Goal: Task Accomplishment & Management: Manage account settings

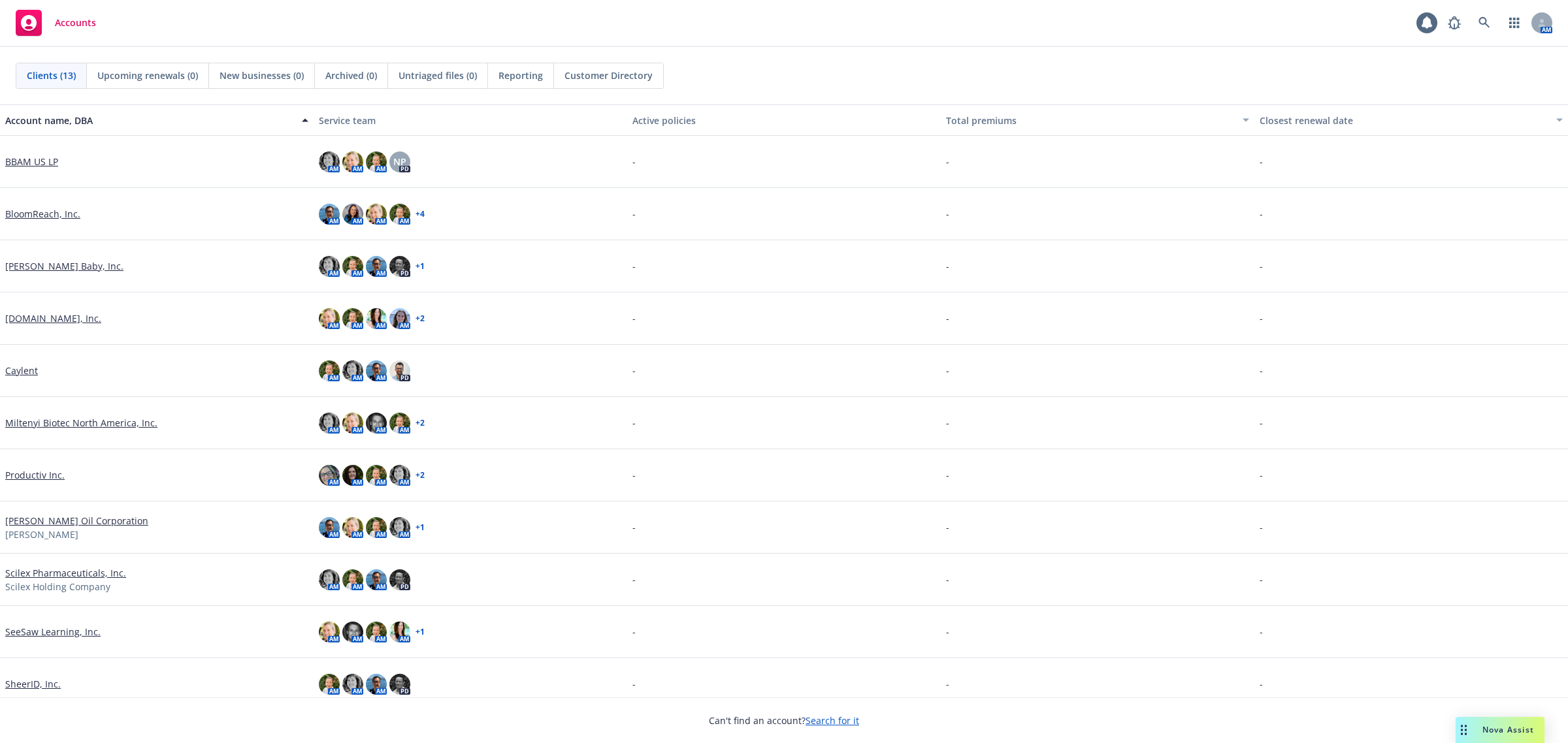
click at [54, 638] on link "SeeSaw Learning, Inc." at bounding box center [52, 632] width 95 height 14
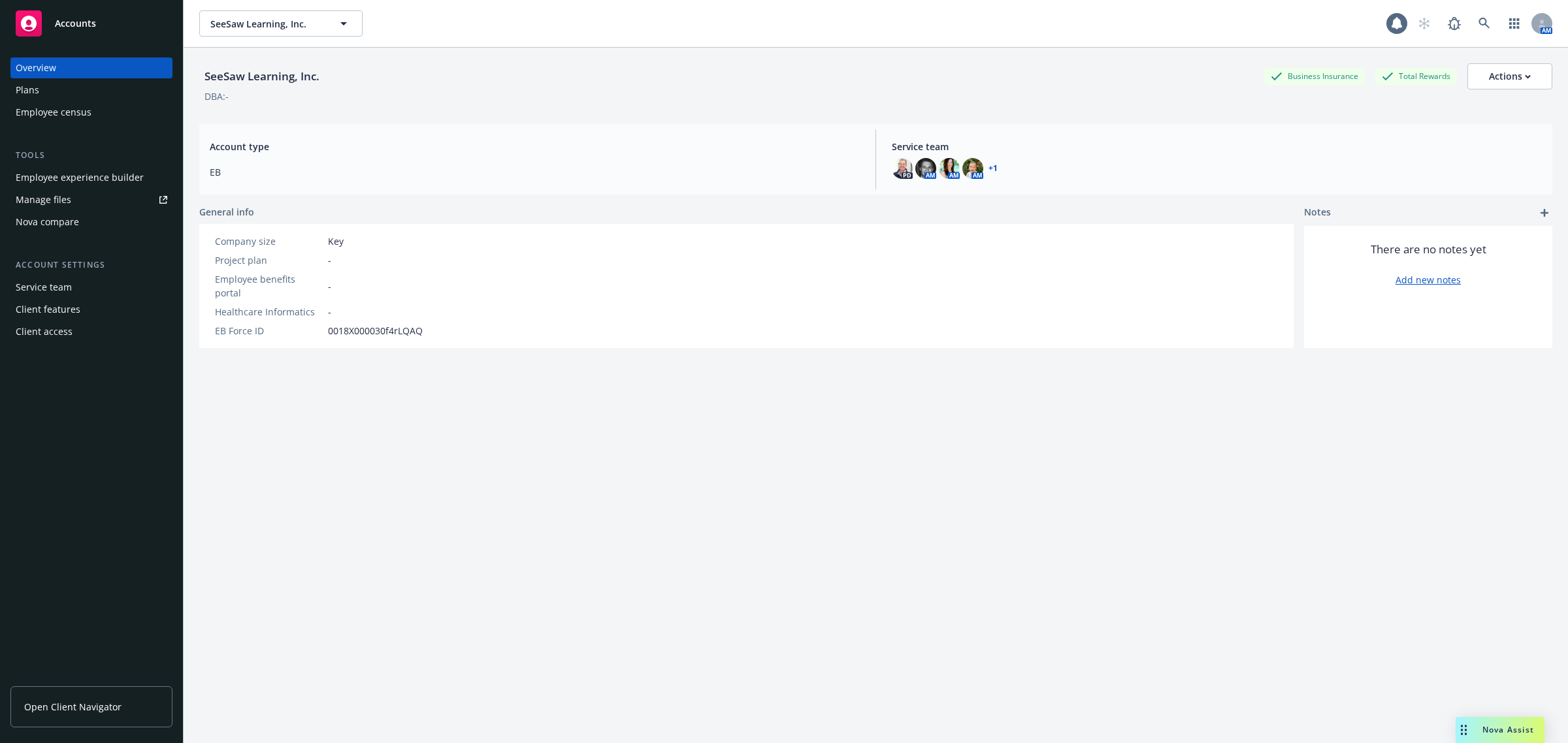
click at [66, 91] on div "Plans" at bounding box center [91, 89] width 151 height 21
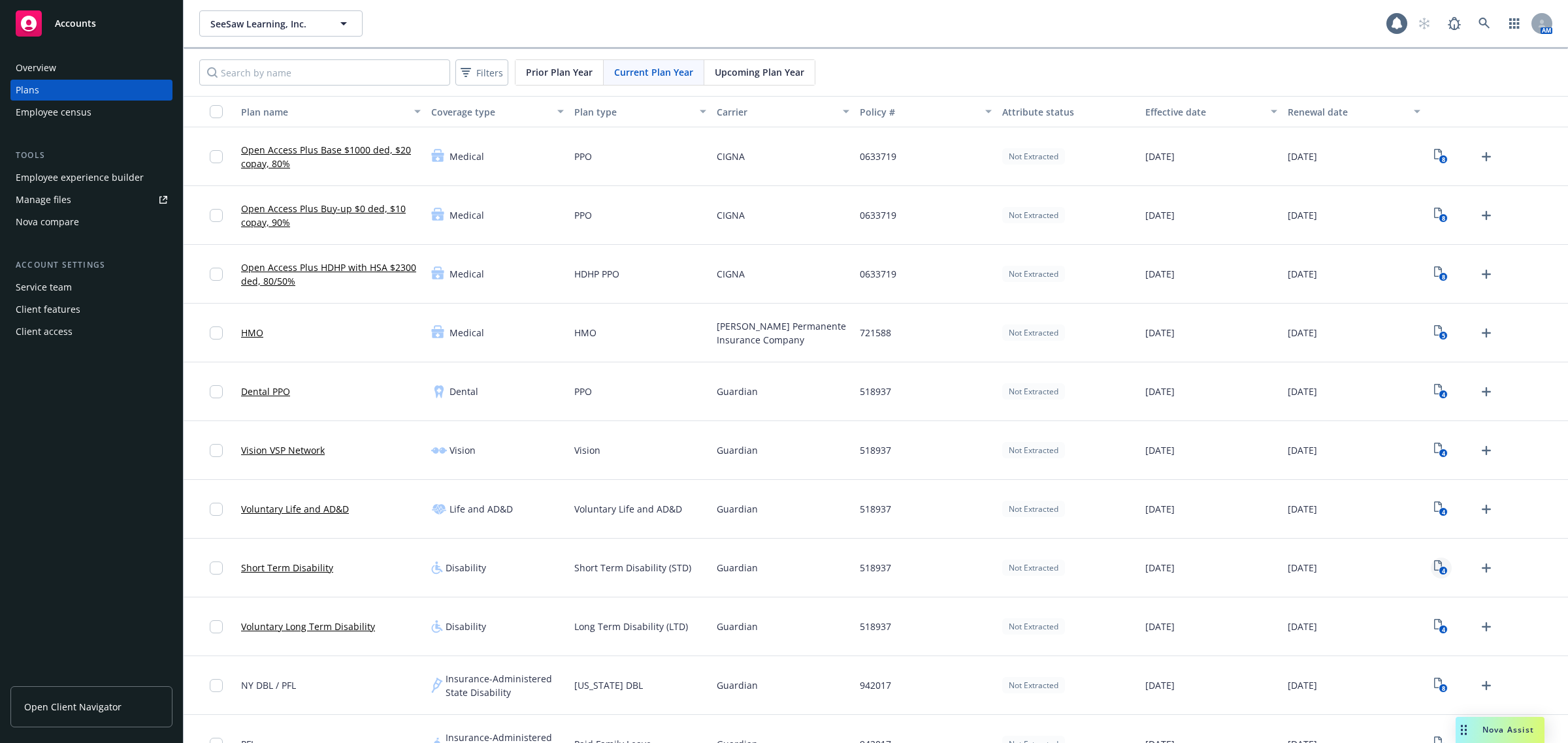
click at [1439, 567] on rect "View Plan Documents" at bounding box center [1443, 571] width 9 height 9
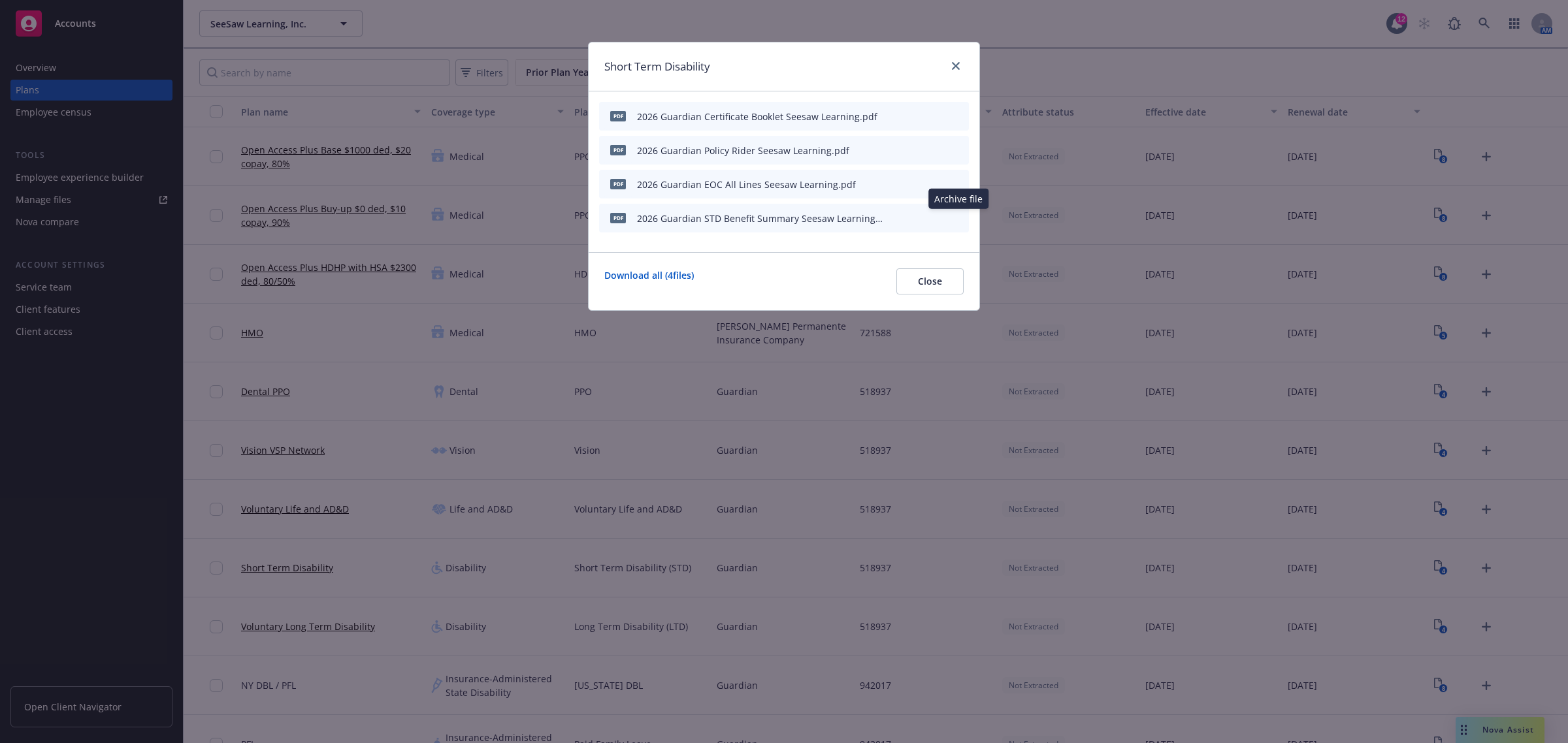
click at [955, 218] on icon "archive file" at bounding box center [956, 217] width 9 height 11
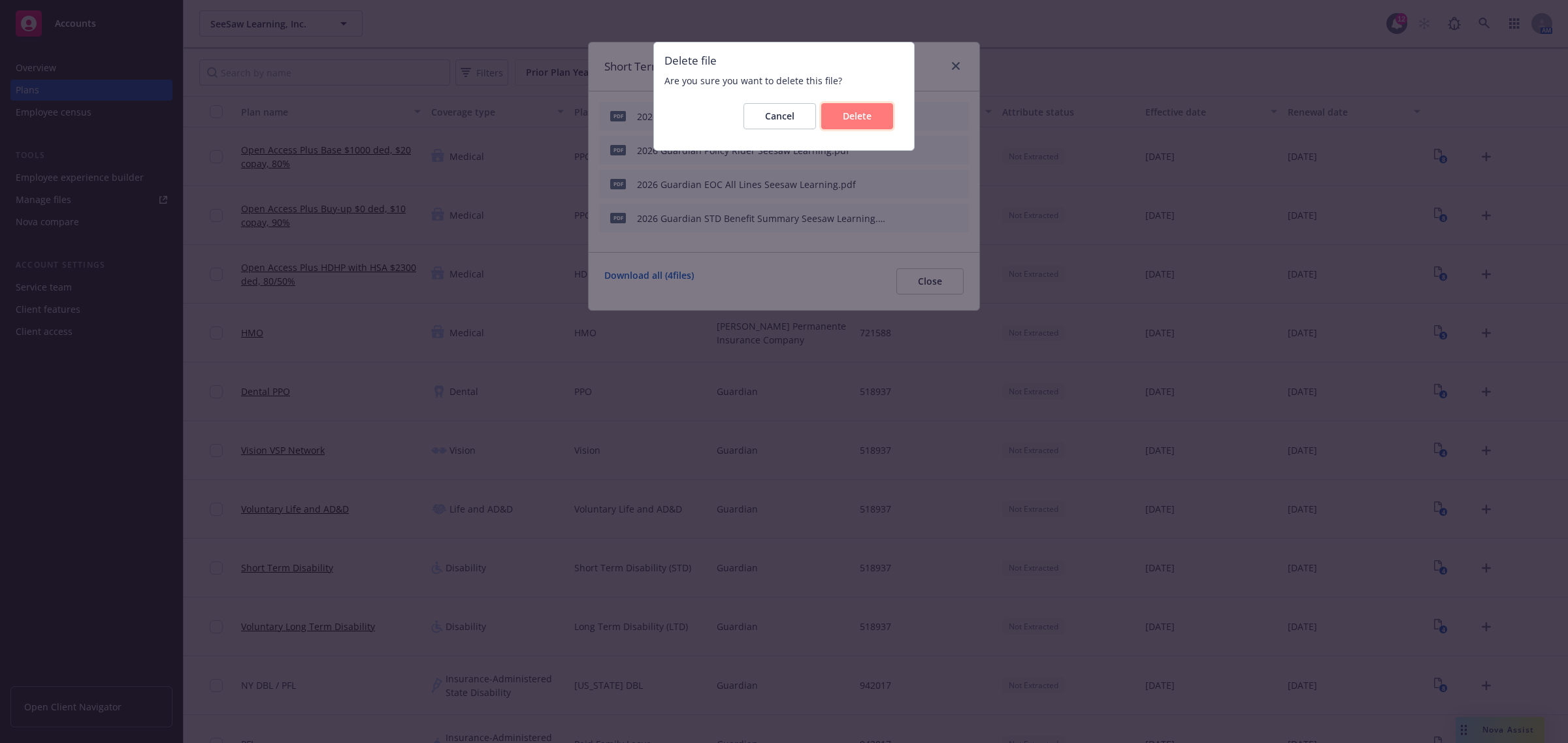
click at [868, 111] on span "Delete" at bounding box center [856, 116] width 28 height 13
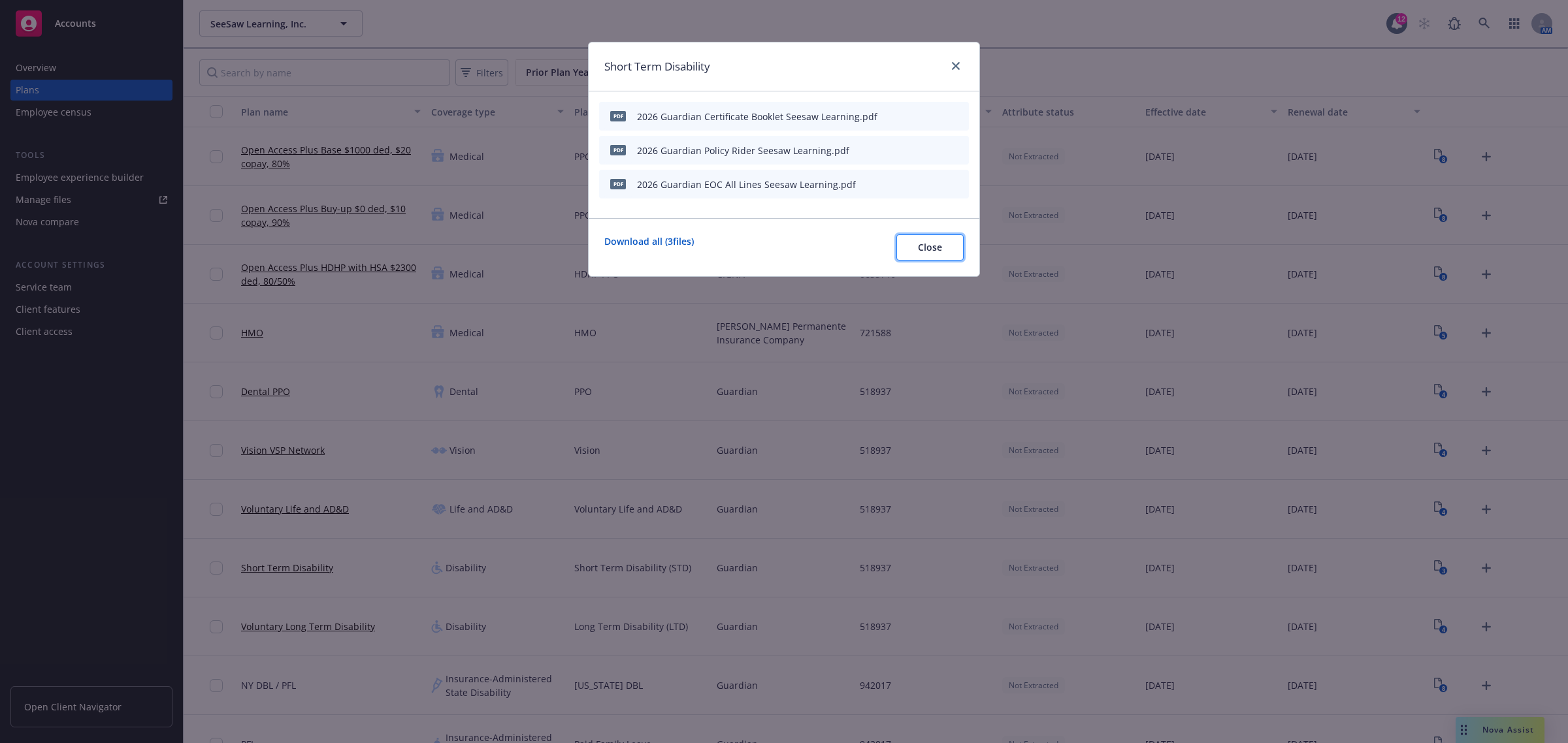
click at [916, 247] on button "Close" at bounding box center [930, 247] width 68 height 27
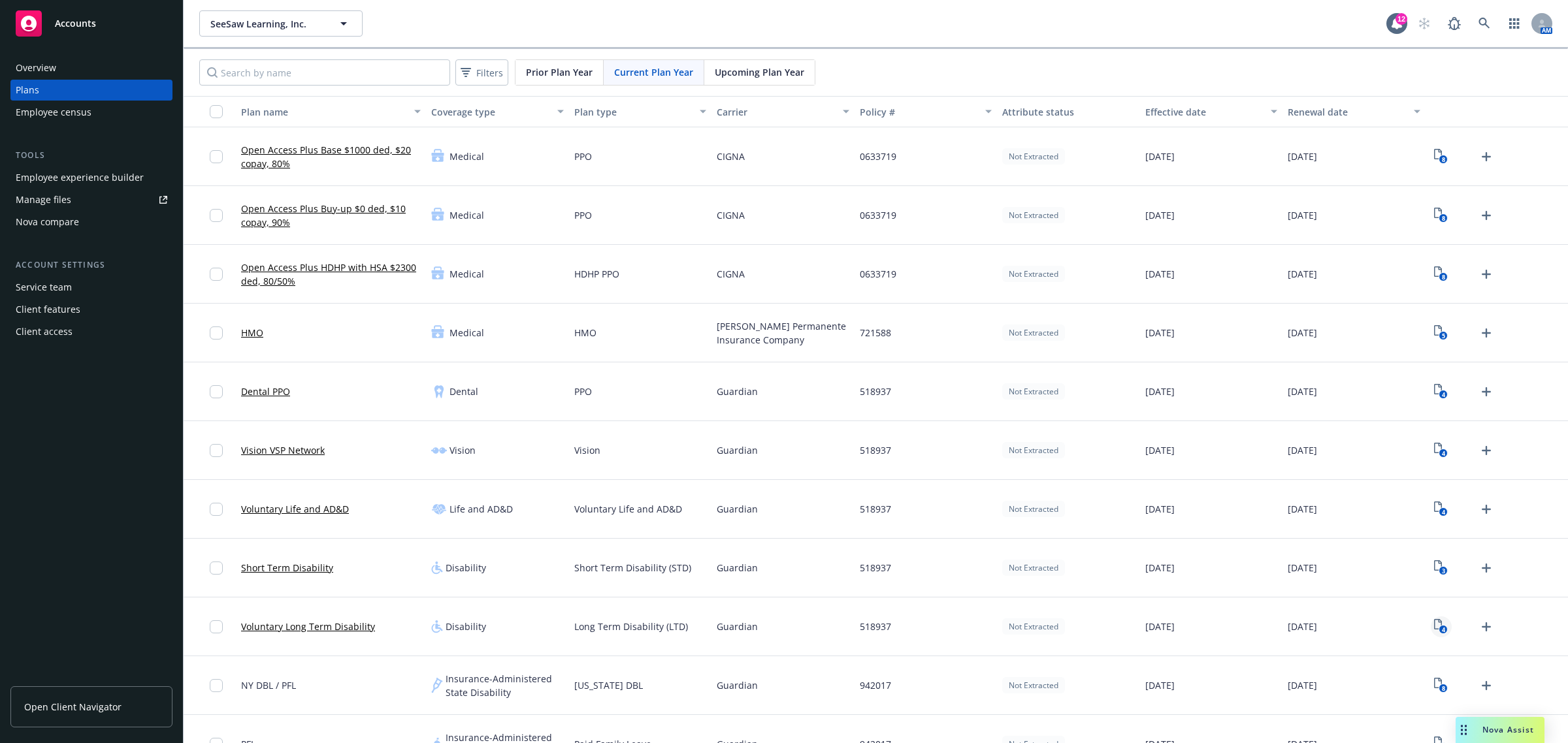
click at [1442, 627] on text "4" at bounding box center [1443, 629] width 3 height 9
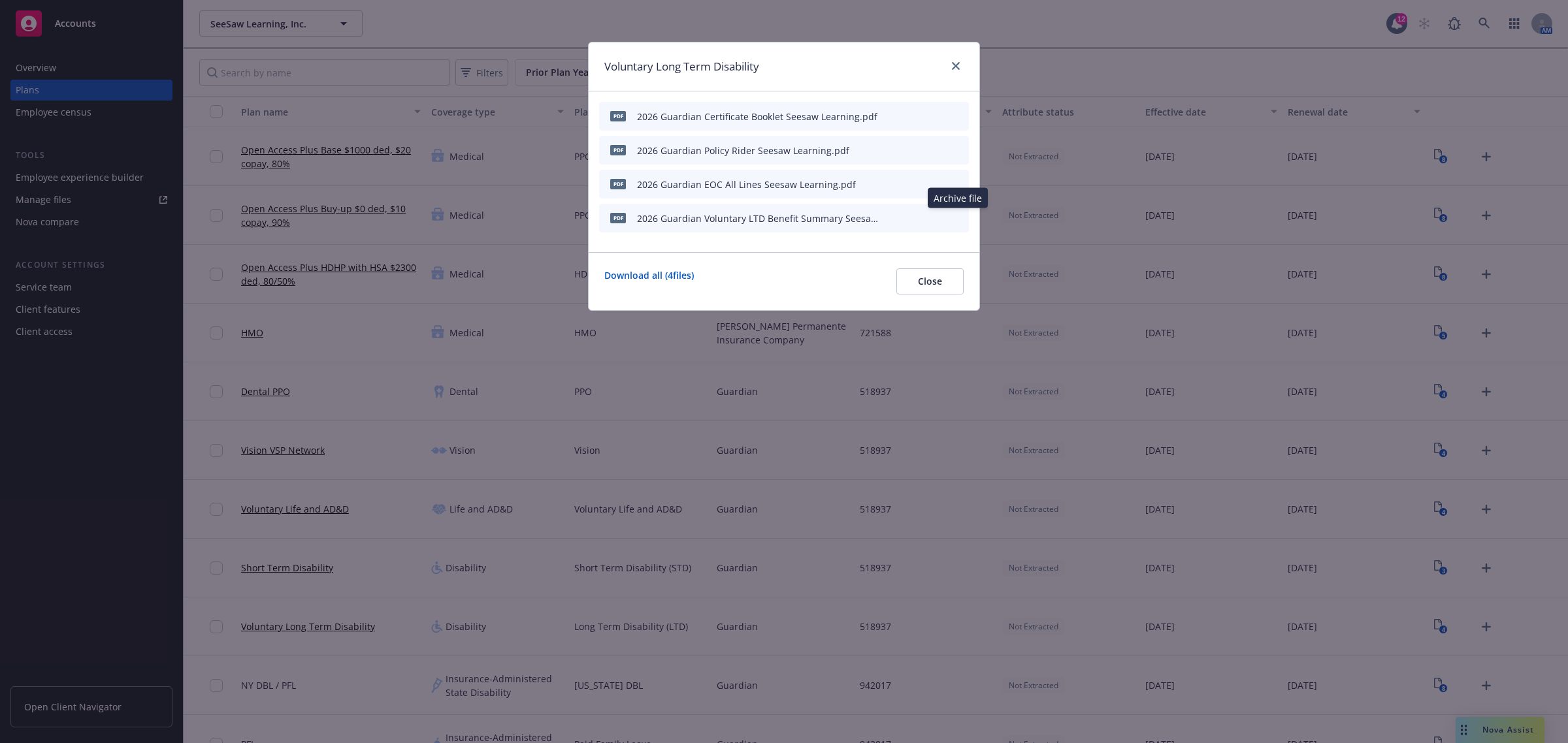
click at [955, 217] on icon "archive file" at bounding box center [956, 217] width 9 height 11
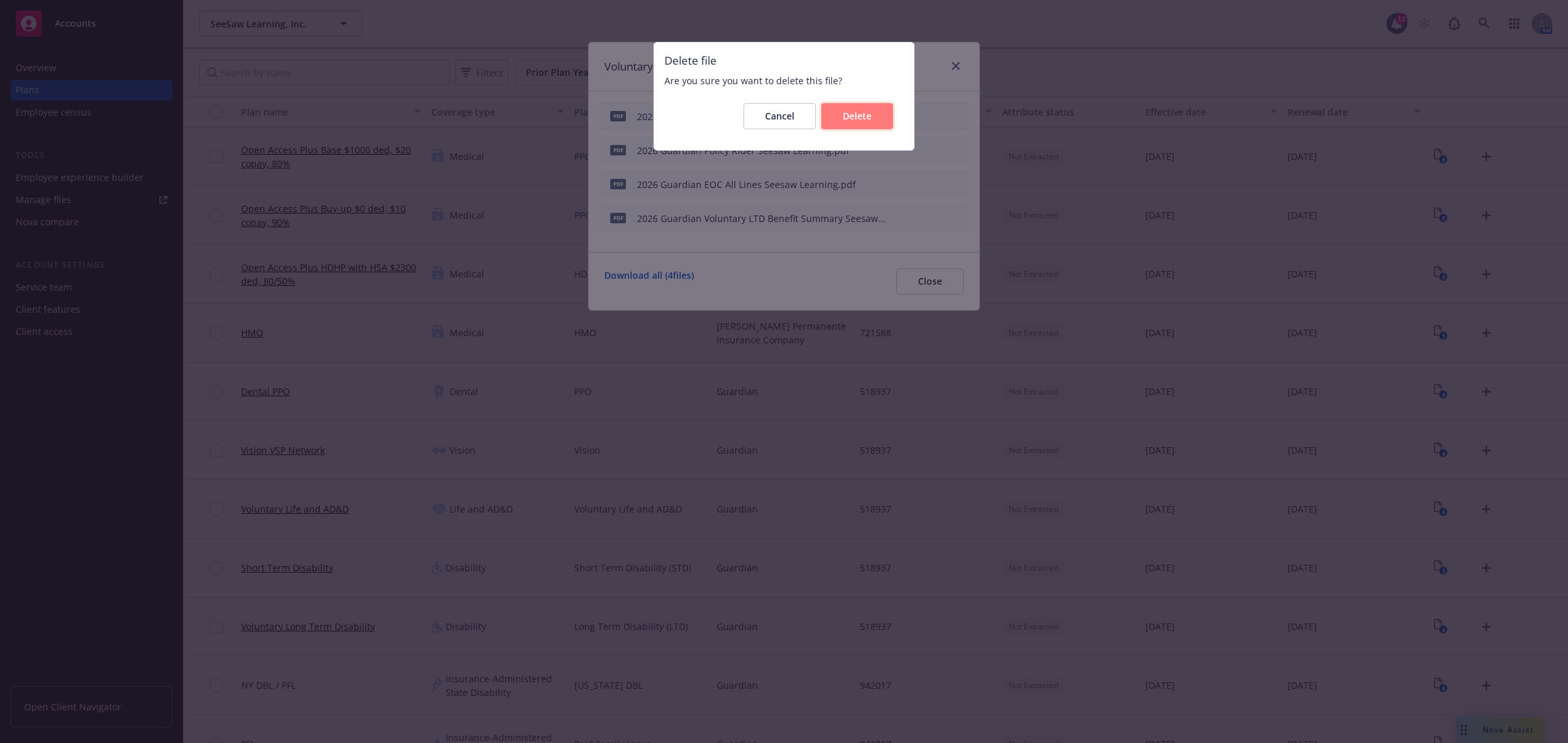
click at [852, 120] on span "Delete" at bounding box center [856, 116] width 28 height 13
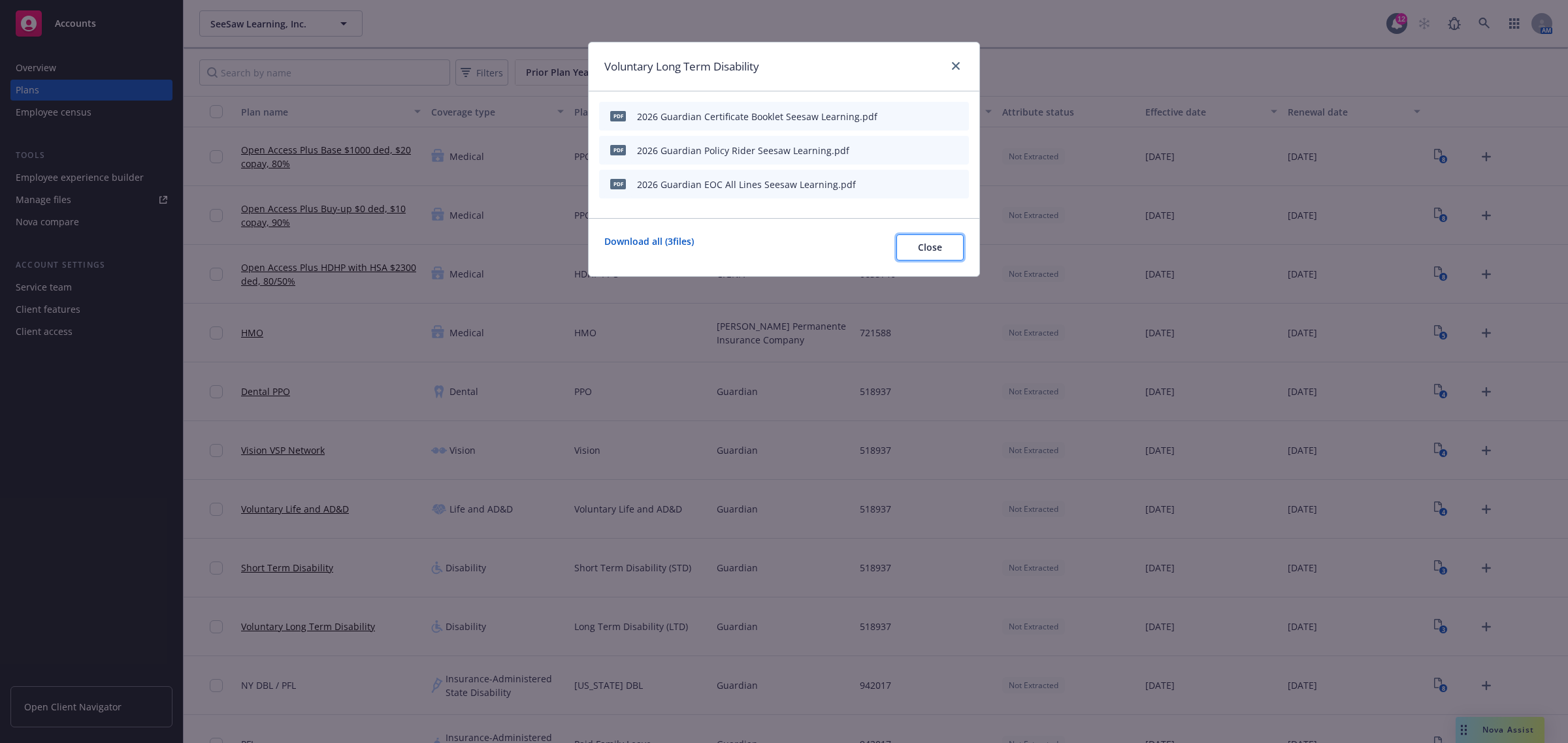
click at [905, 255] on button "Close" at bounding box center [930, 247] width 68 height 27
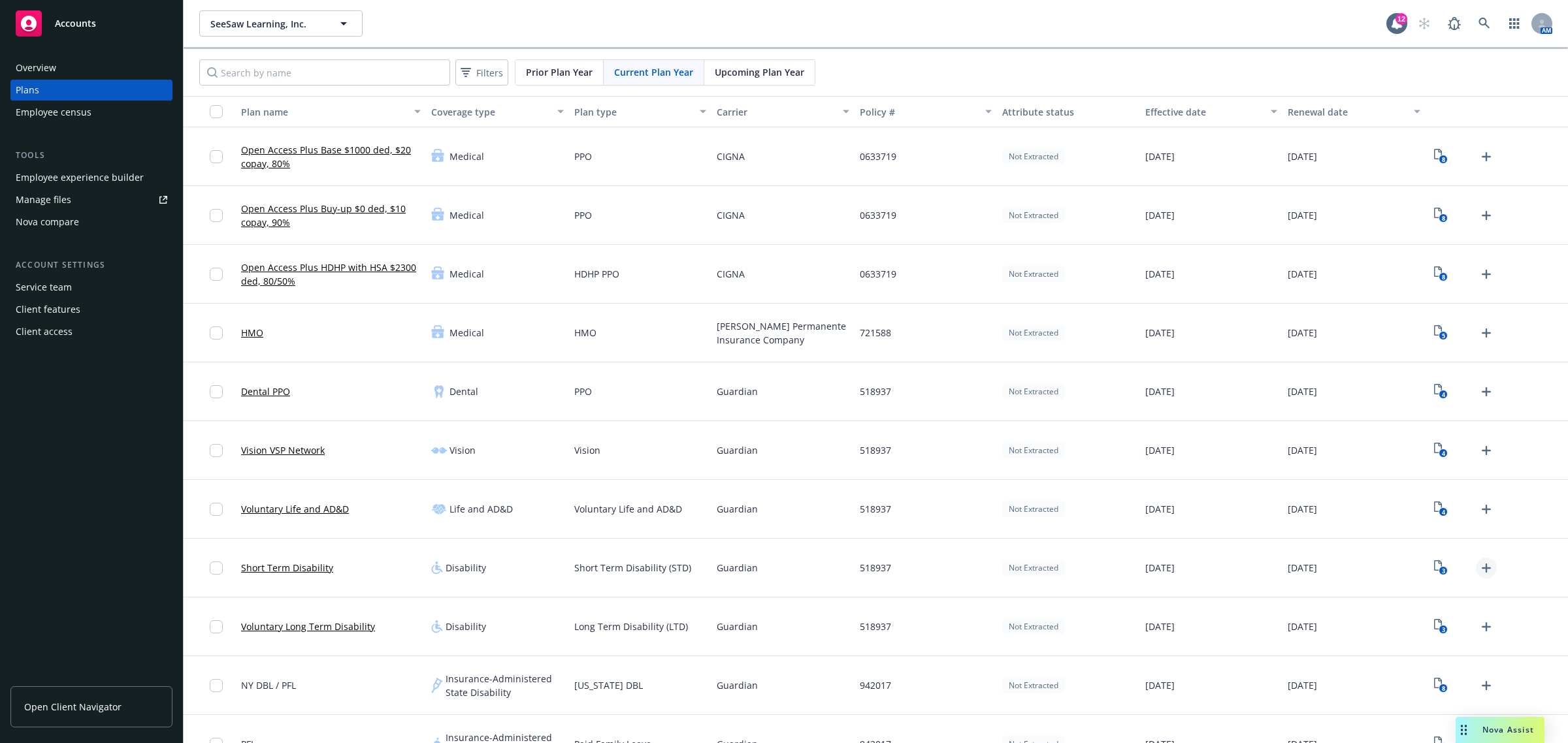
click at [1479, 565] on icon "Upload Plan Documents" at bounding box center [1487, 568] width 16 height 16
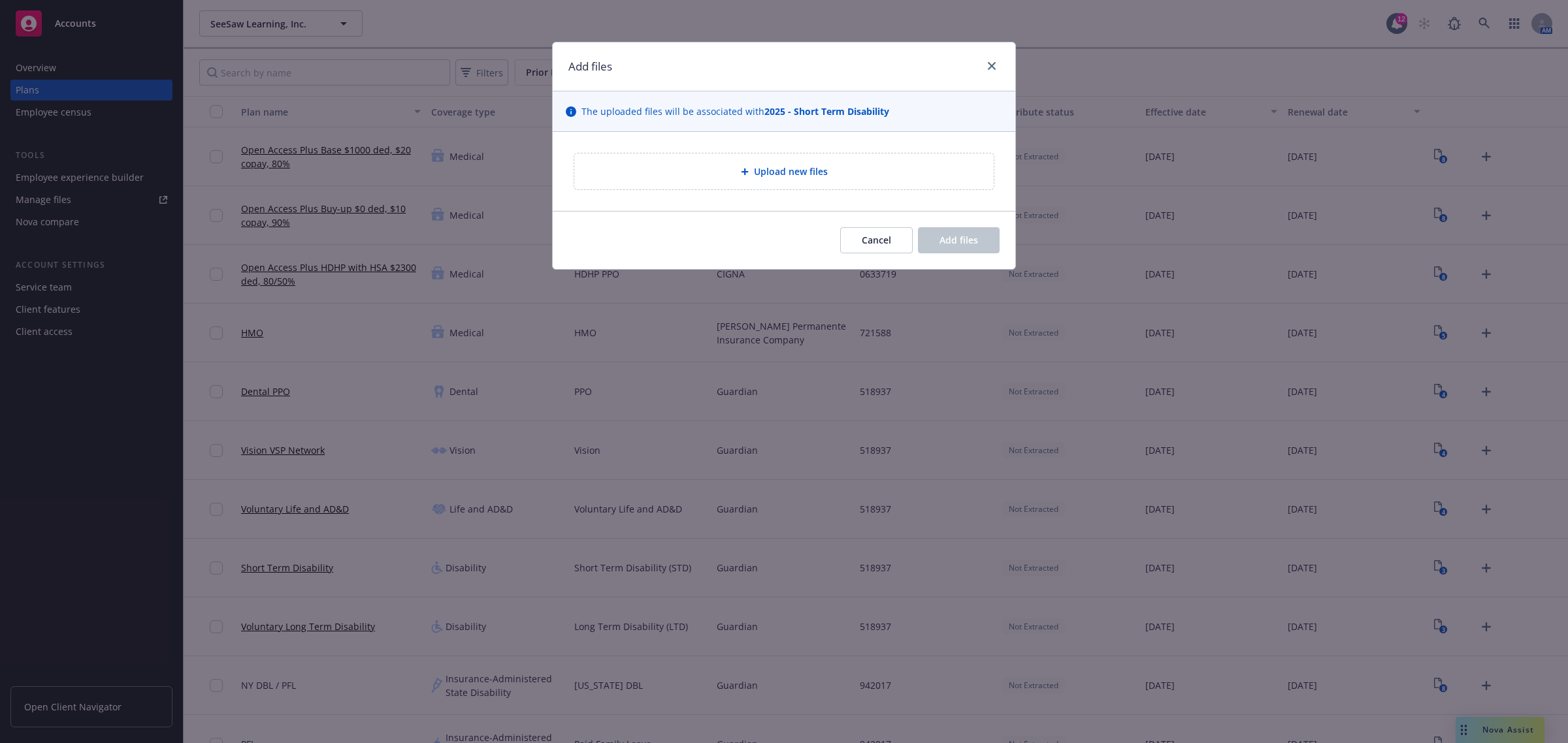
click at [844, 137] on div "Upload new files" at bounding box center [784, 171] width 462 height 80
click at [838, 167] on div "Upload new files" at bounding box center [784, 171] width 399 height 15
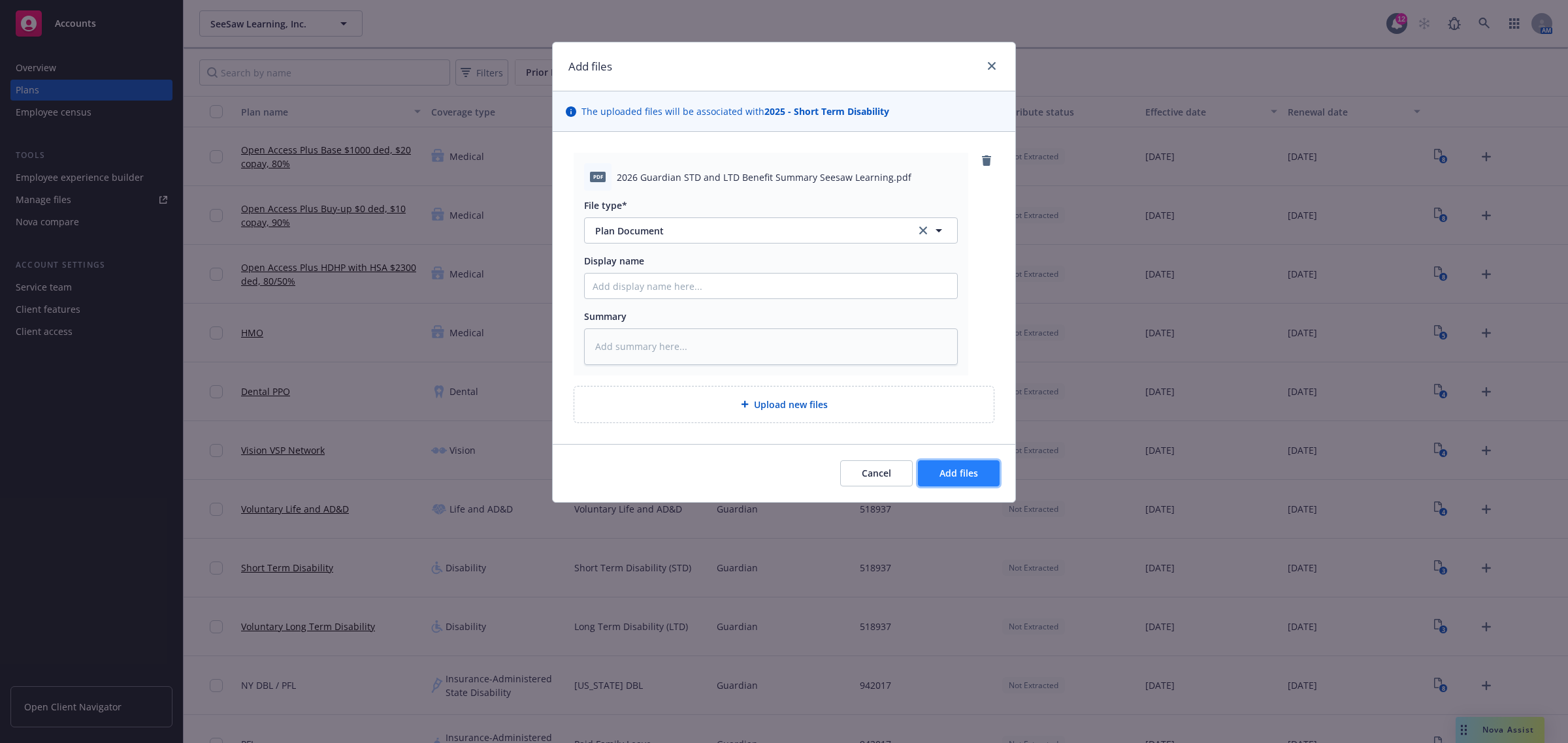
click at [981, 473] on button "Add files" at bounding box center [958, 473] width 81 height 27
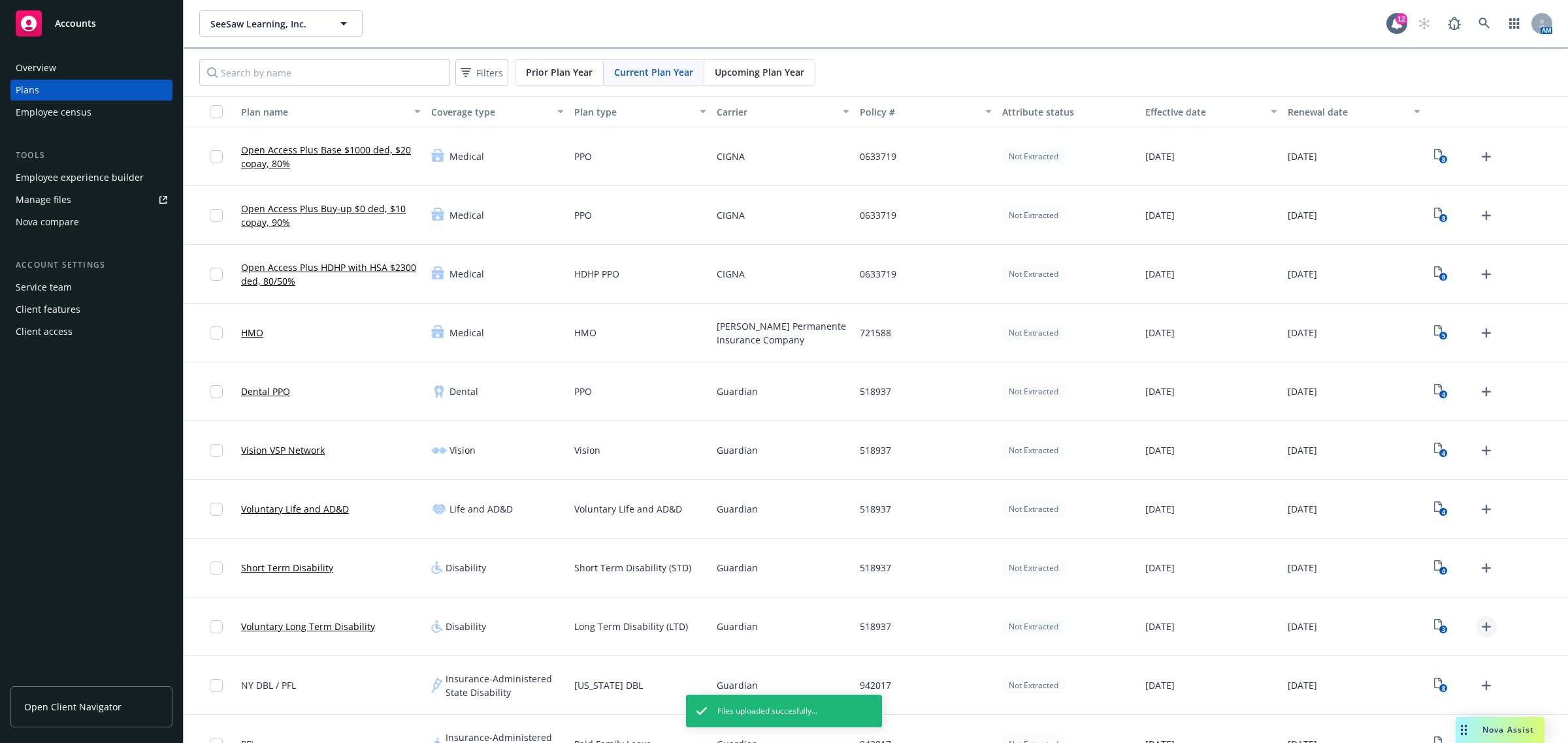
click at [1481, 627] on icon "Upload Plan Documents" at bounding box center [1487, 627] width 16 height 16
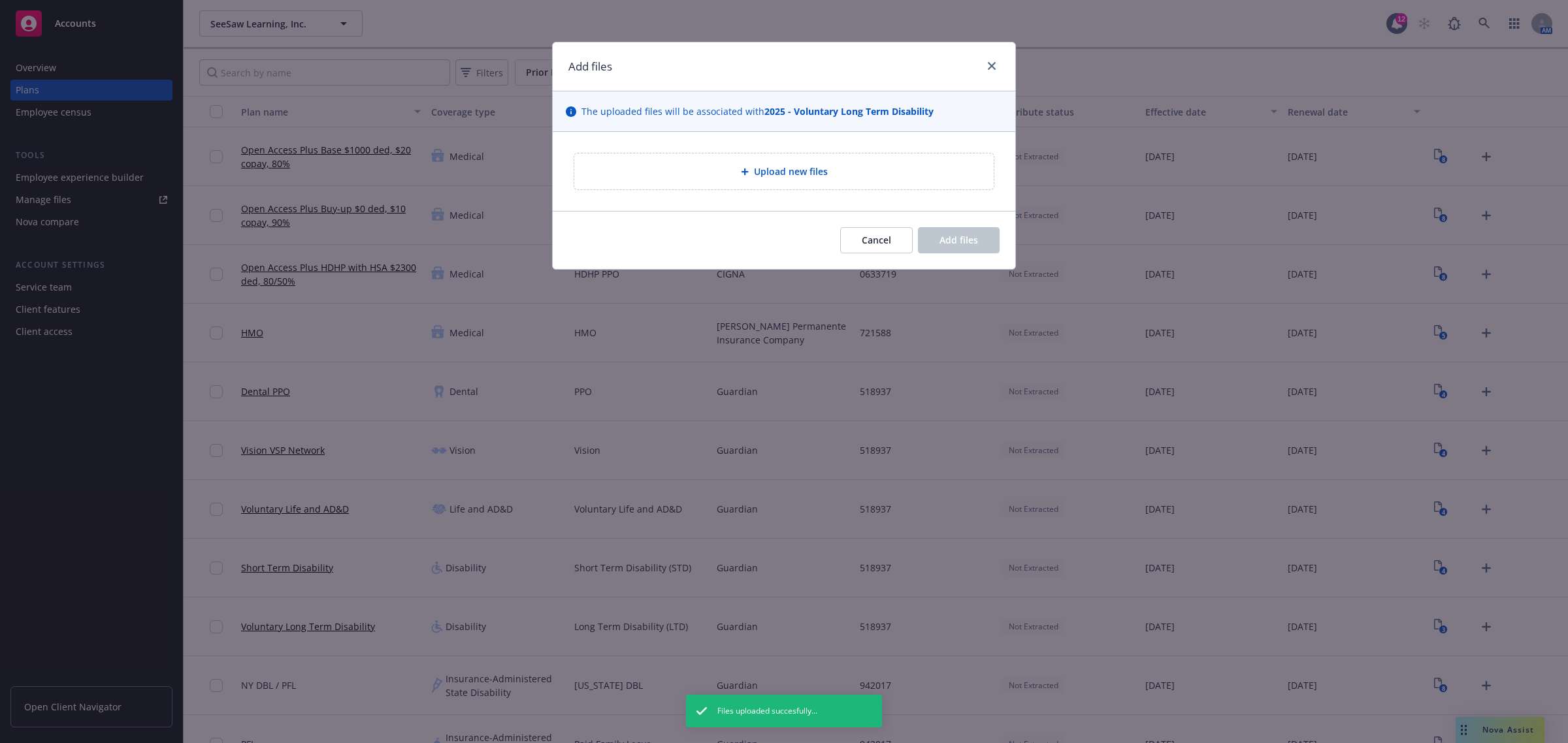
click at [772, 170] on span "Upload new files" at bounding box center [790, 172] width 74 height 14
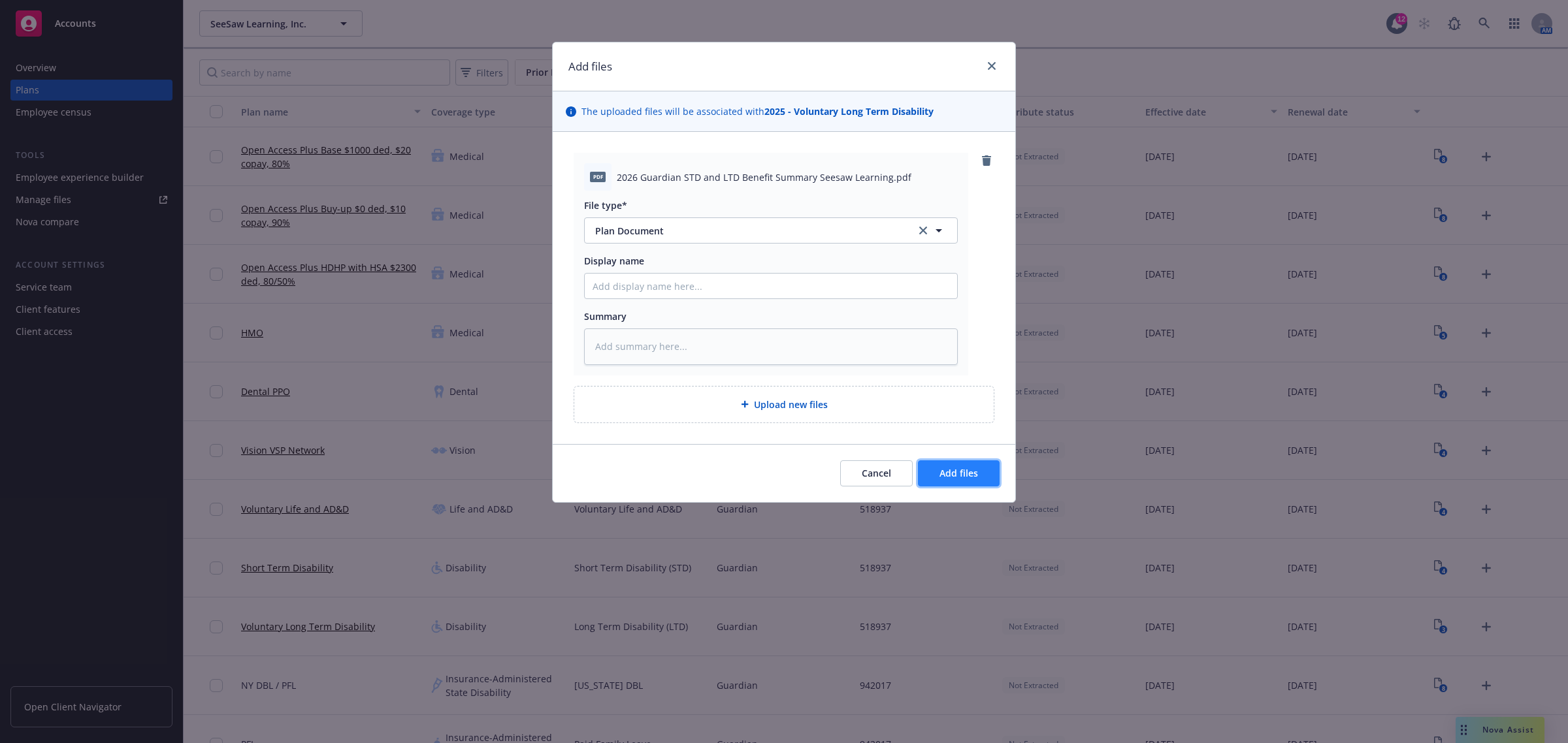
click at [959, 483] on button "Add files" at bounding box center [958, 473] width 81 height 27
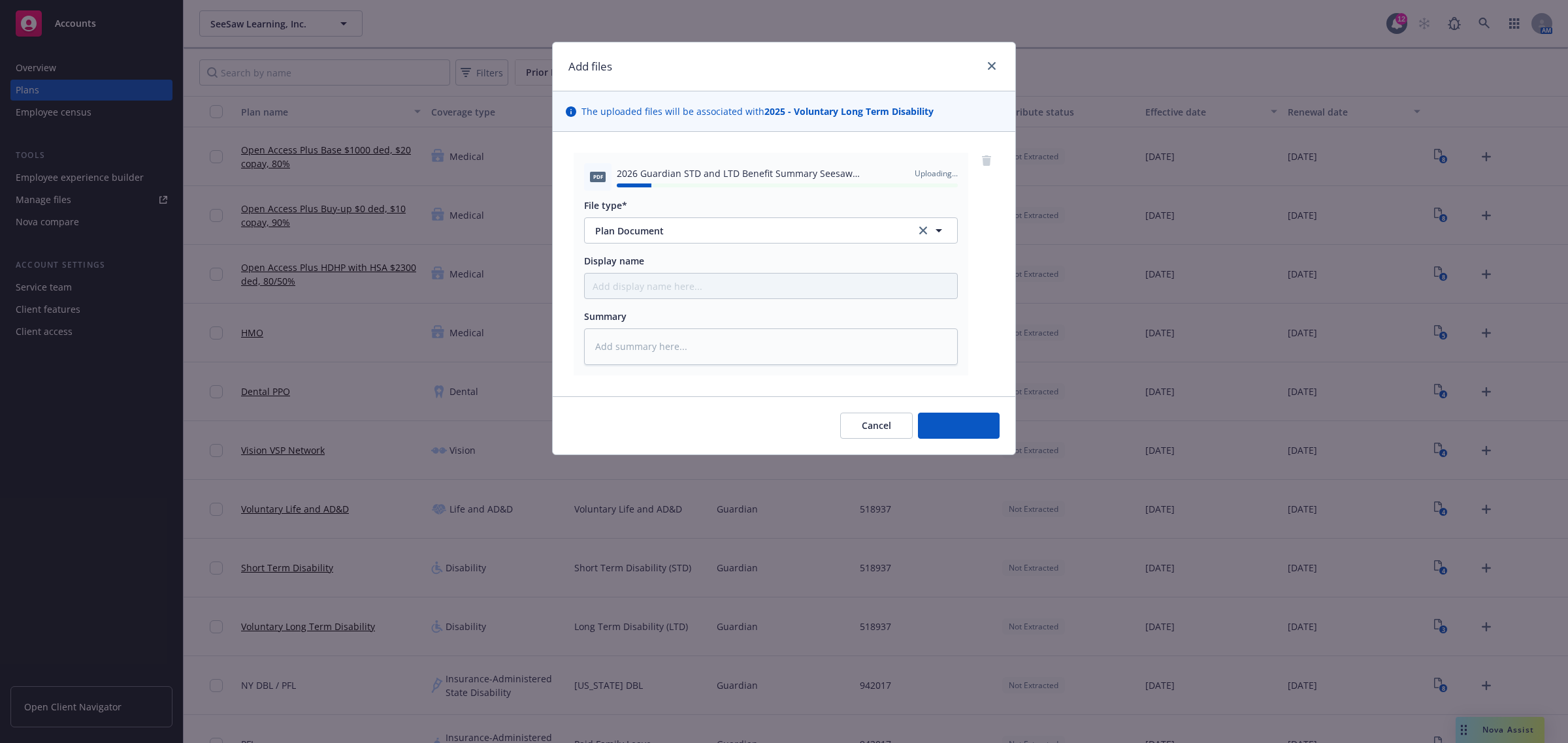
type textarea "x"
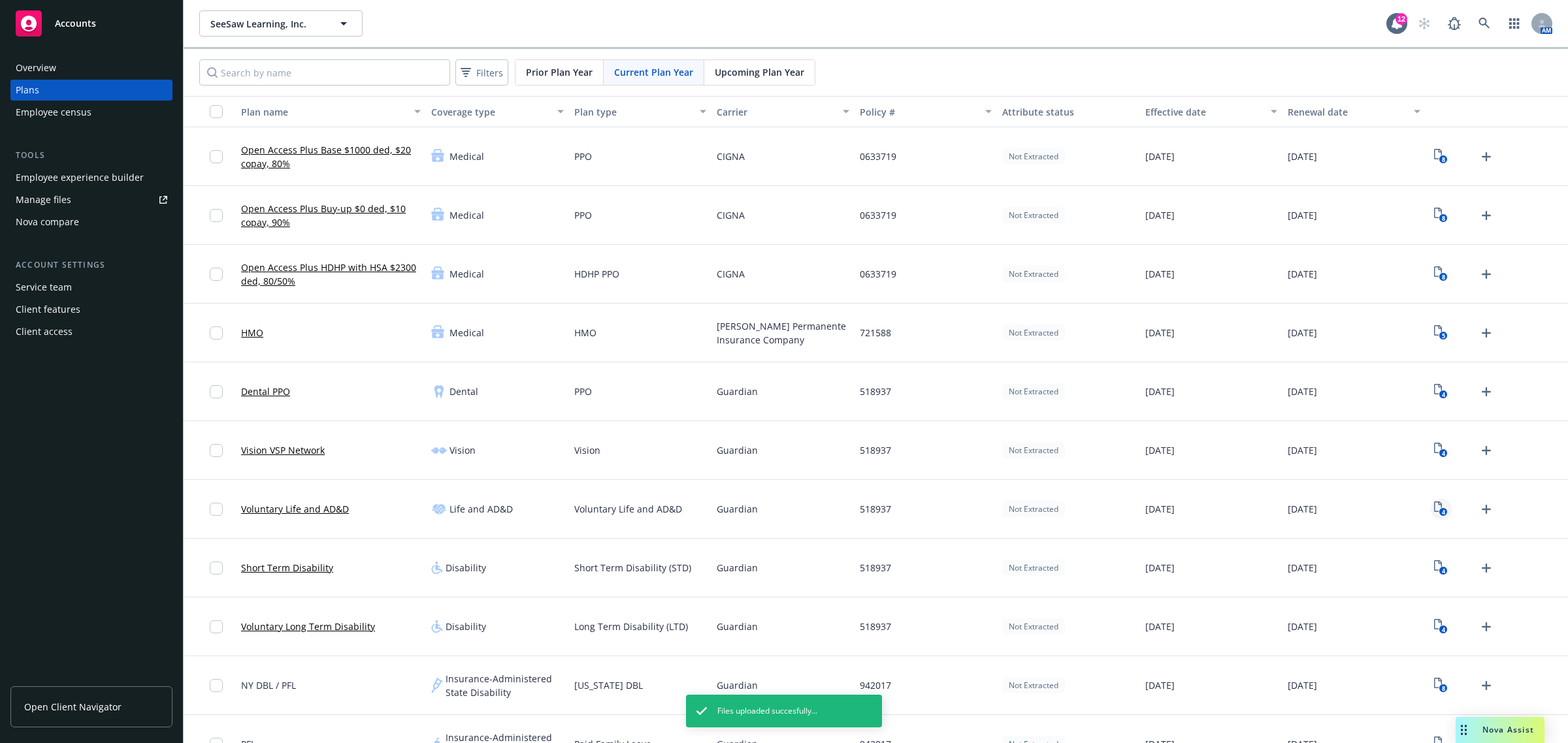
click at [1442, 510] on text "4" at bounding box center [1443, 512] width 3 height 9
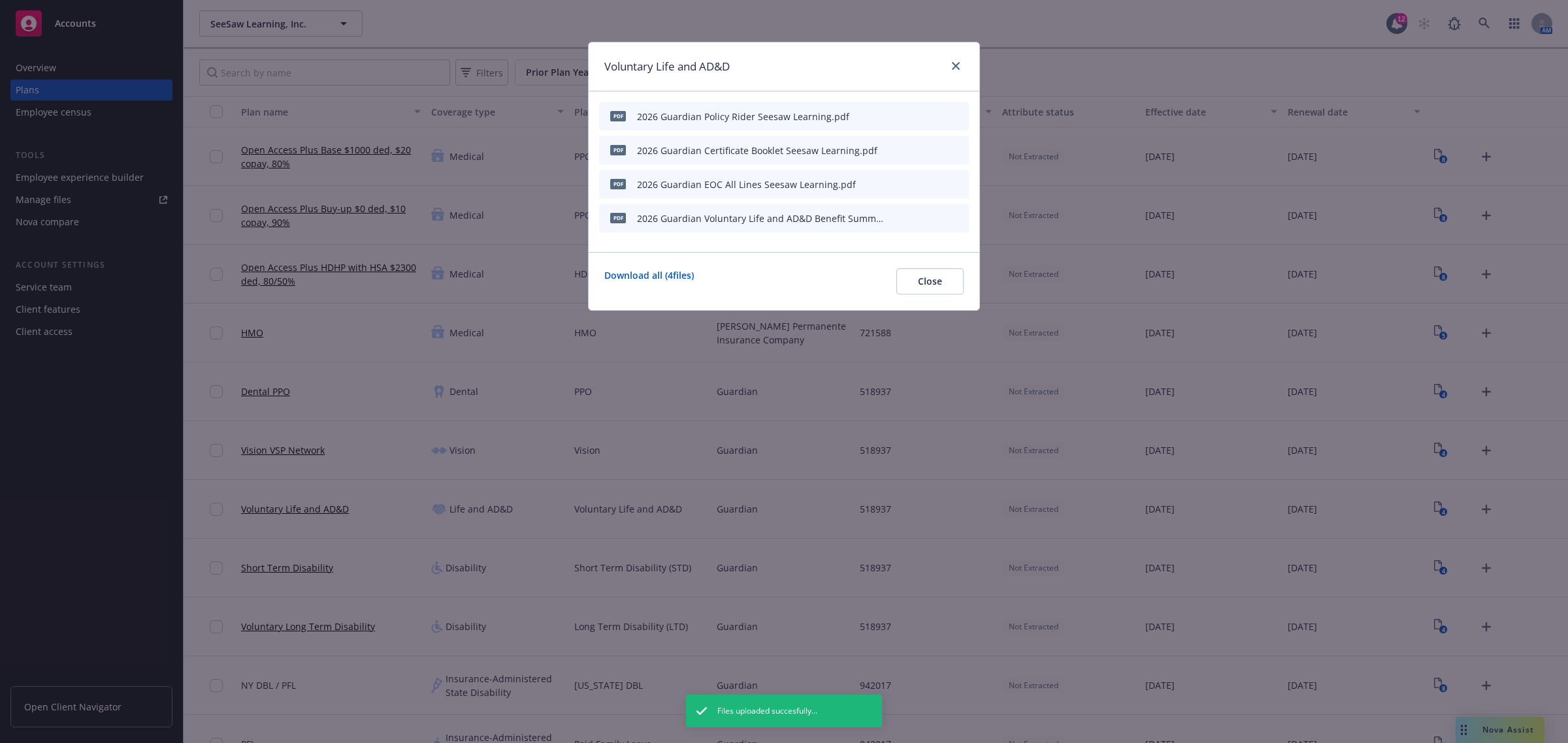
click at [939, 209] on div "pdf 2026 Guardian Voluntary Life and AD&D Benefit Summary Seesaw Learning.pdf" at bounding box center [784, 218] width 370 height 28
click at [943, 220] on div at bounding box center [927, 219] width 72 height 14
click at [938, 216] on icon "preview file" at bounding box center [936, 217] width 12 height 9
click at [932, 275] on span "Close" at bounding box center [930, 281] width 25 height 13
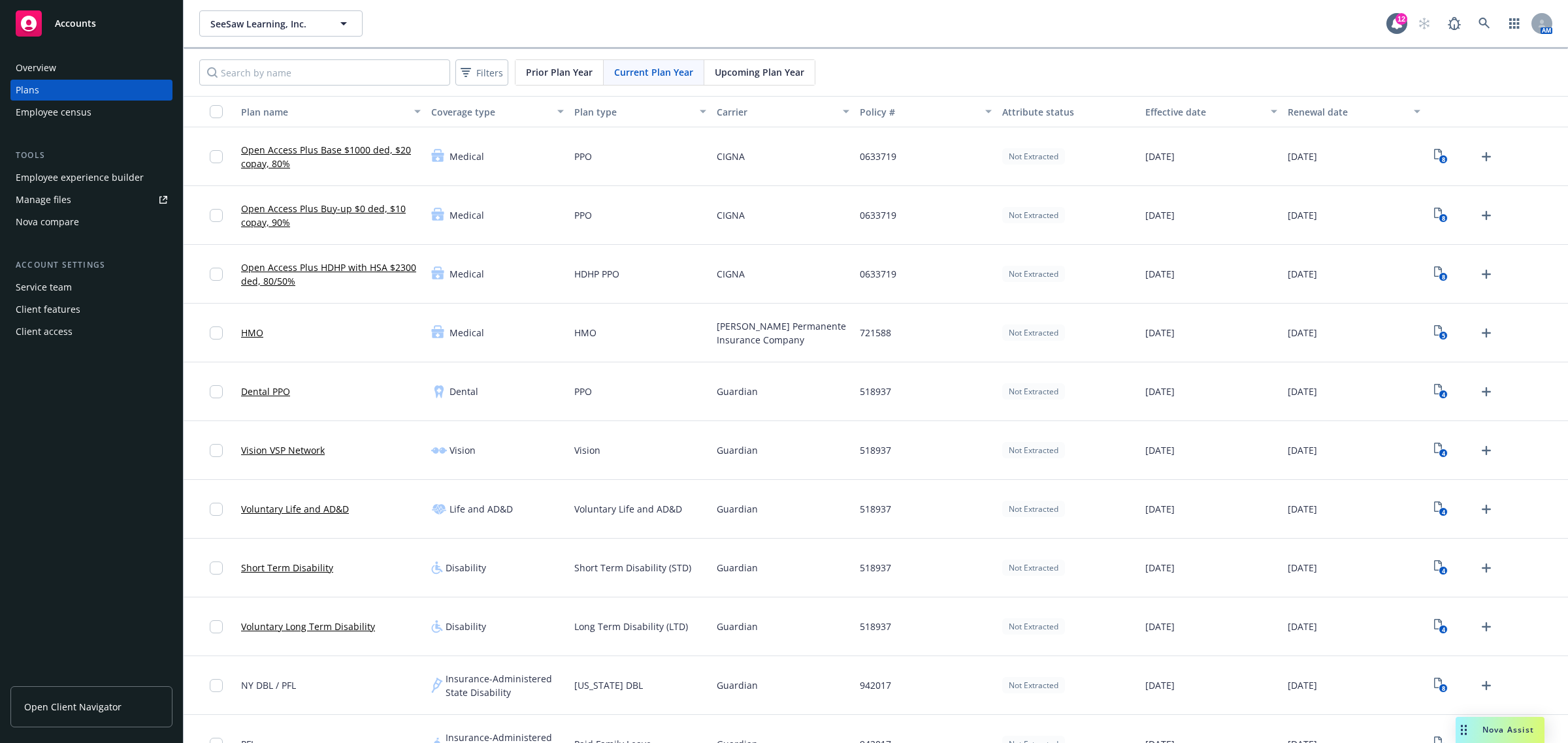
scroll to position [218, 0]
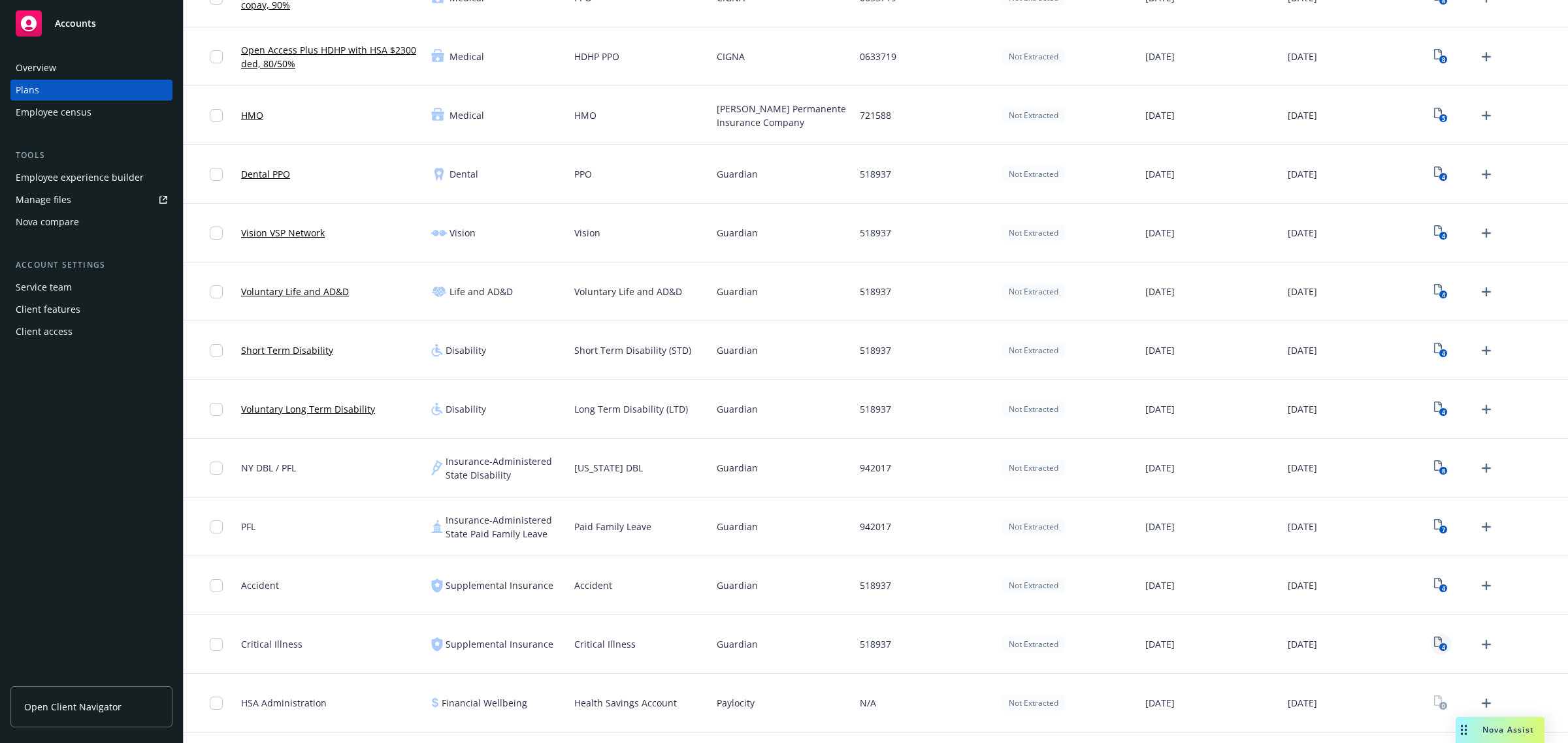
click at [1442, 645] on text "4" at bounding box center [1443, 647] width 3 height 9
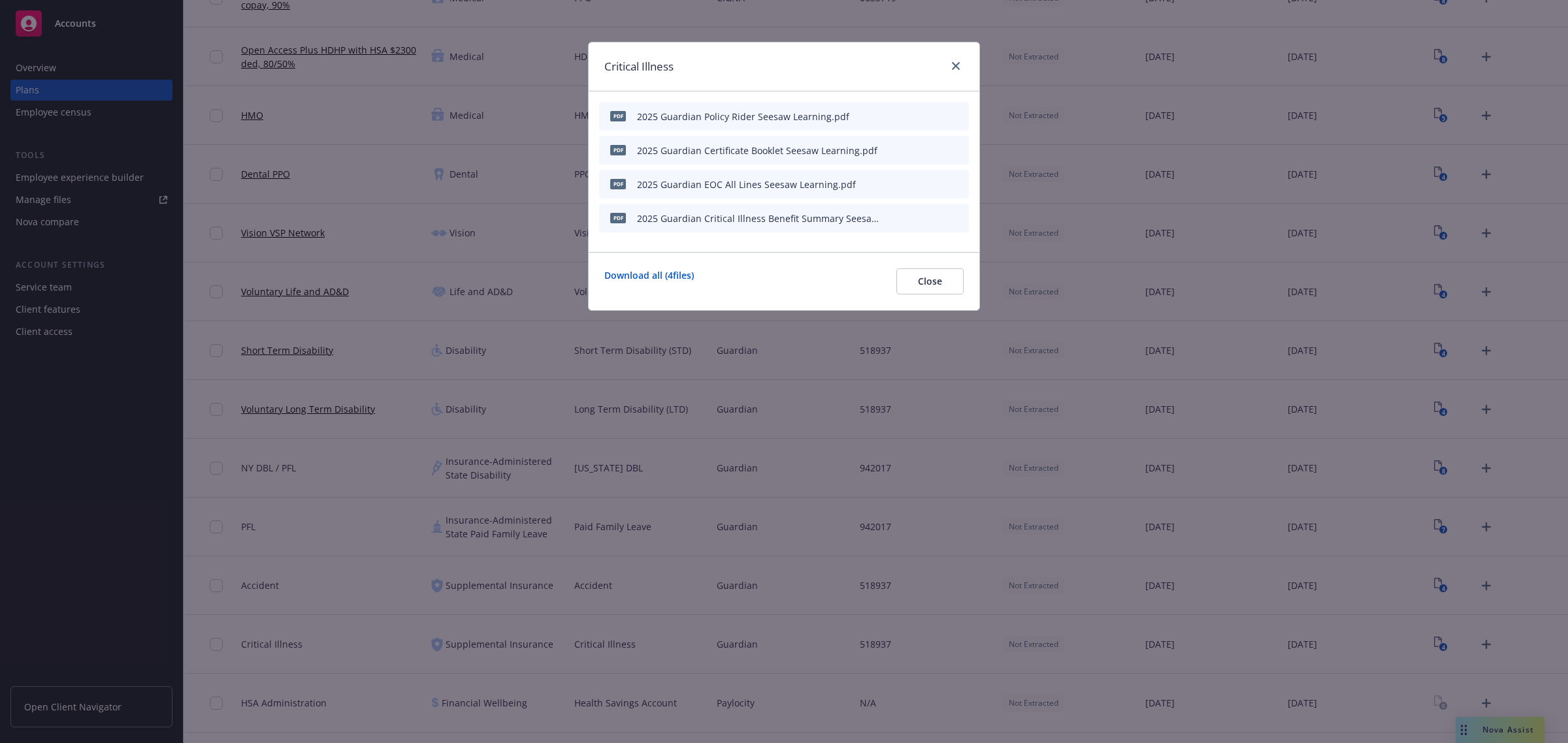
click at [952, 217] on icon "archive file" at bounding box center [956, 217] width 11 height 11
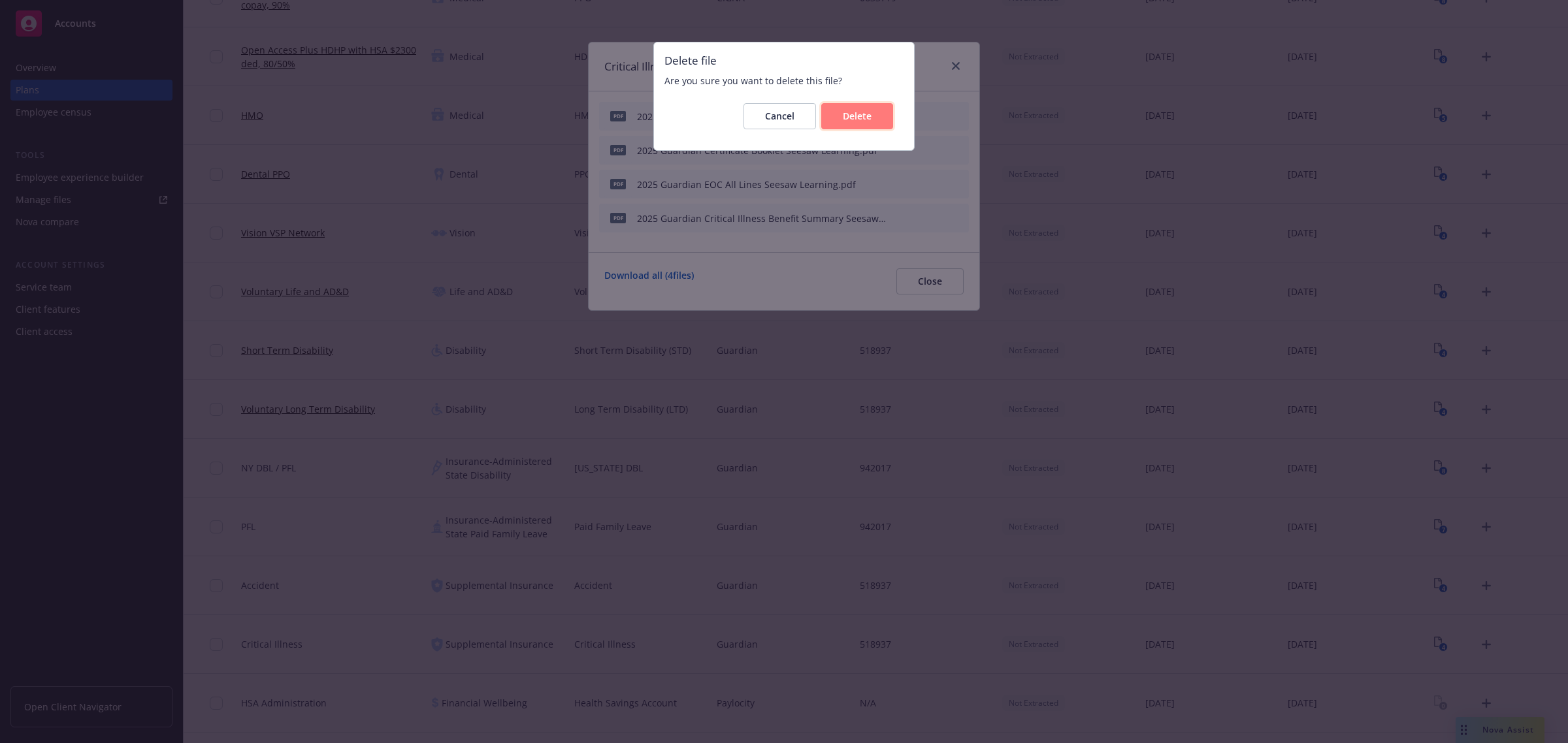
click at [841, 123] on button "Delete" at bounding box center [856, 116] width 72 height 27
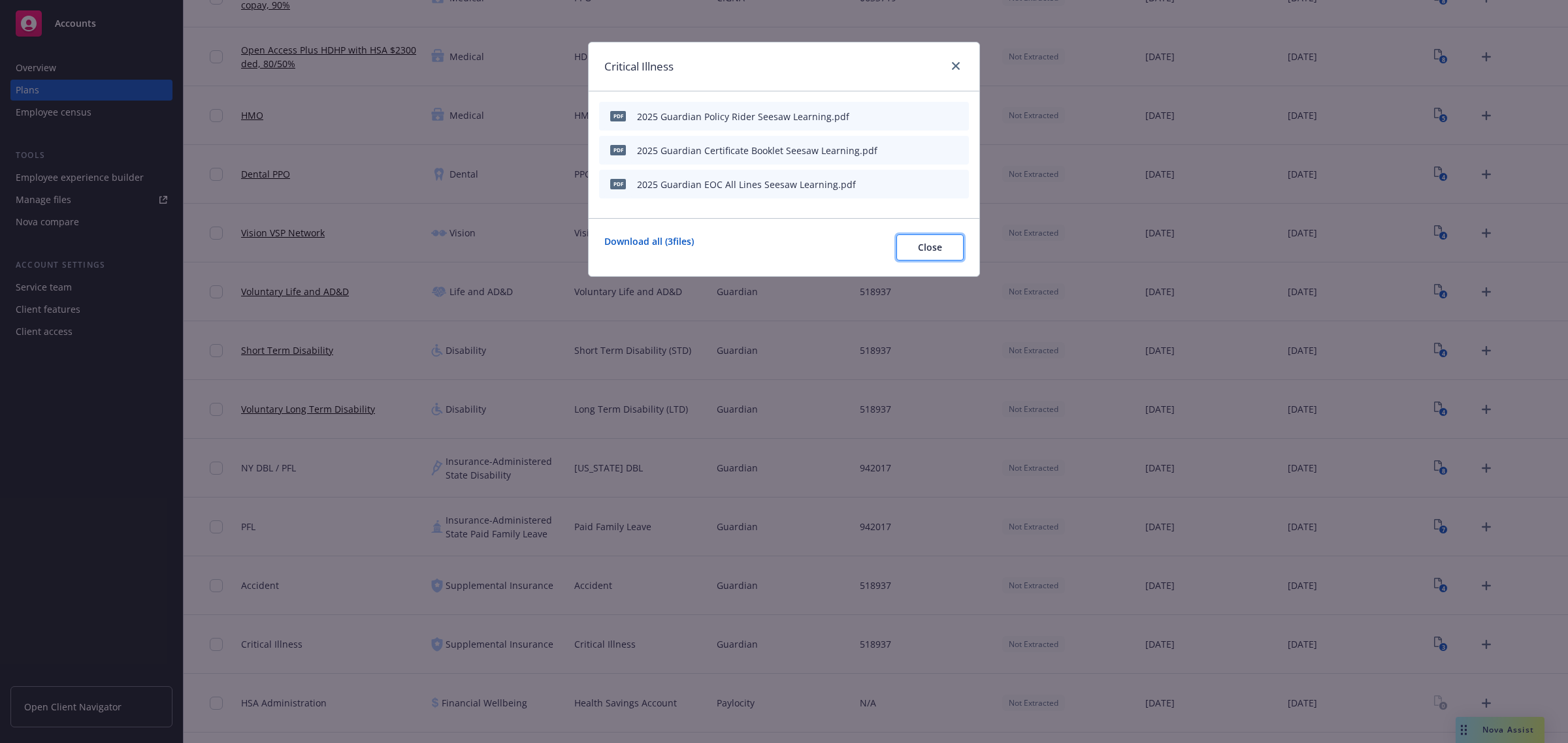
click at [941, 245] on span "Close" at bounding box center [930, 247] width 25 height 13
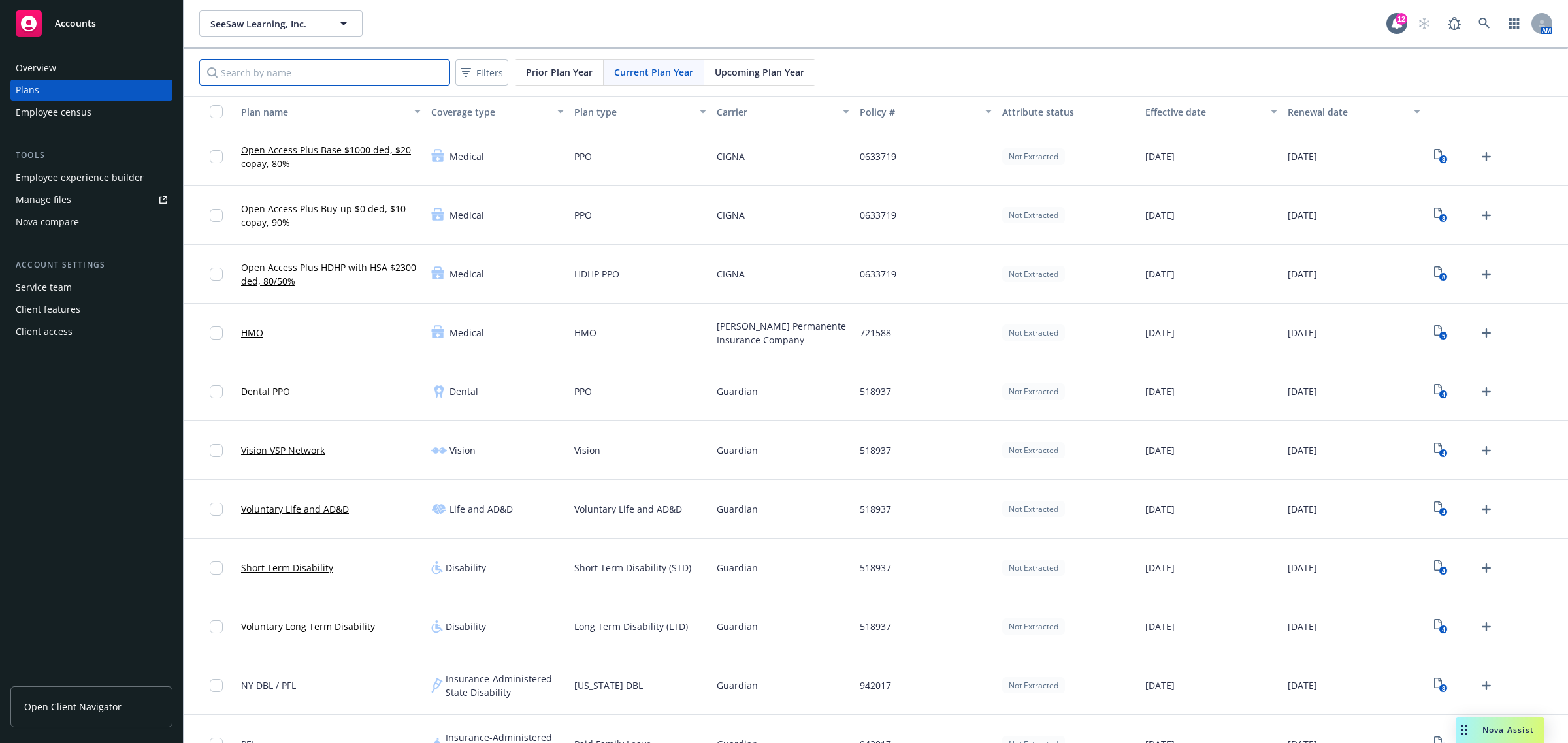
click at [415, 66] on input "Search by name" at bounding box center [325, 73] width 251 height 27
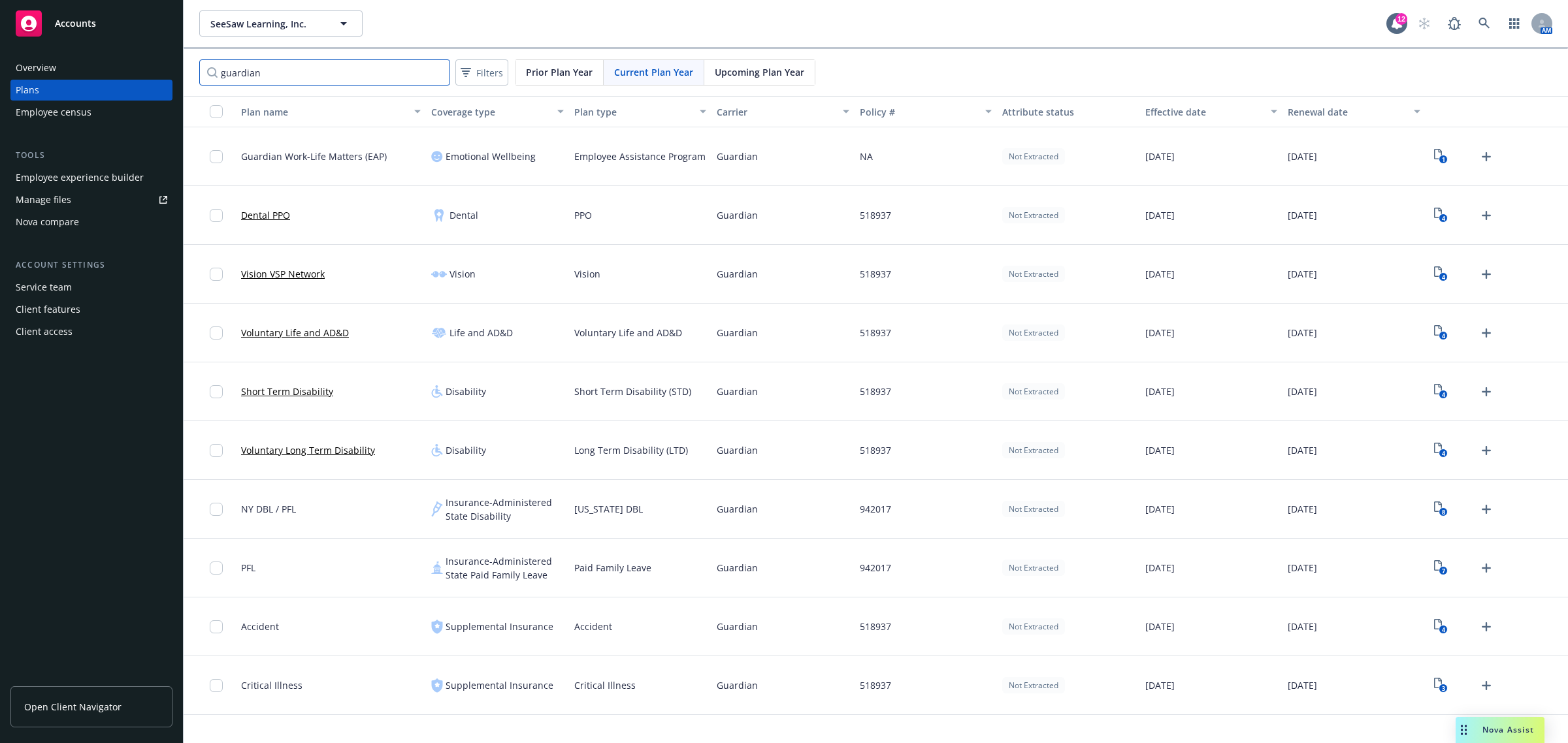
type input "guardian"
click at [1442, 688] on text "3" at bounding box center [1443, 688] width 3 height 9
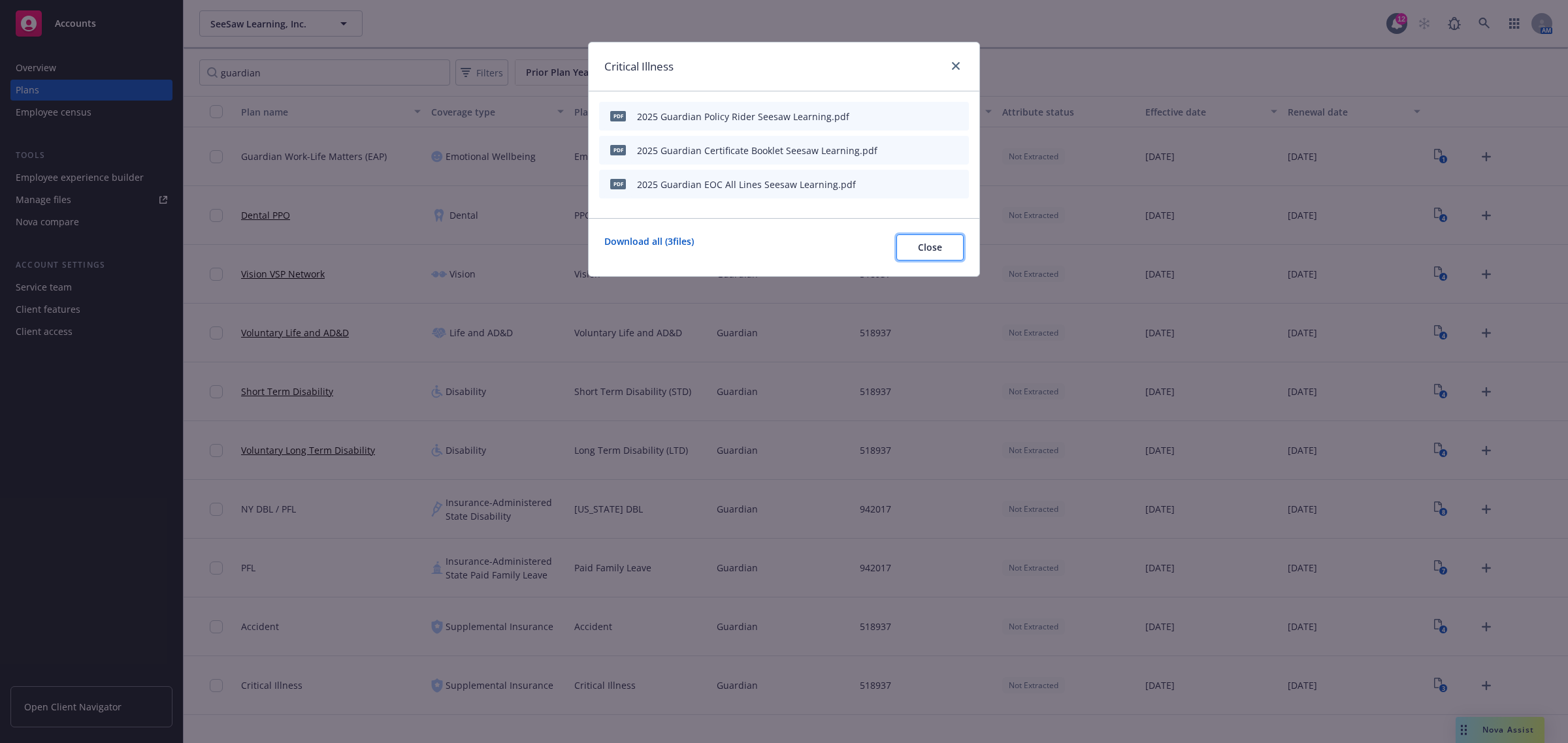
click at [922, 239] on button "Close" at bounding box center [930, 247] width 68 height 27
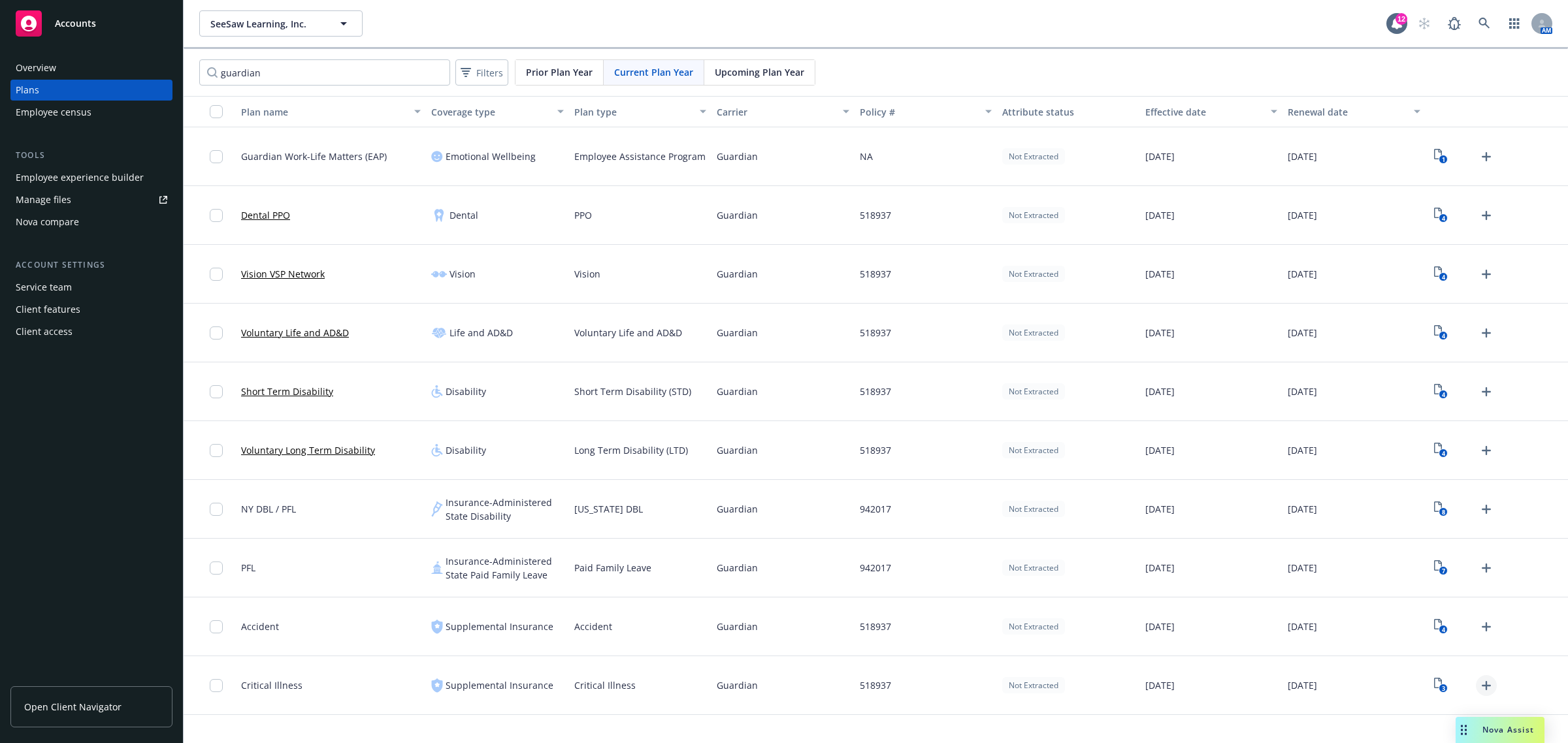
click at [1485, 682] on icon "Upload Plan Documents" at bounding box center [1486, 685] width 9 height 9
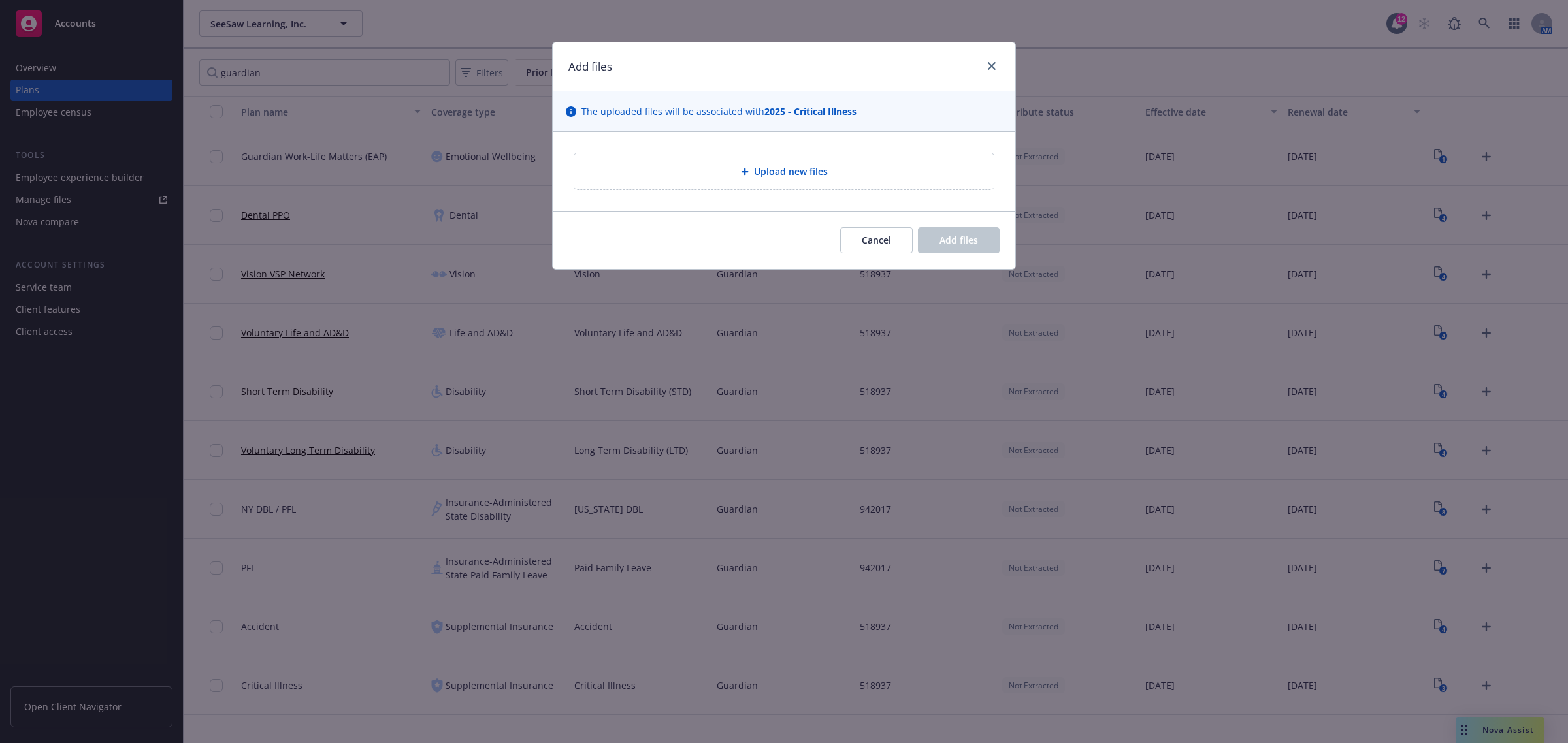
click at [789, 182] on div "Upload new files" at bounding box center [784, 171] width 419 height 36
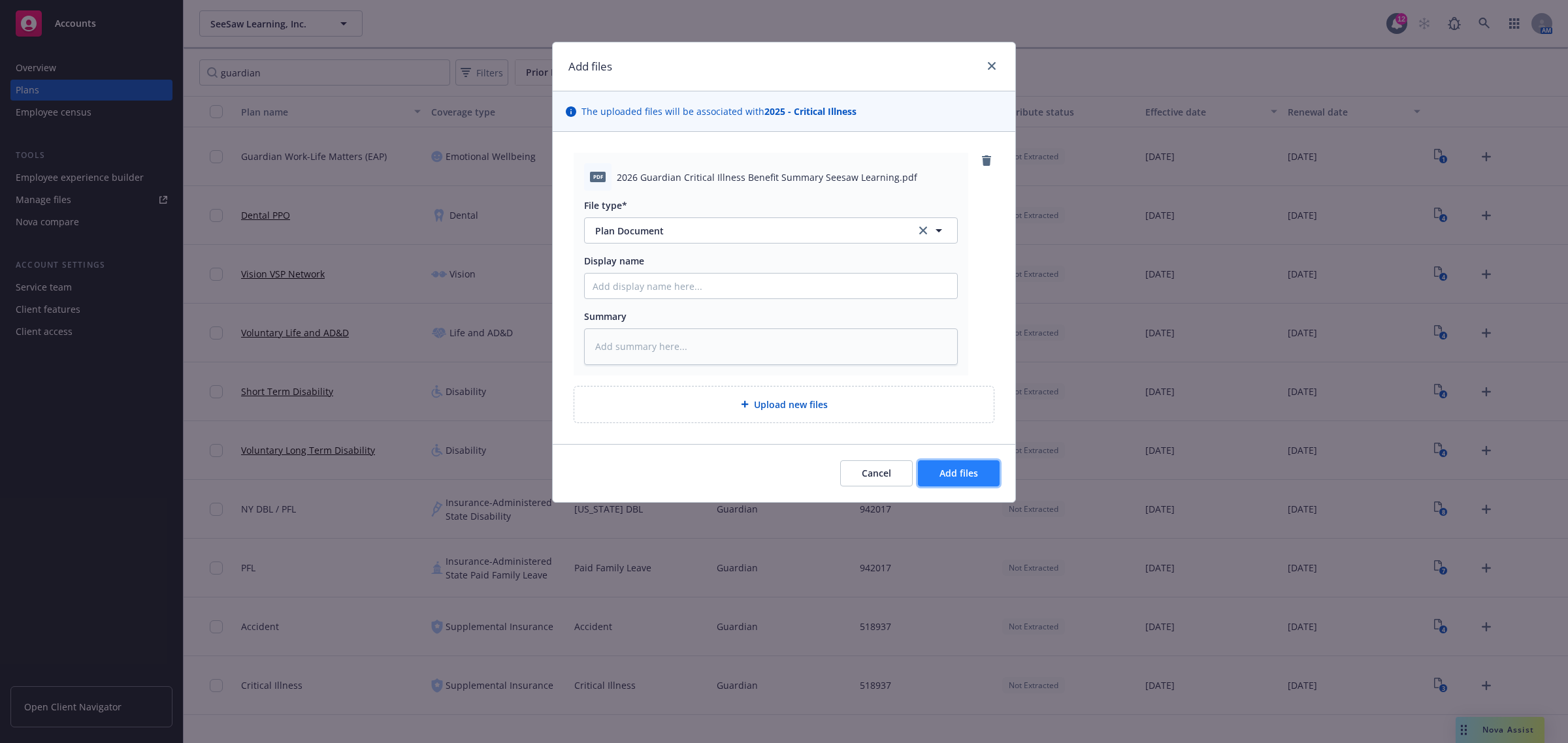
click at [957, 477] on span "Add files" at bounding box center [958, 473] width 38 height 13
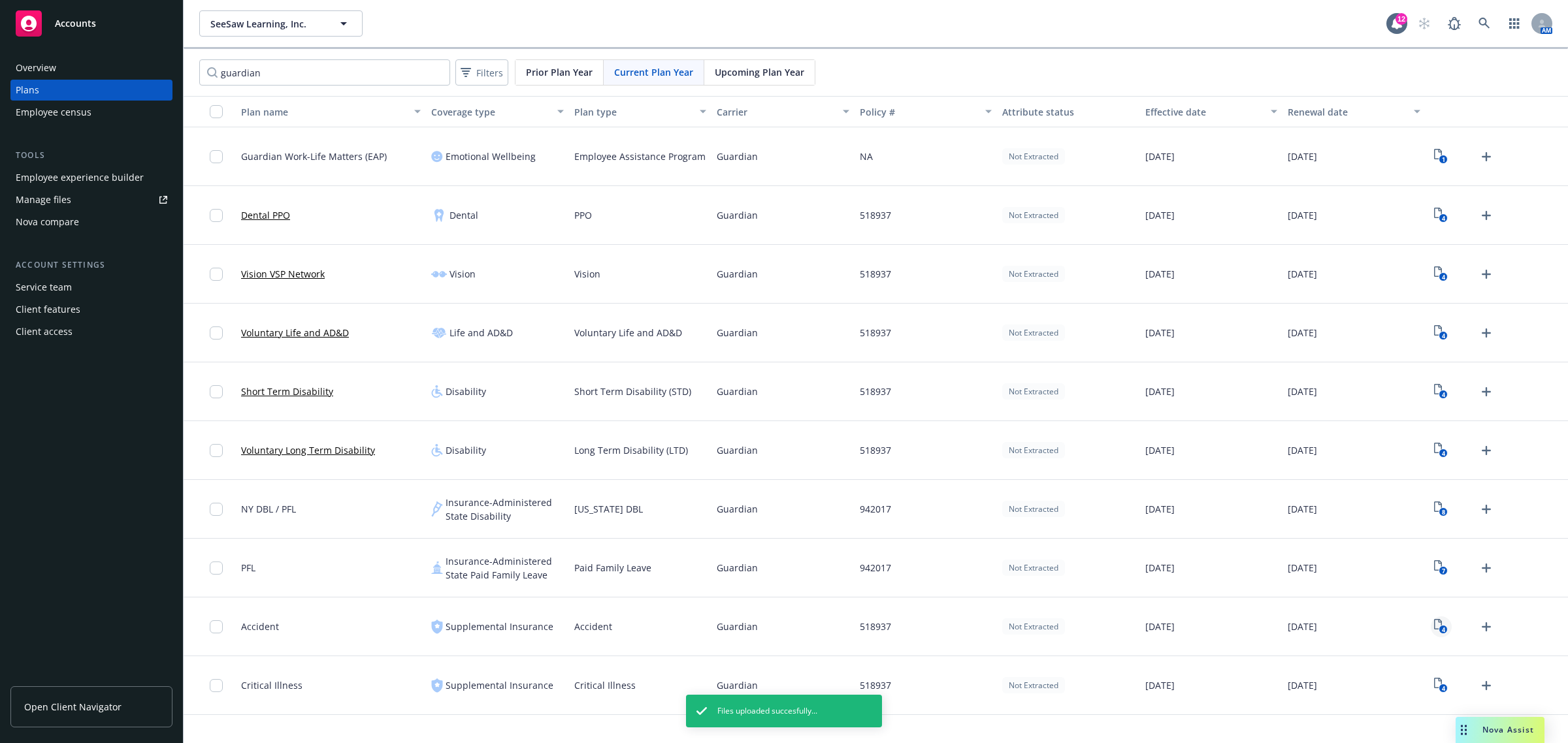
click at [1448, 625] on link "4" at bounding box center [1440, 626] width 21 height 21
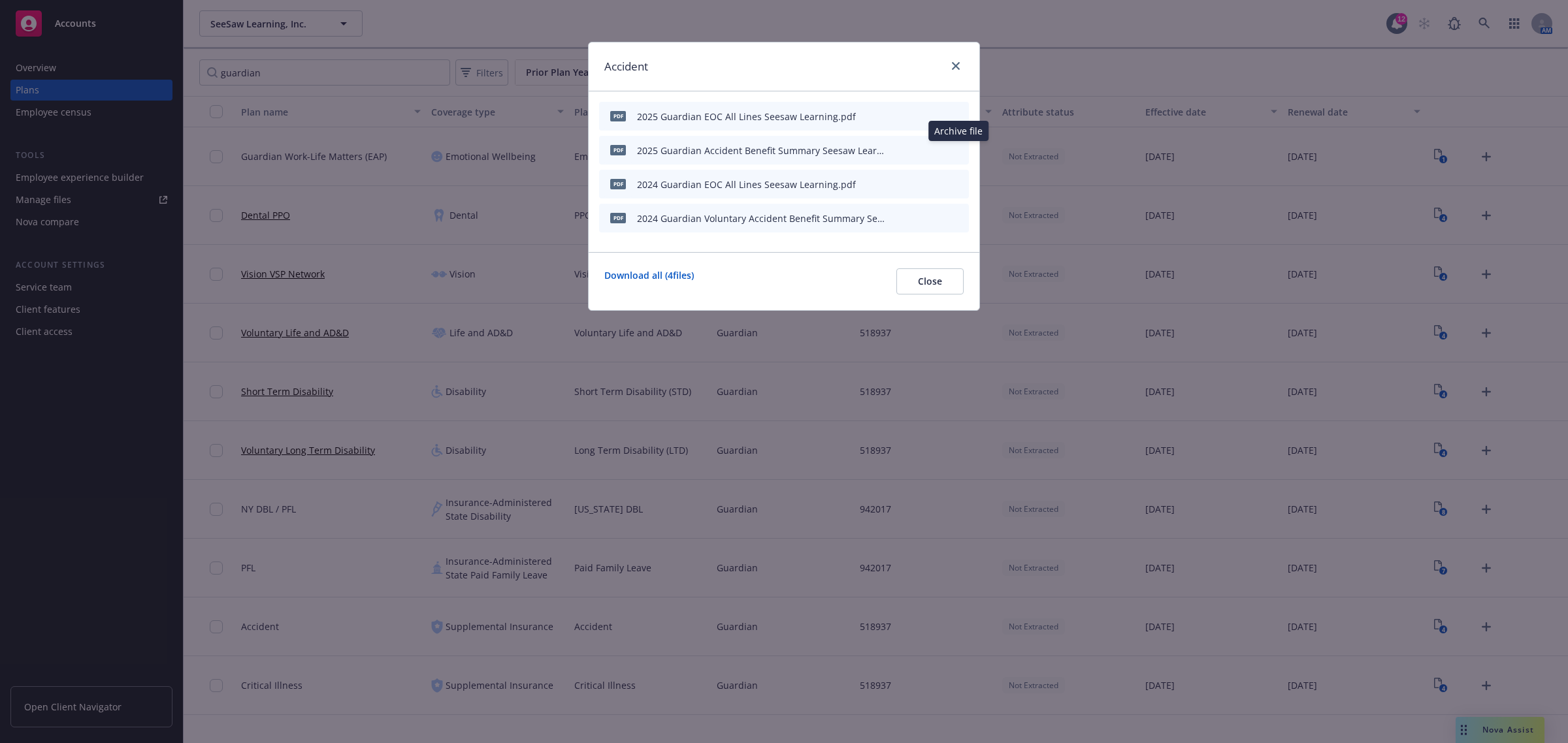
click at [957, 147] on icon "archive file" at bounding box center [956, 149] width 9 height 11
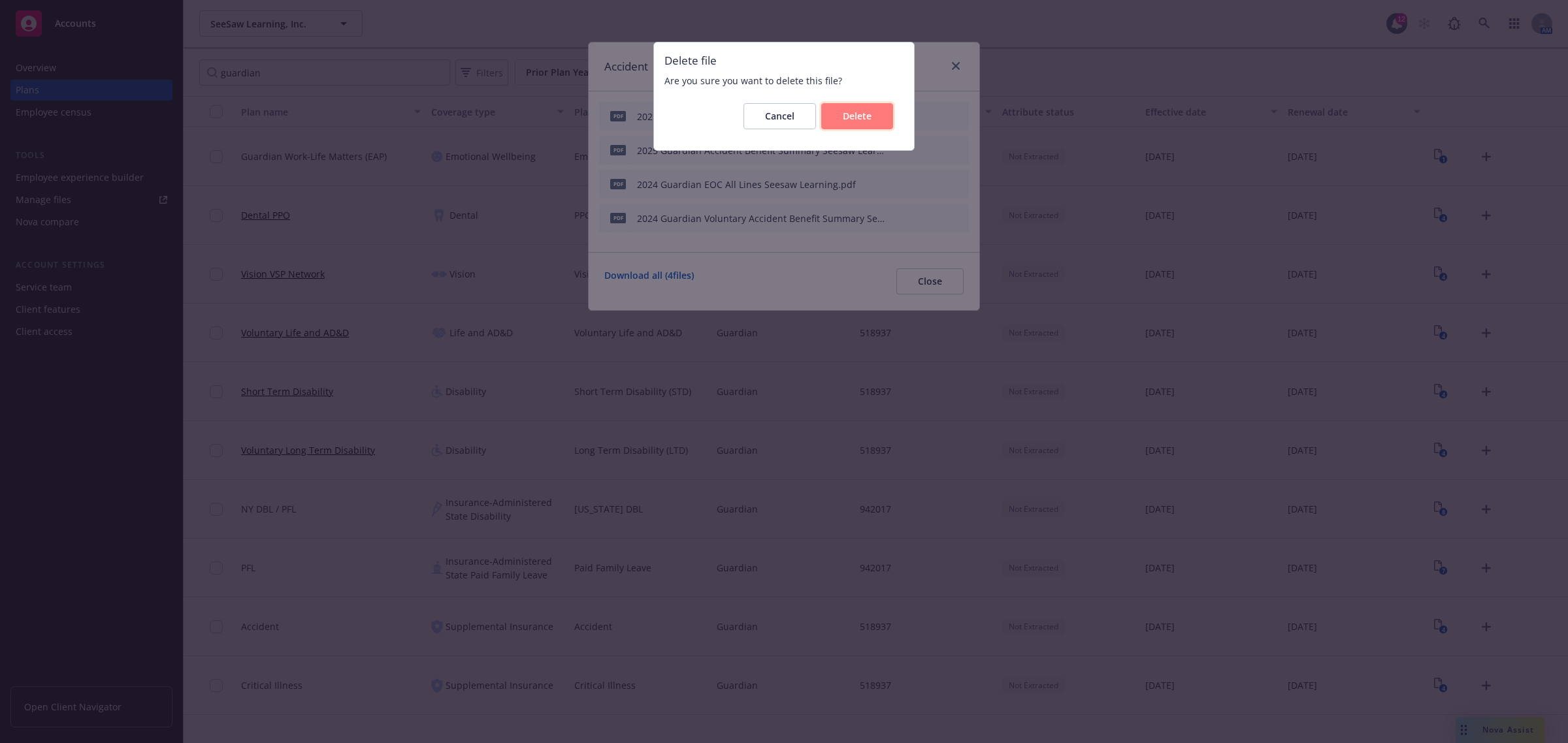
click at [872, 109] on button "Delete" at bounding box center [856, 116] width 72 height 27
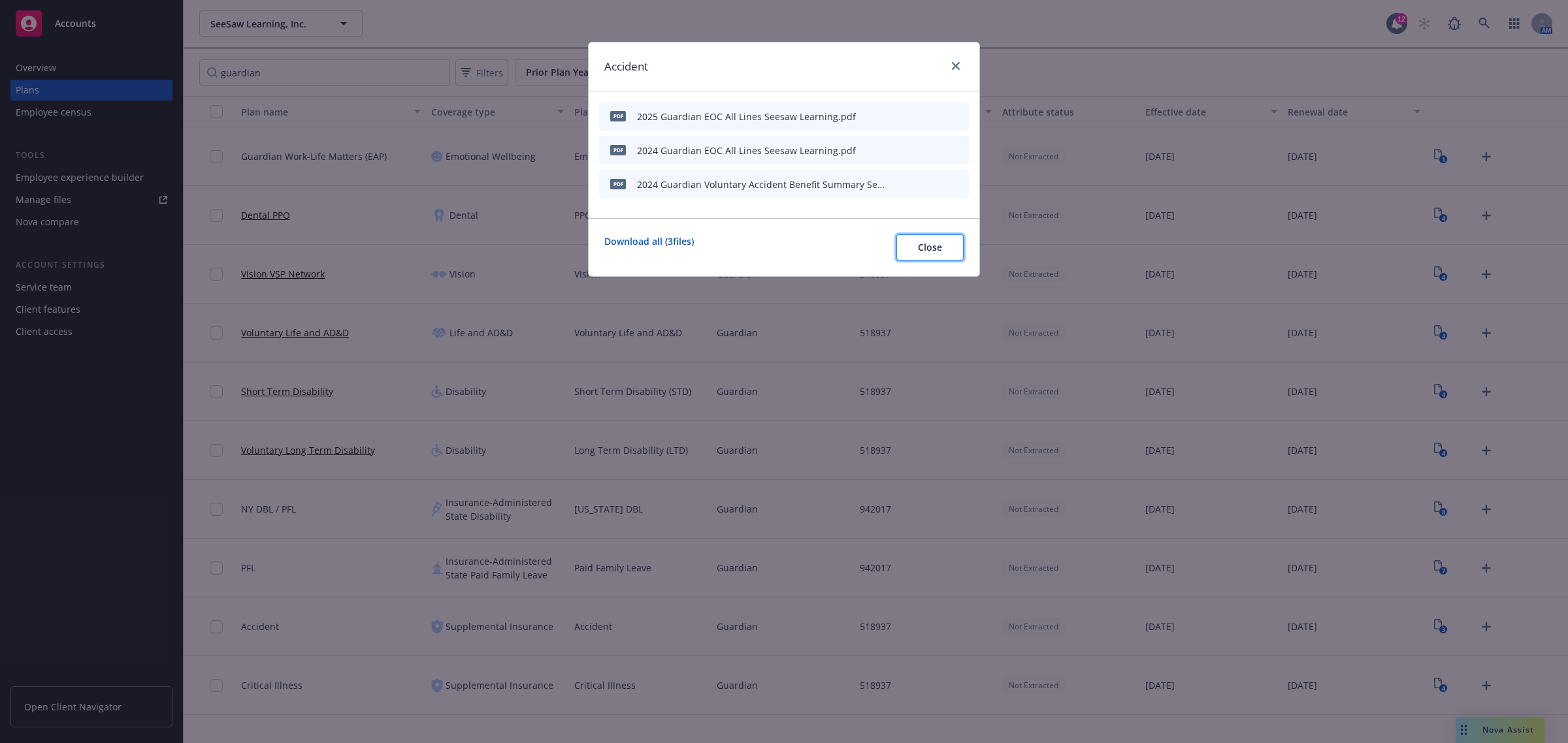
click at [949, 245] on button "Close" at bounding box center [930, 247] width 68 height 27
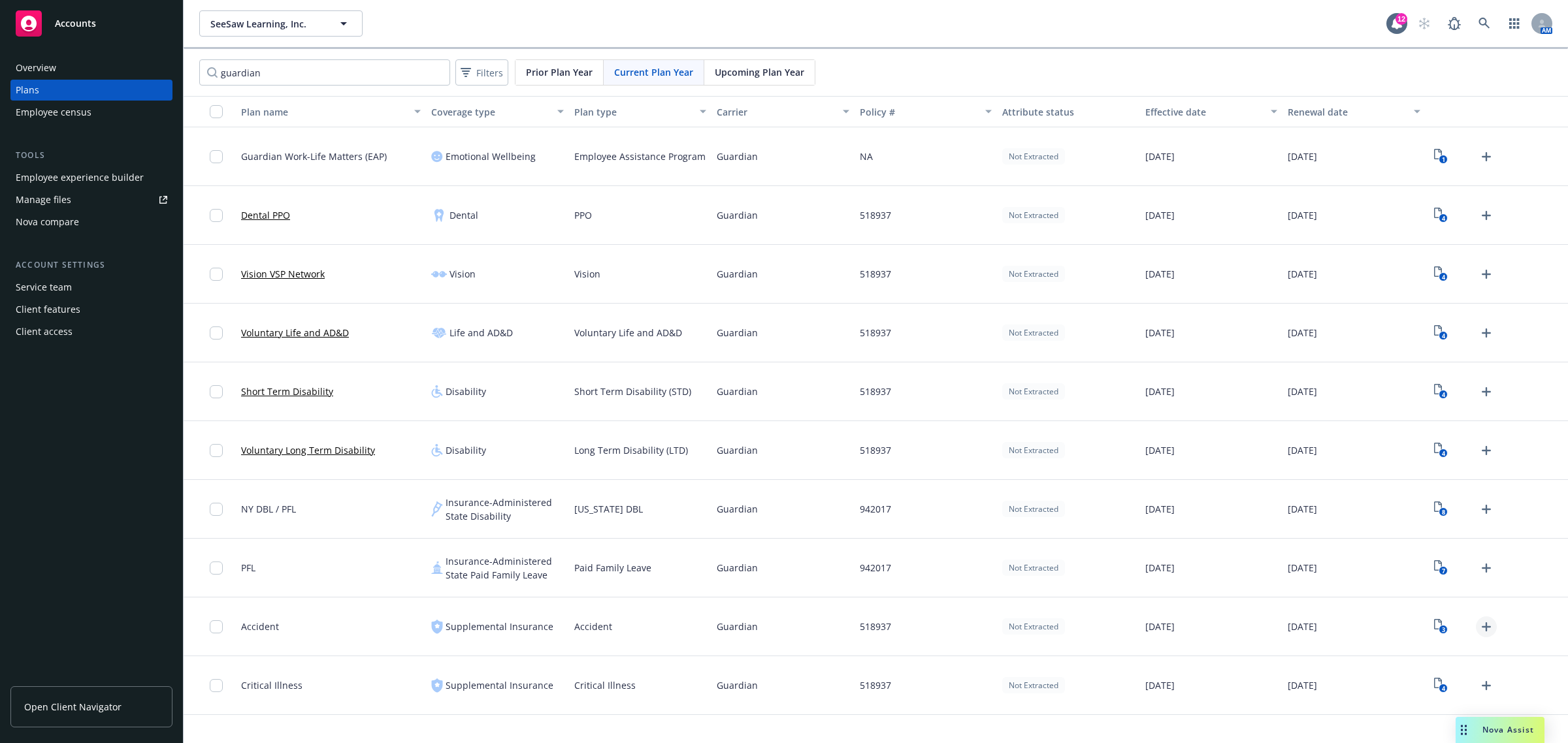
click at [1481, 628] on icon "Upload Plan Documents" at bounding box center [1487, 627] width 16 height 16
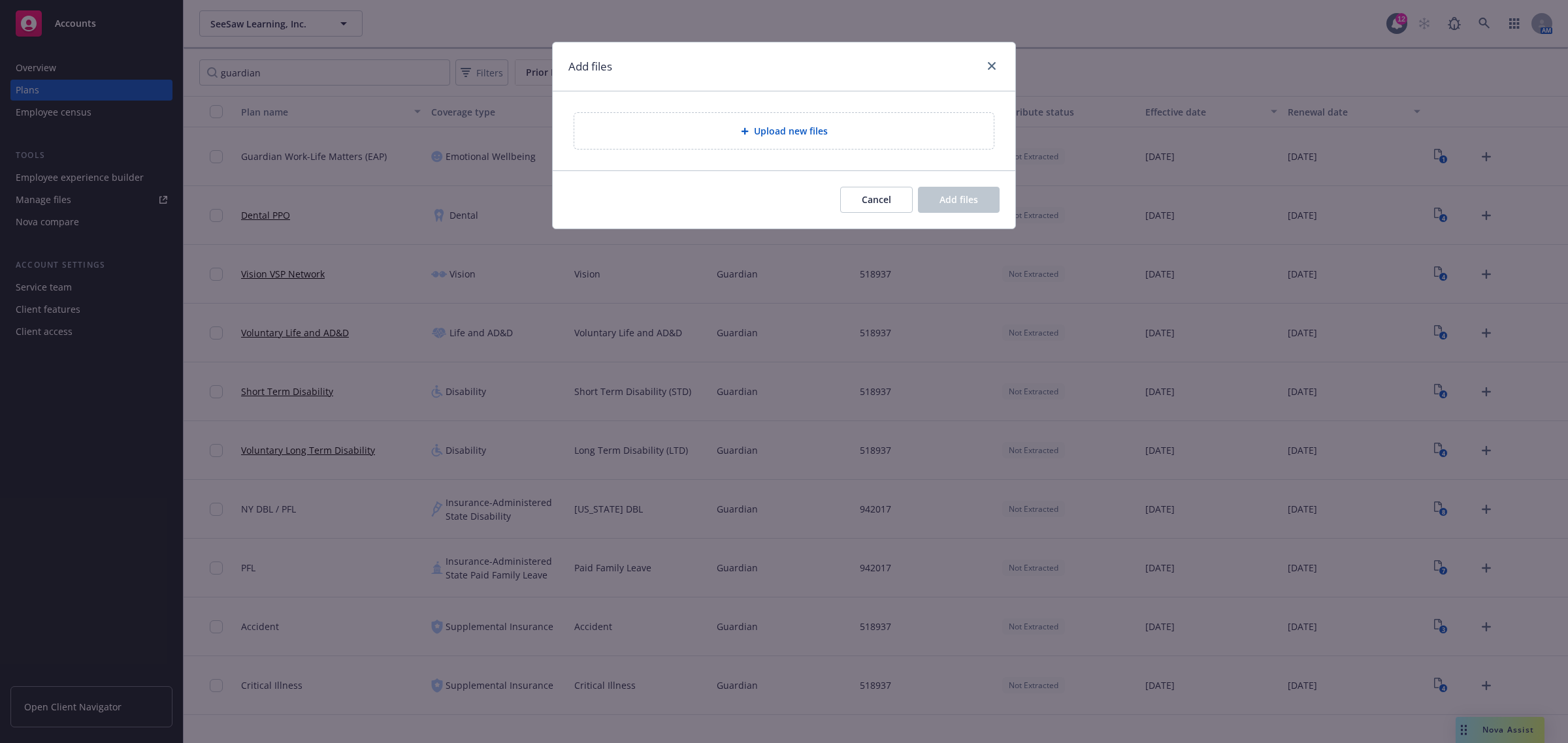
click at [724, 128] on div "Upload new files" at bounding box center [784, 131] width 399 height 15
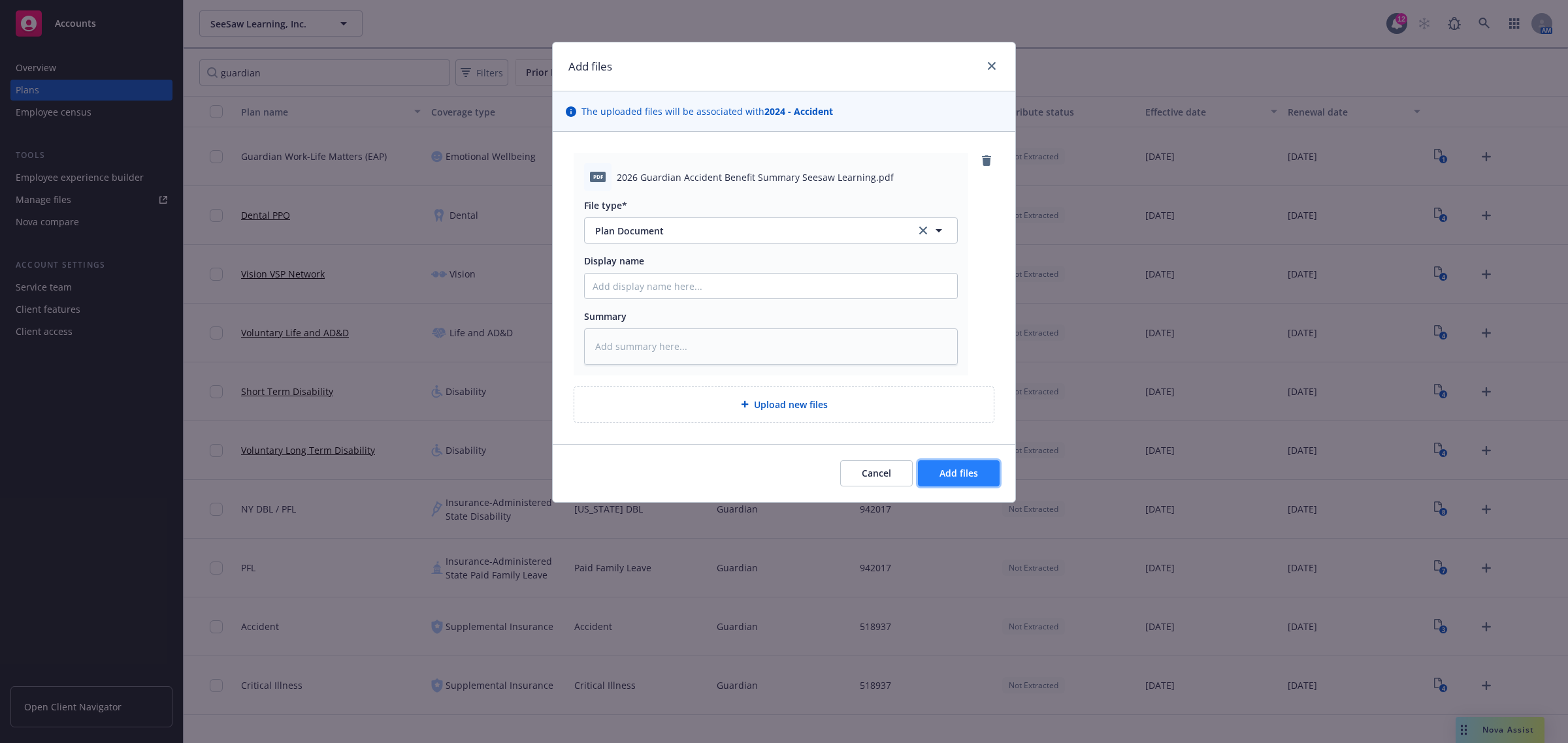
click at [959, 478] on span "Add files" at bounding box center [958, 473] width 38 height 13
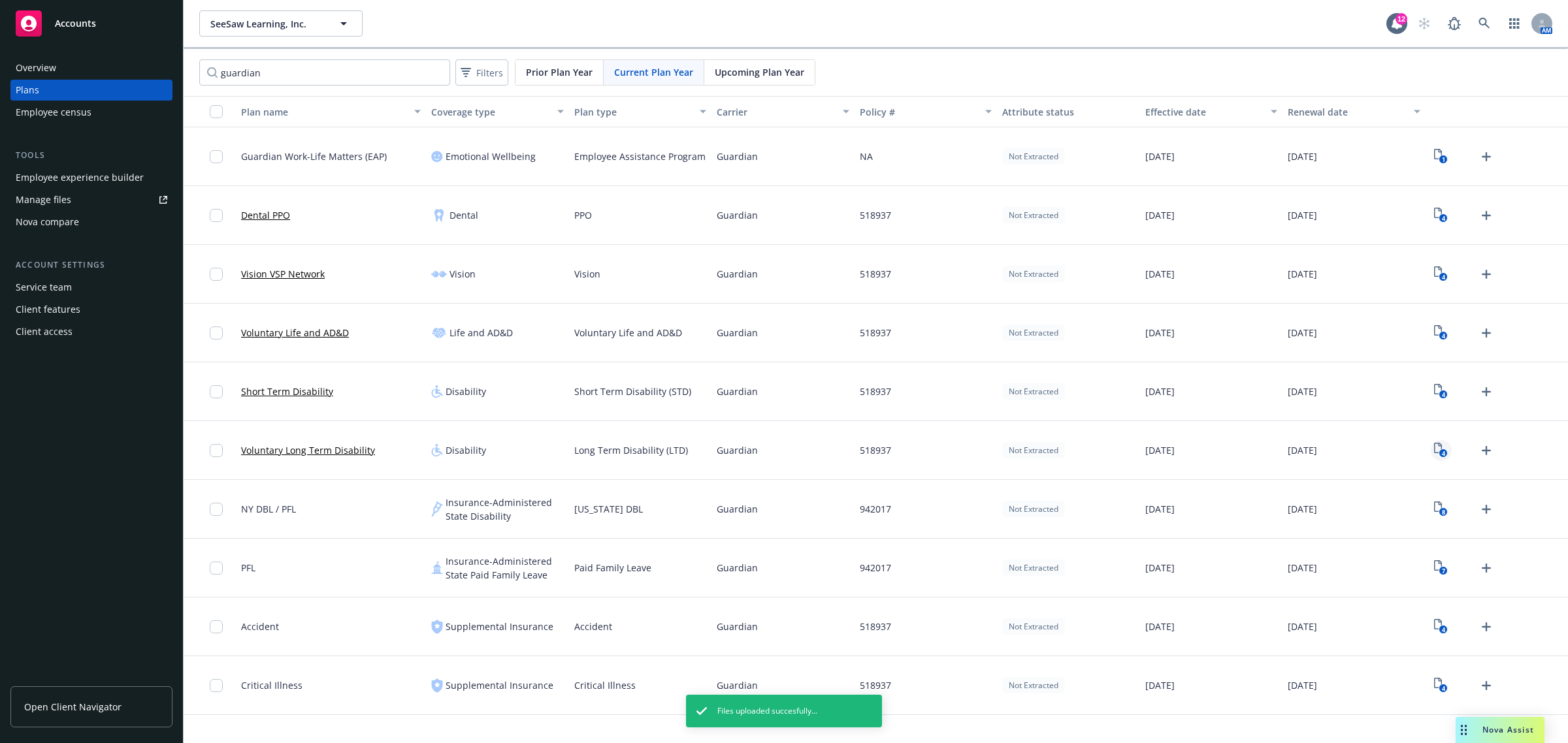
click at [1438, 452] on icon "View Plan Documents" at bounding box center [1438, 448] width 8 height 11
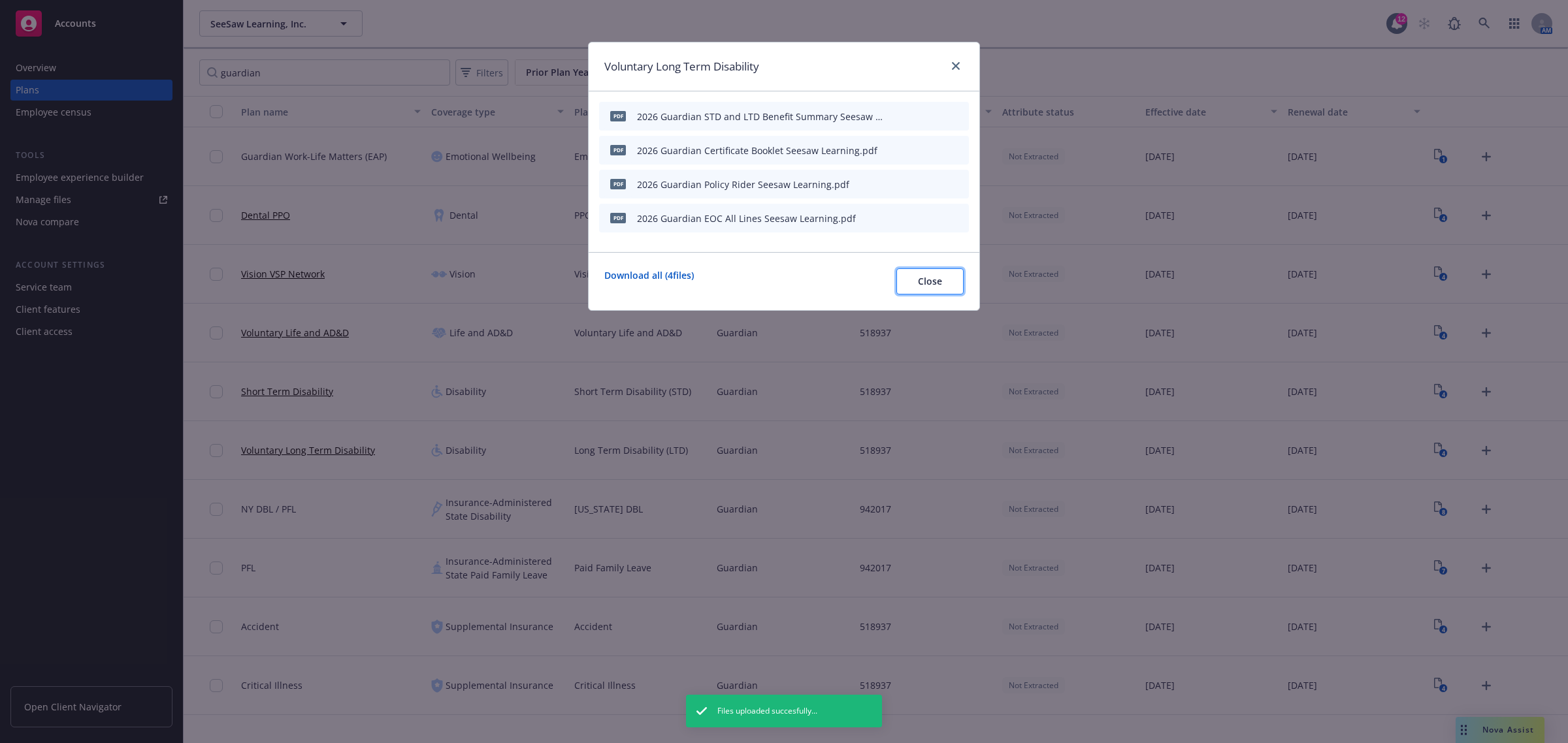
click at [919, 286] on span "Close" at bounding box center [930, 281] width 25 height 13
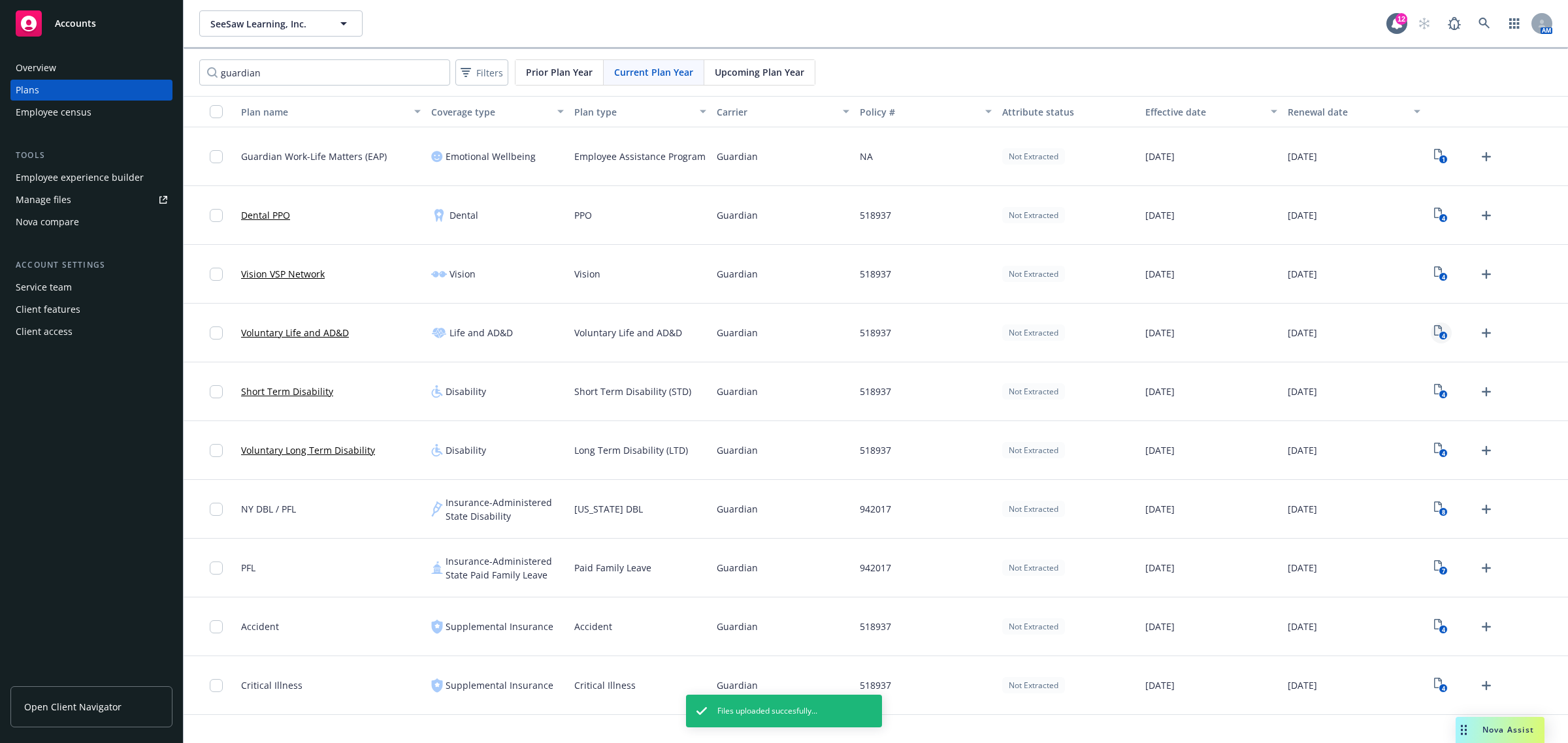
click at [1439, 333] on icon "4" at bounding box center [1441, 332] width 14 height 15
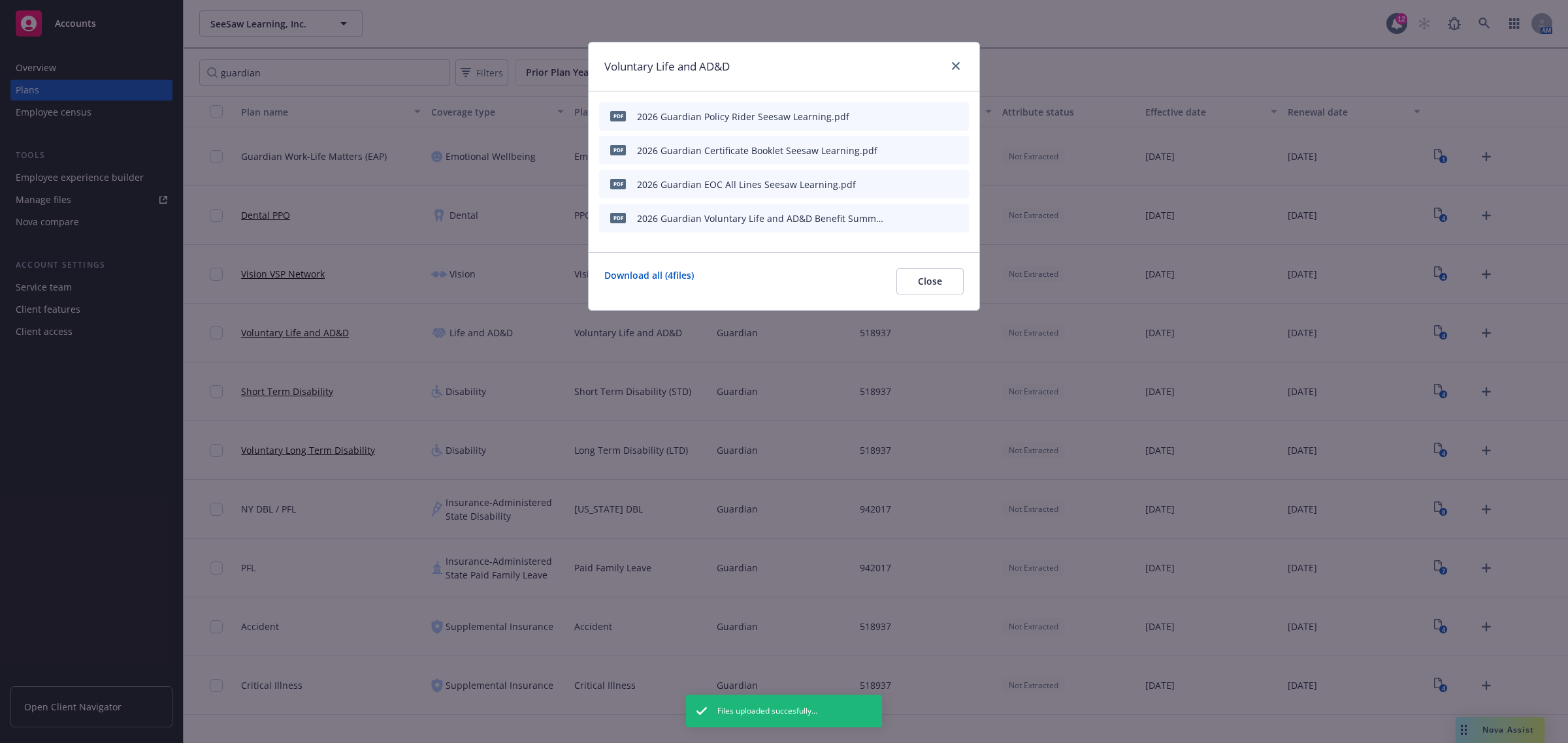
click at [955, 216] on icon "archive file" at bounding box center [956, 217] width 9 height 11
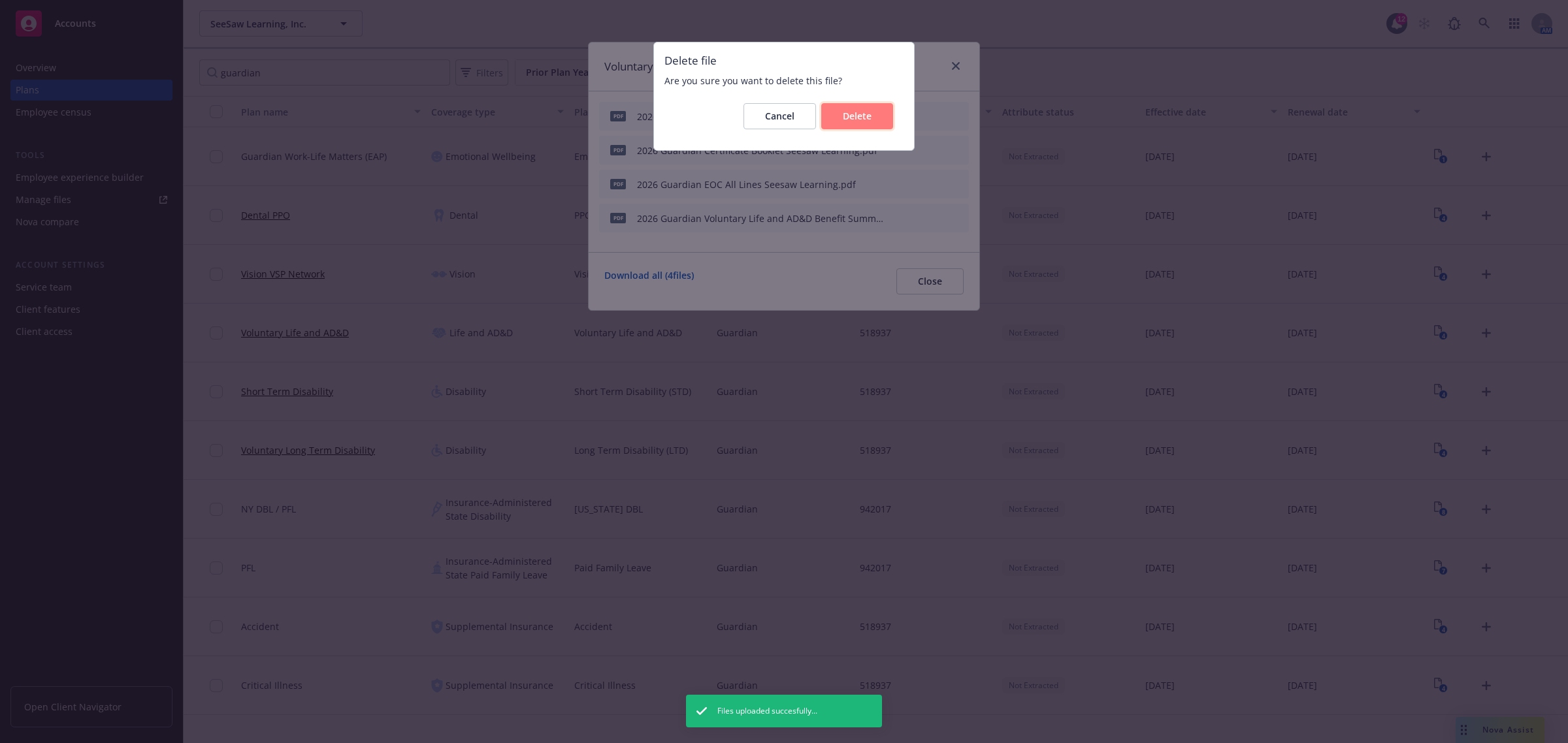
click at [859, 118] on span "Delete" at bounding box center [856, 116] width 28 height 13
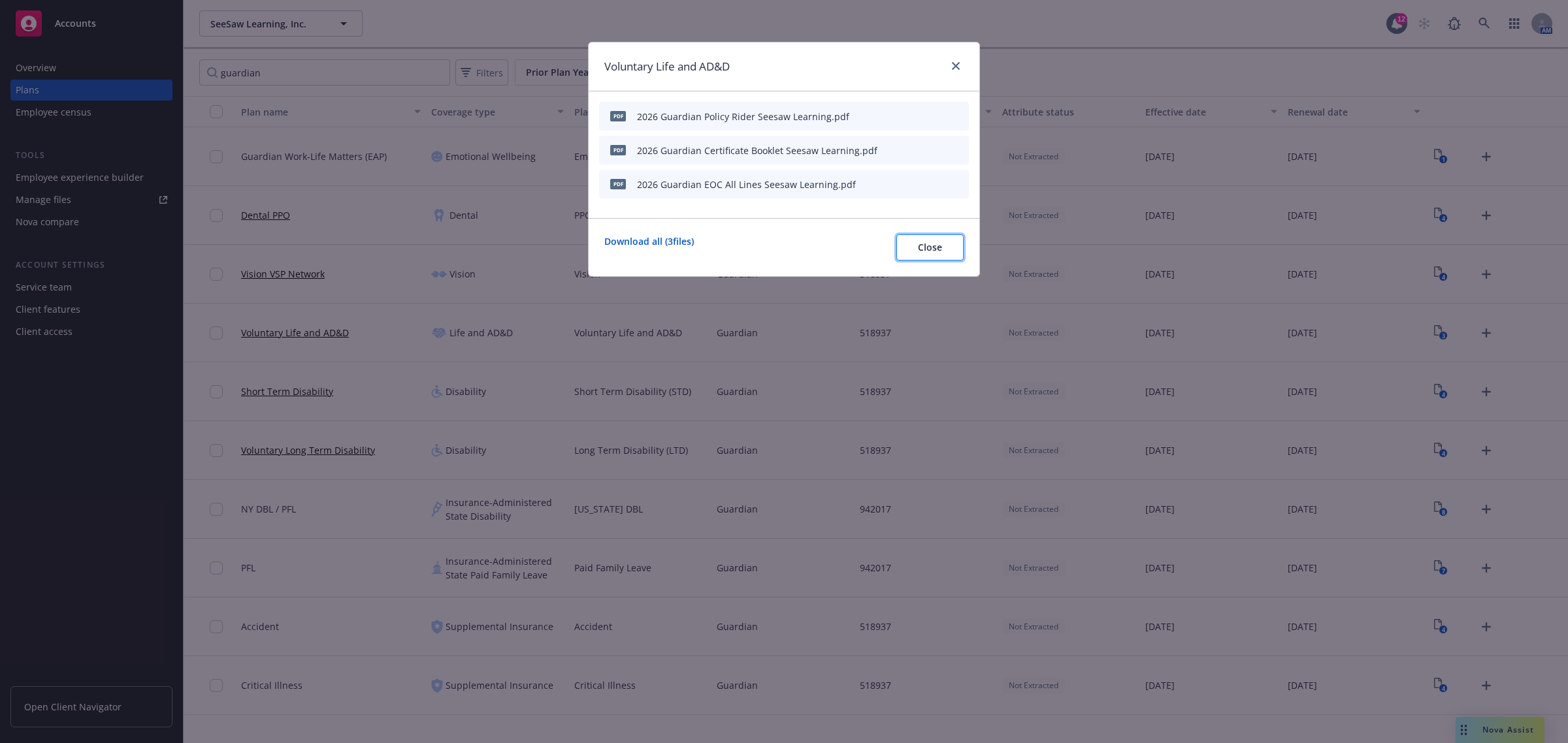
click at [941, 252] on span "Close" at bounding box center [930, 247] width 25 height 13
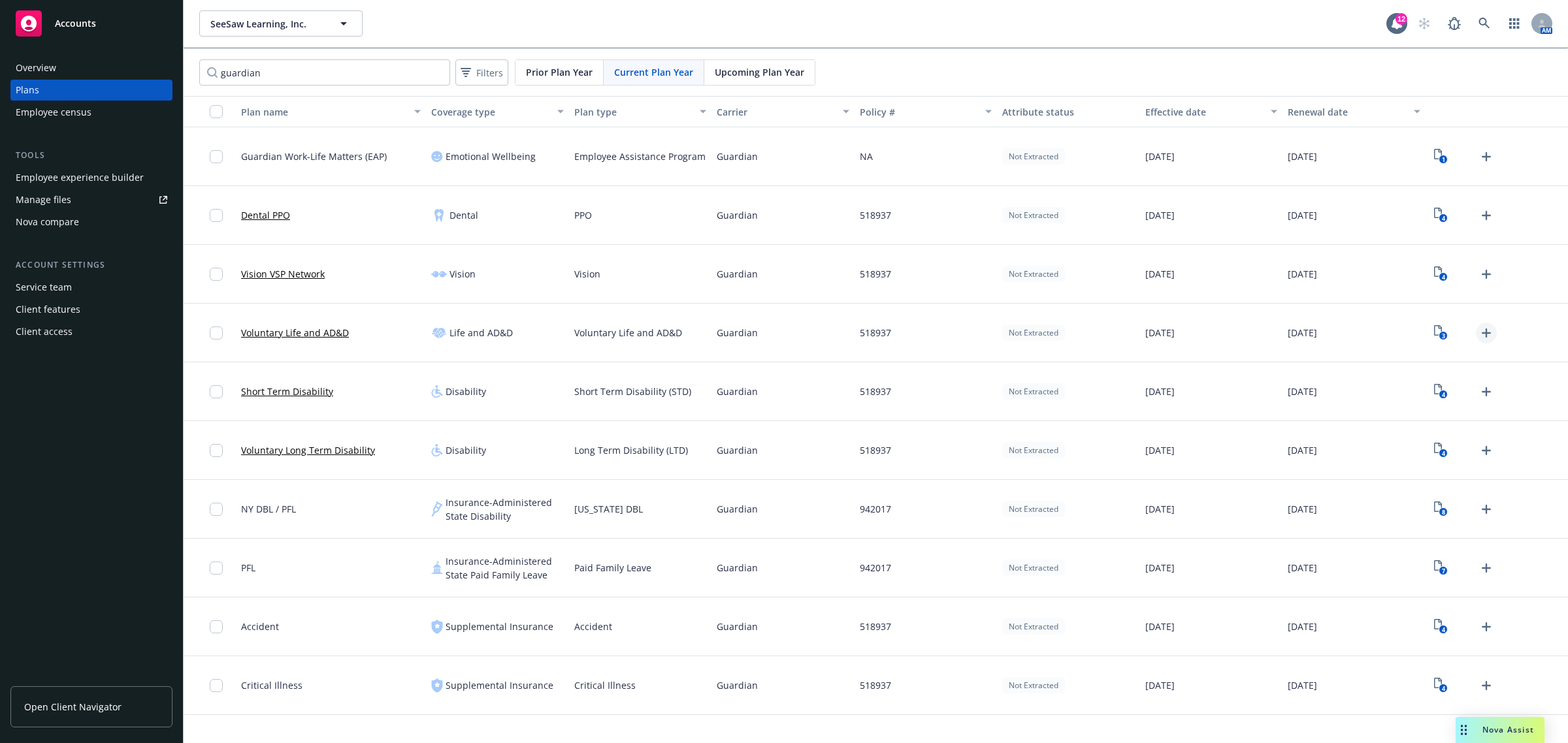
click at [1485, 331] on icon "Upload Plan Documents" at bounding box center [1486, 333] width 9 height 9
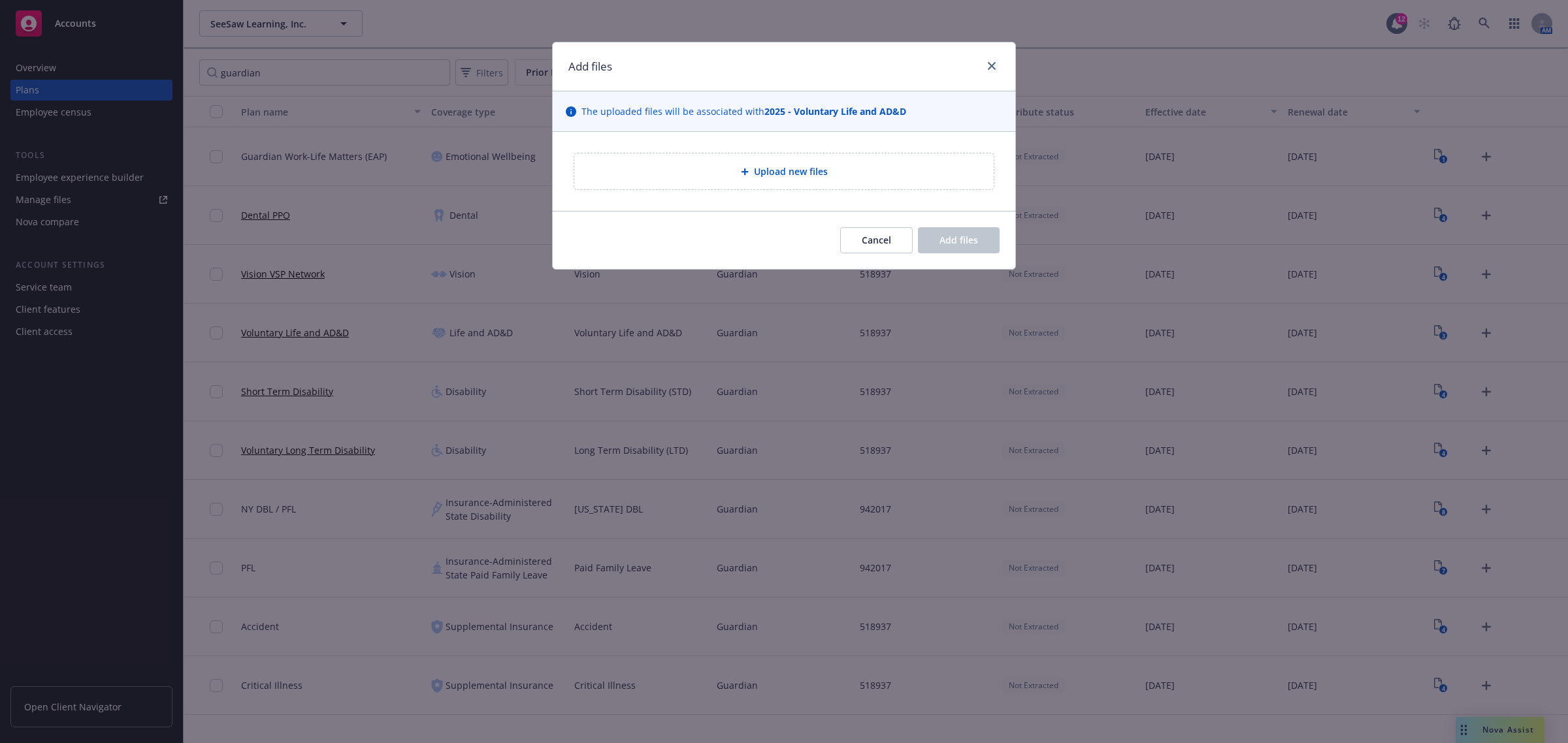
click at [853, 183] on div "Upload new files" at bounding box center [784, 171] width 419 height 36
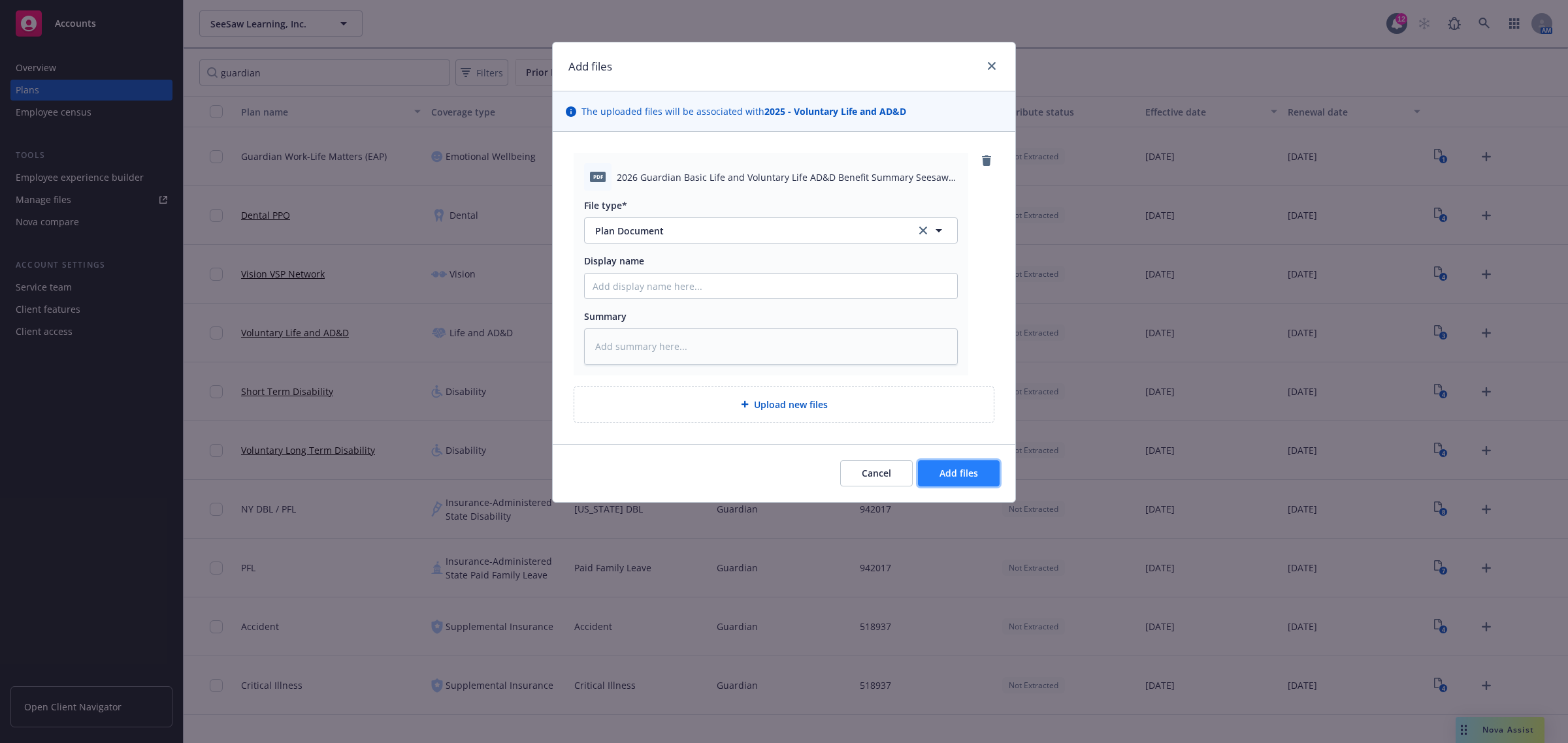
click at [940, 474] on span "Add files" at bounding box center [958, 473] width 38 height 13
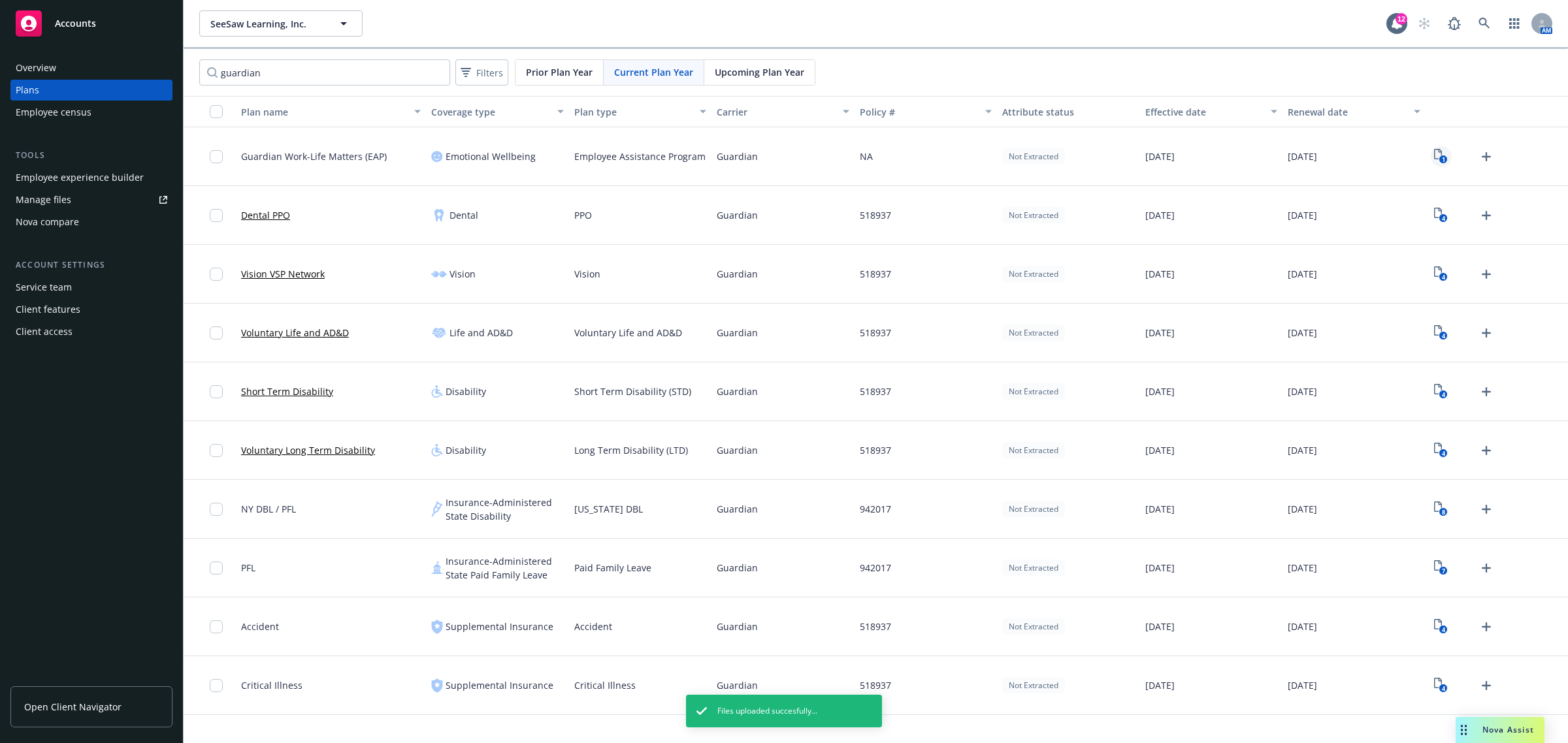
click at [1439, 157] on icon "1" at bounding box center [1441, 156] width 14 height 15
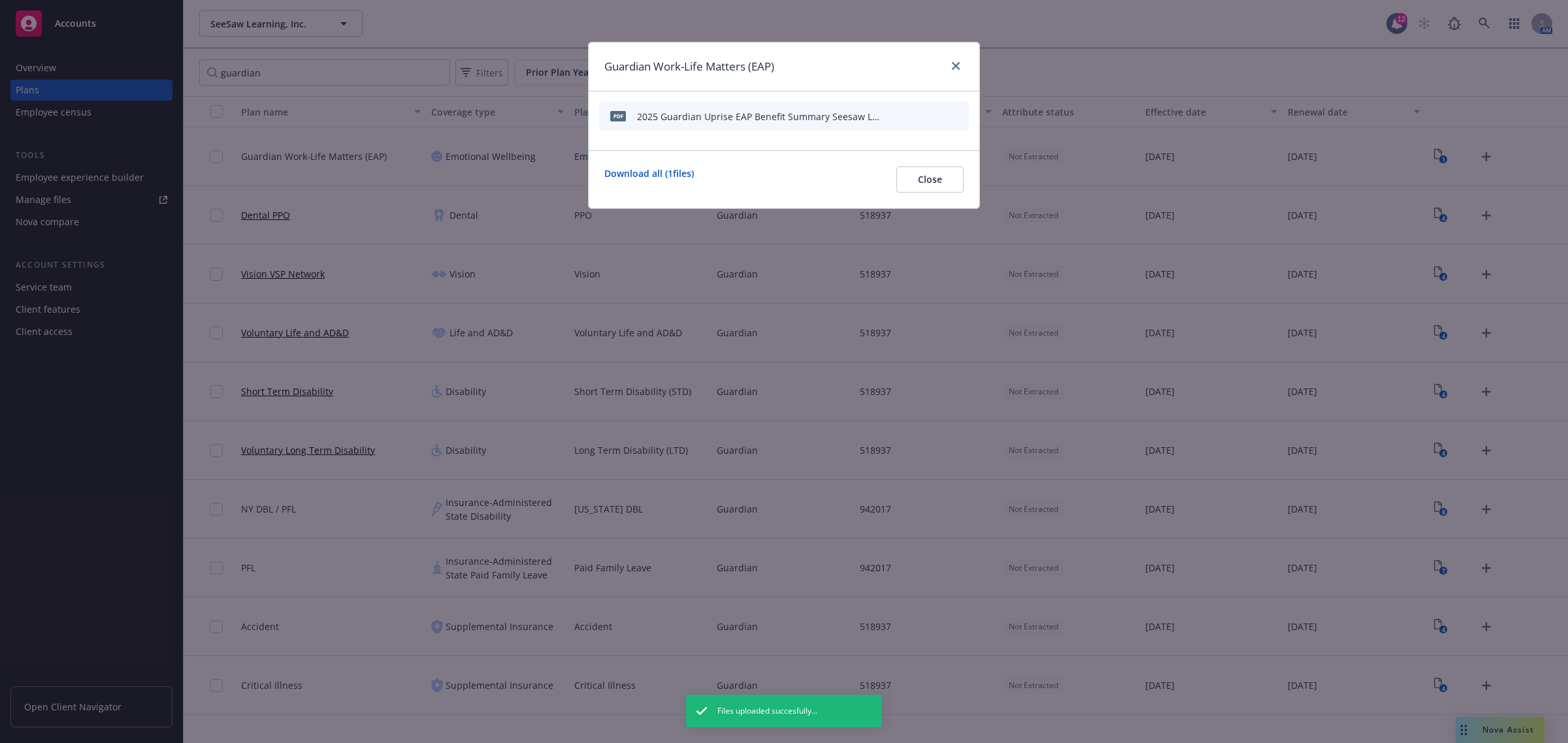
click at [938, 114] on icon "preview file" at bounding box center [936, 115] width 12 height 9
click at [931, 184] on span "Close" at bounding box center [930, 179] width 25 height 13
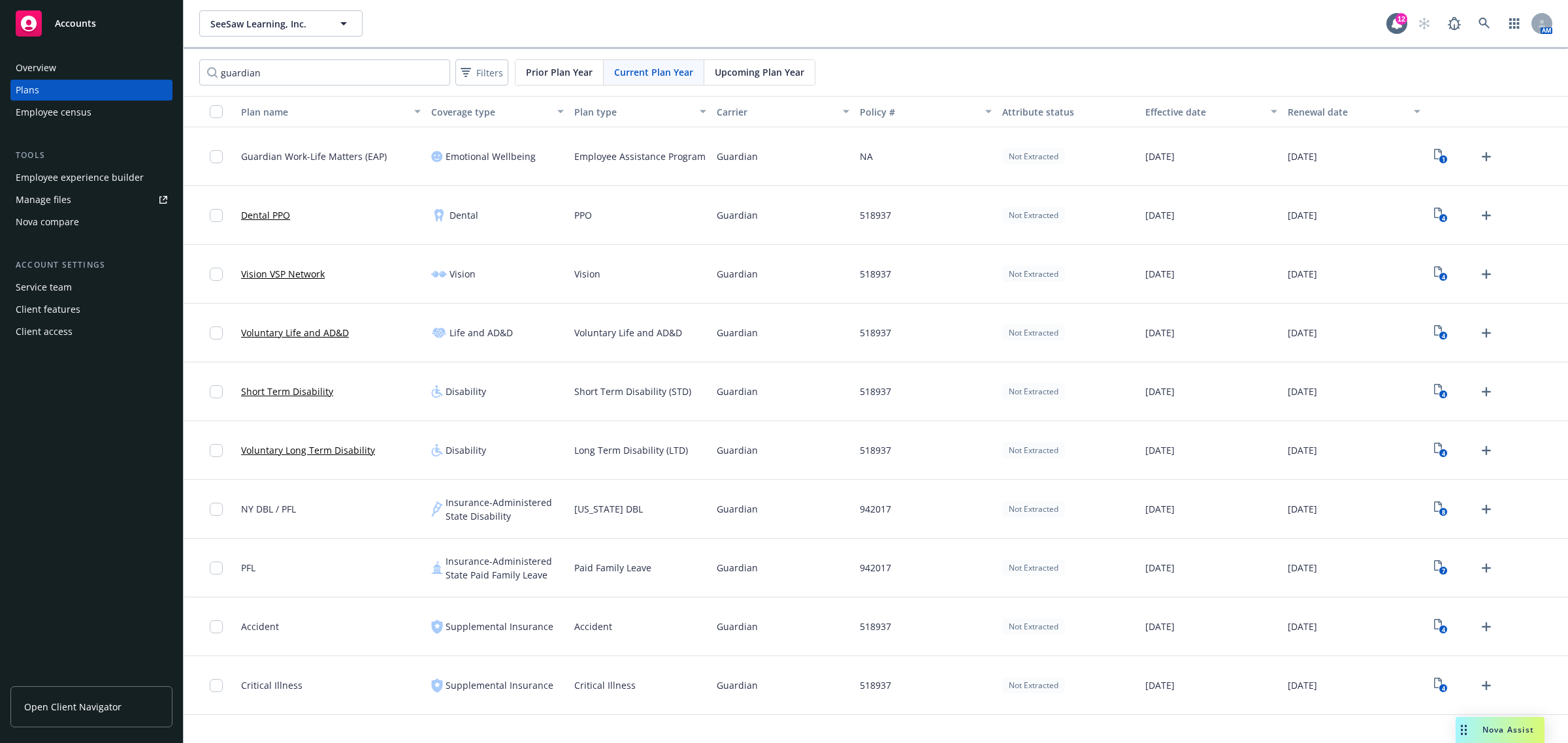
click at [753, 76] on span "Upcoming Plan Year" at bounding box center [759, 73] width 89 height 14
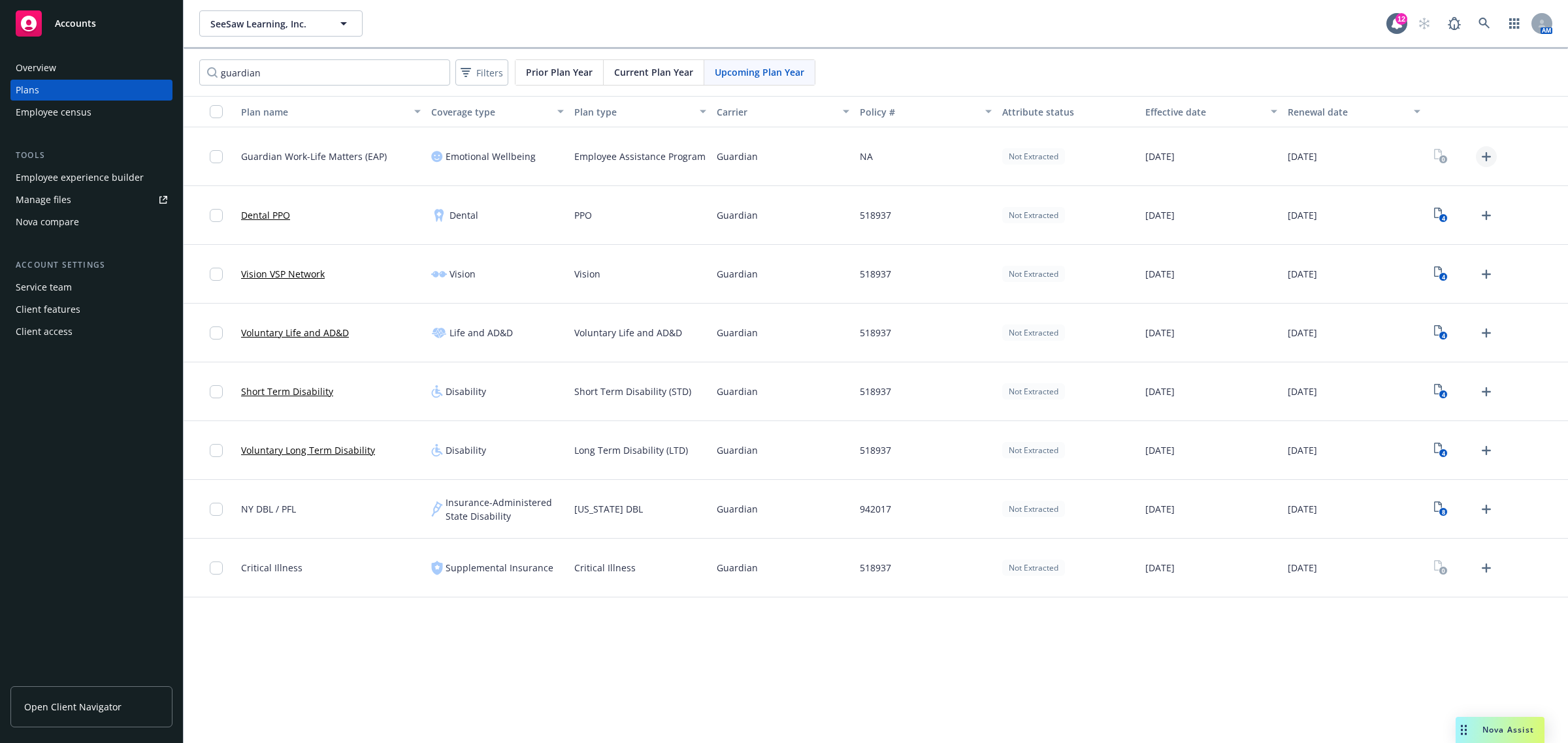
click at [1485, 160] on icon "Upload Plan Documents" at bounding box center [1486, 156] width 9 height 9
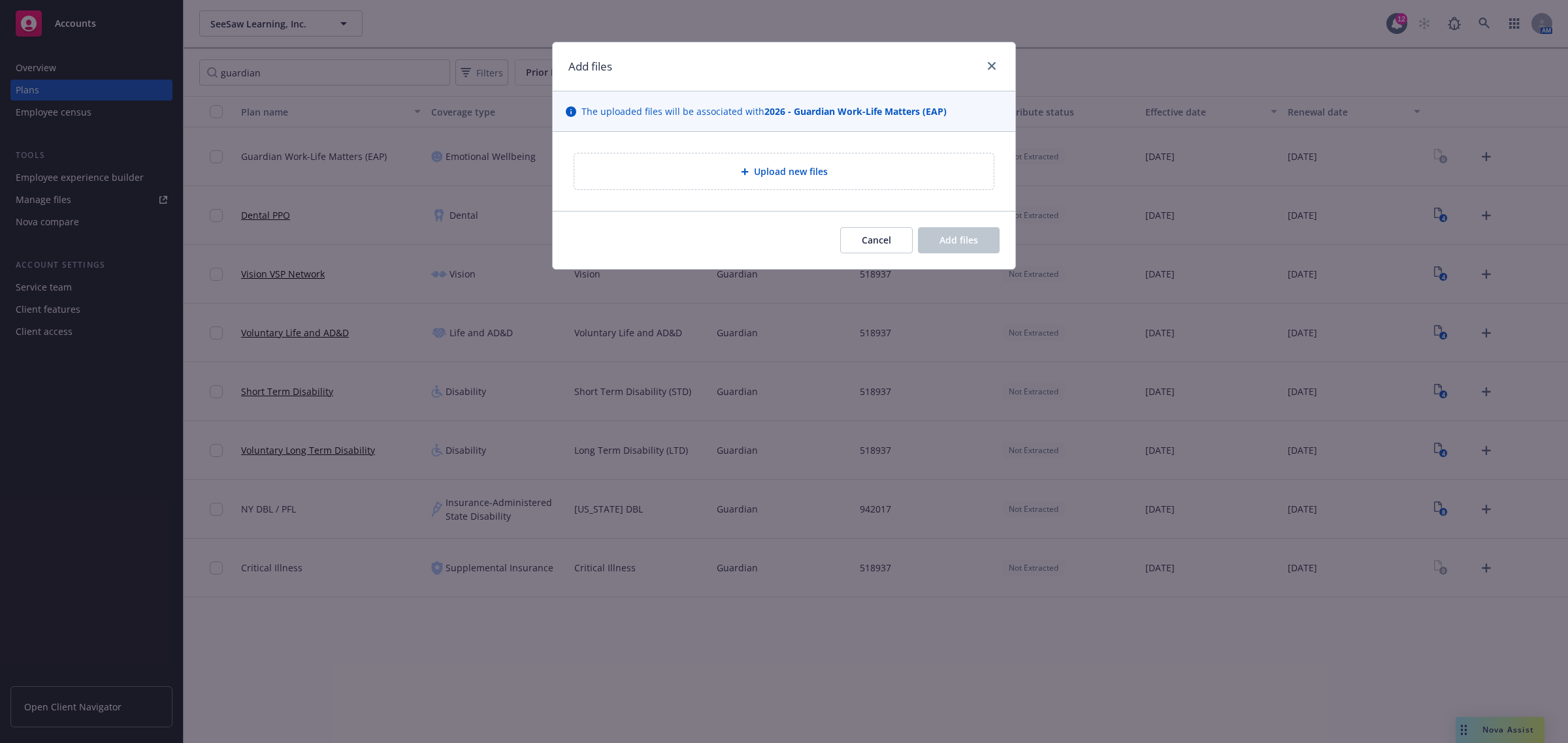
click at [714, 175] on div "Upload new files" at bounding box center [784, 171] width 399 height 15
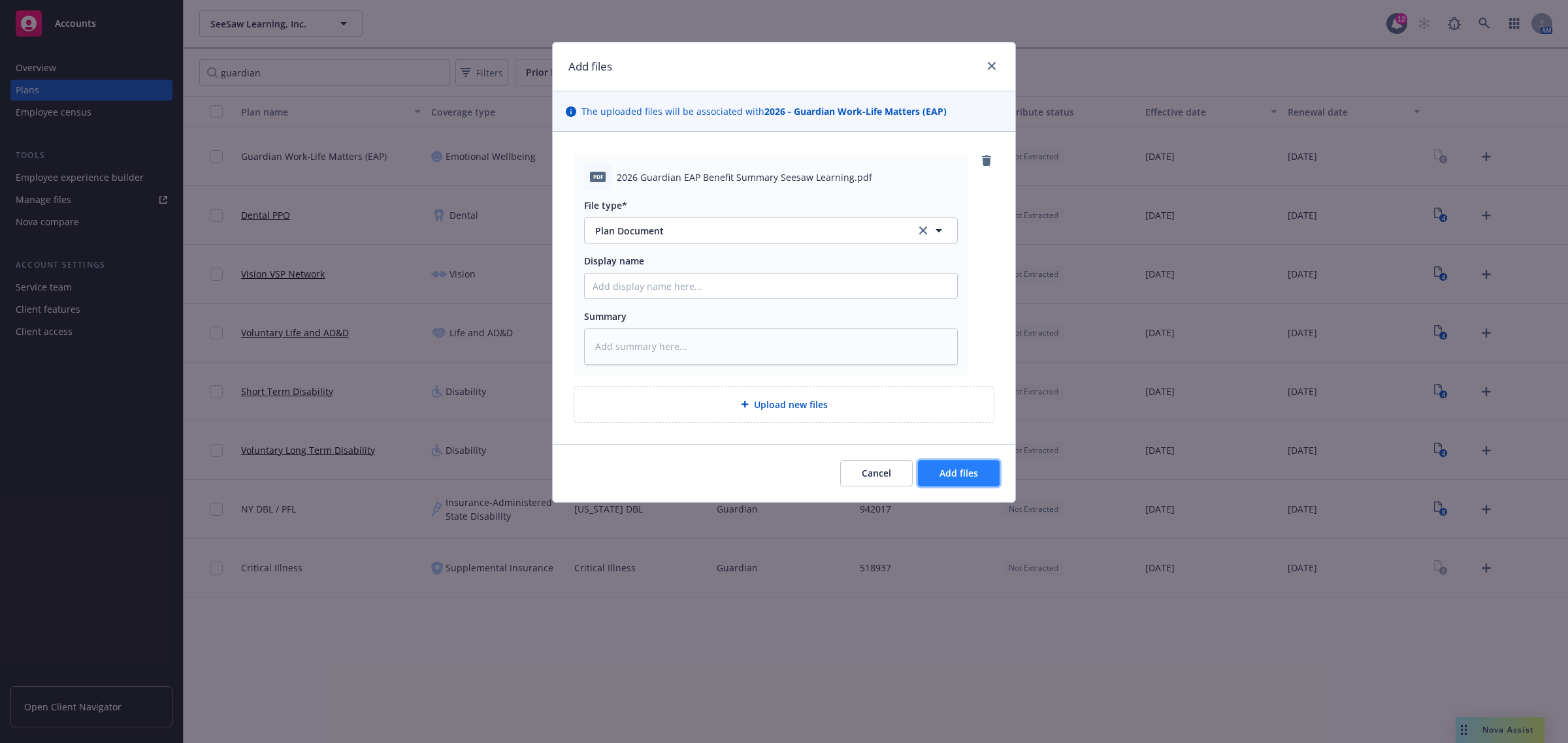
click at [965, 467] on span "Add files" at bounding box center [958, 473] width 38 height 13
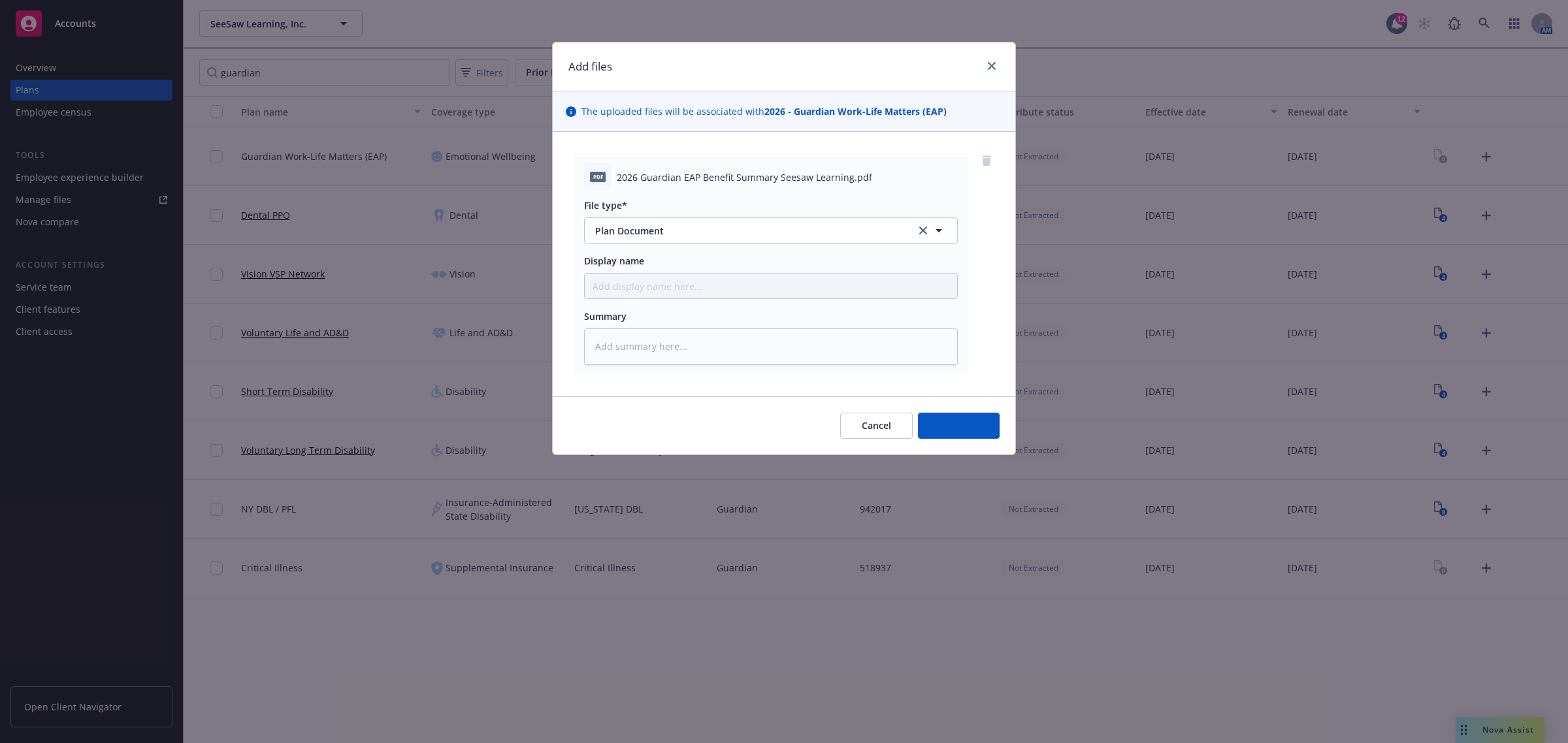
type textarea "x"
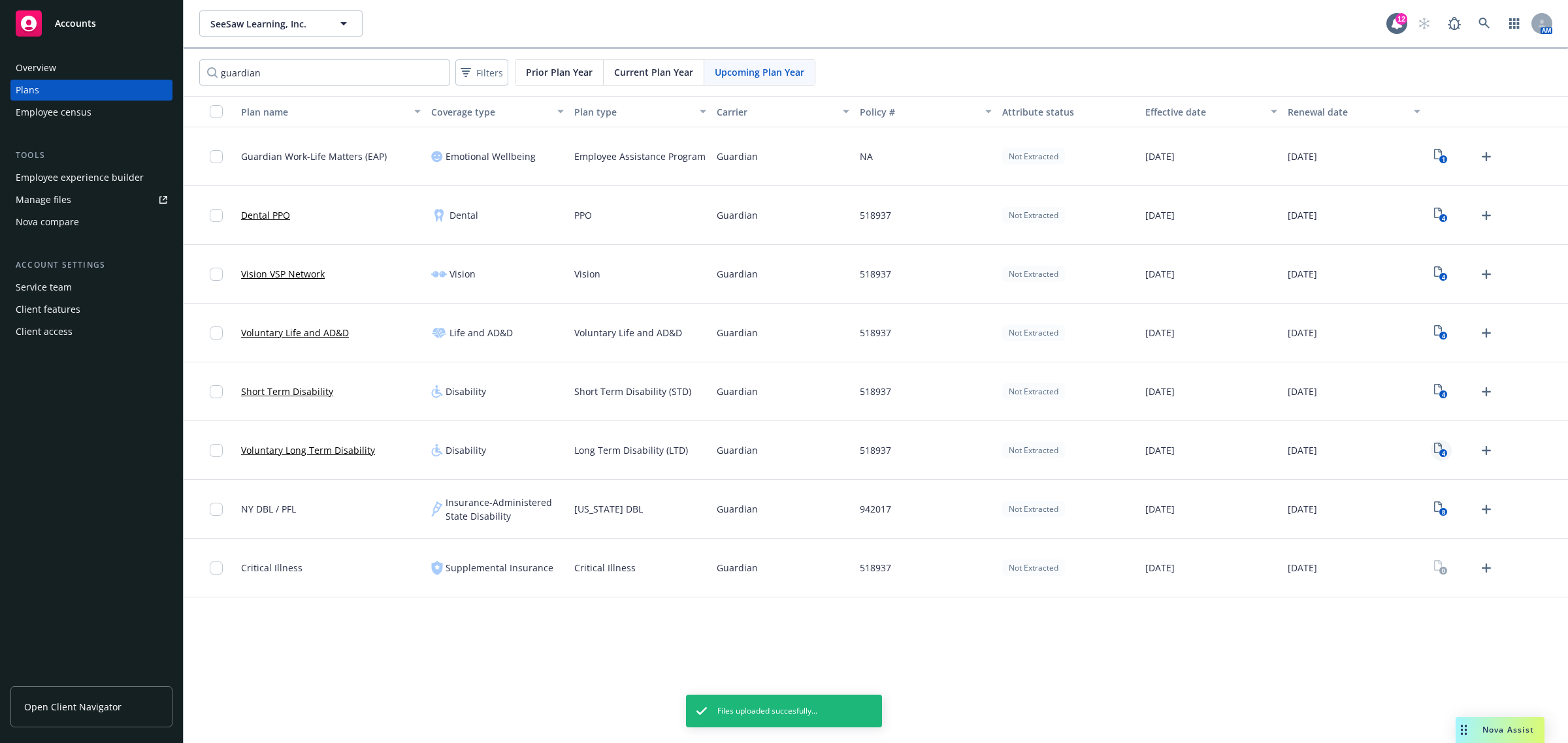
click at [1442, 454] on text "4" at bounding box center [1443, 453] width 3 height 9
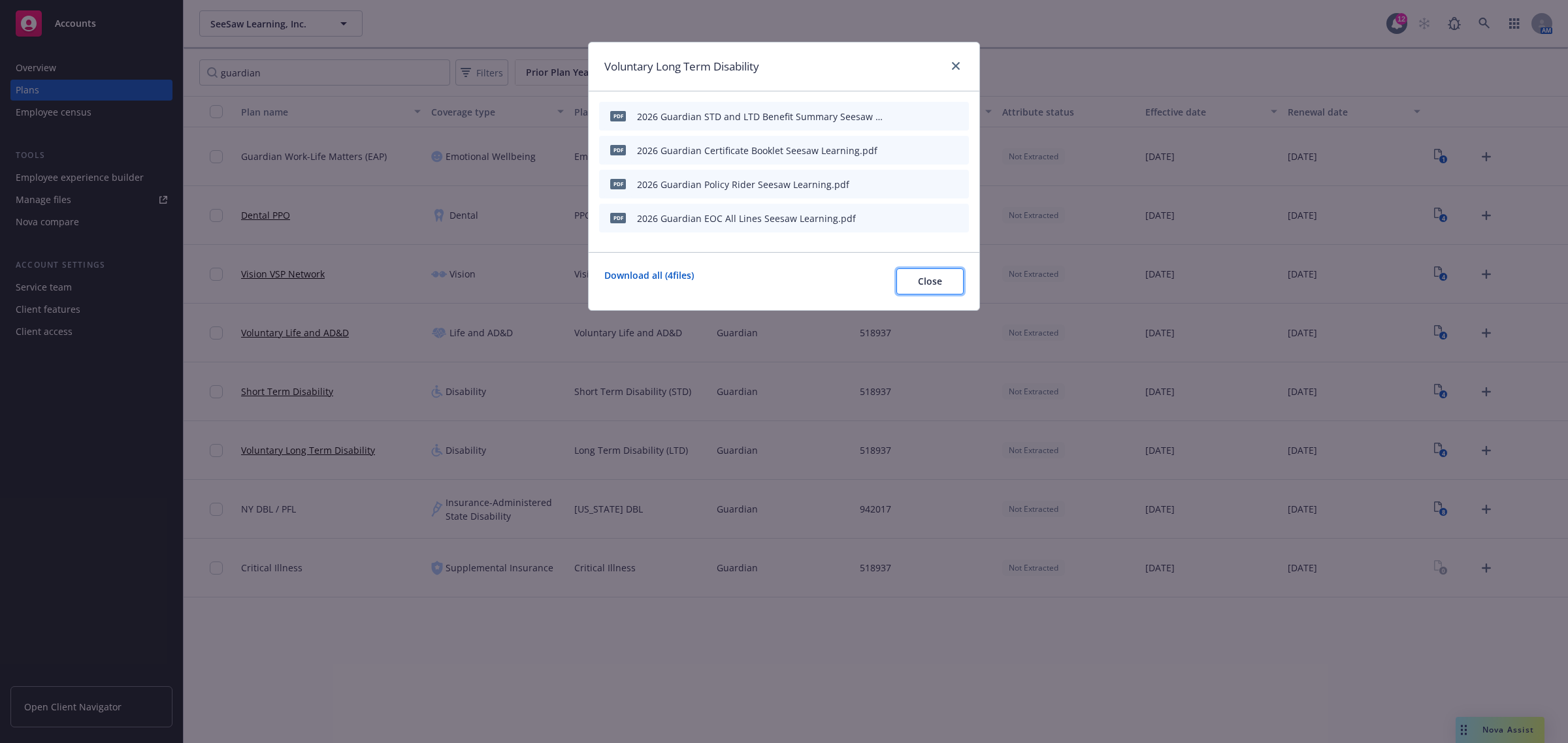
click at [925, 280] on span "Close" at bounding box center [930, 281] width 25 height 13
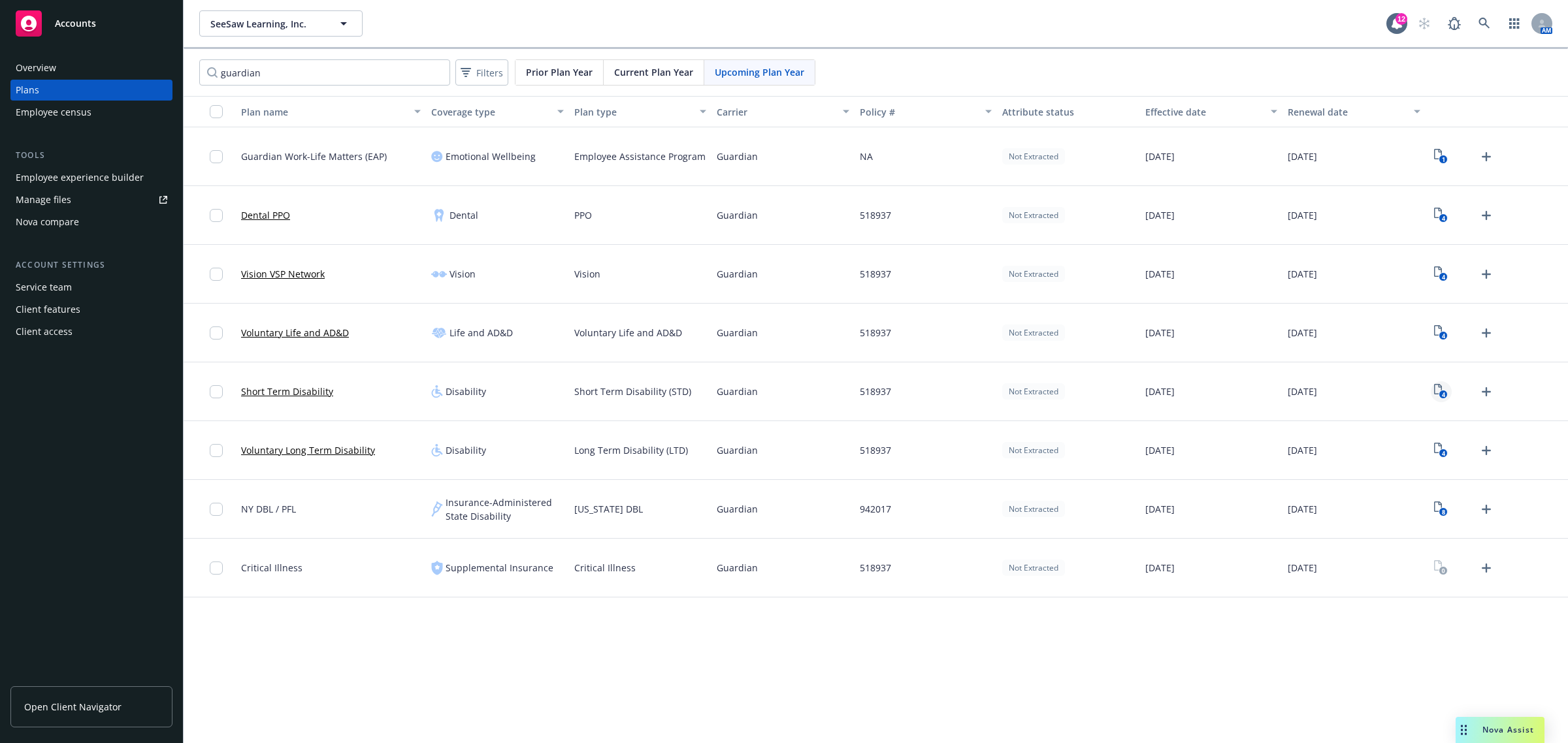
click at [1442, 396] on text "4" at bounding box center [1443, 395] width 3 height 9
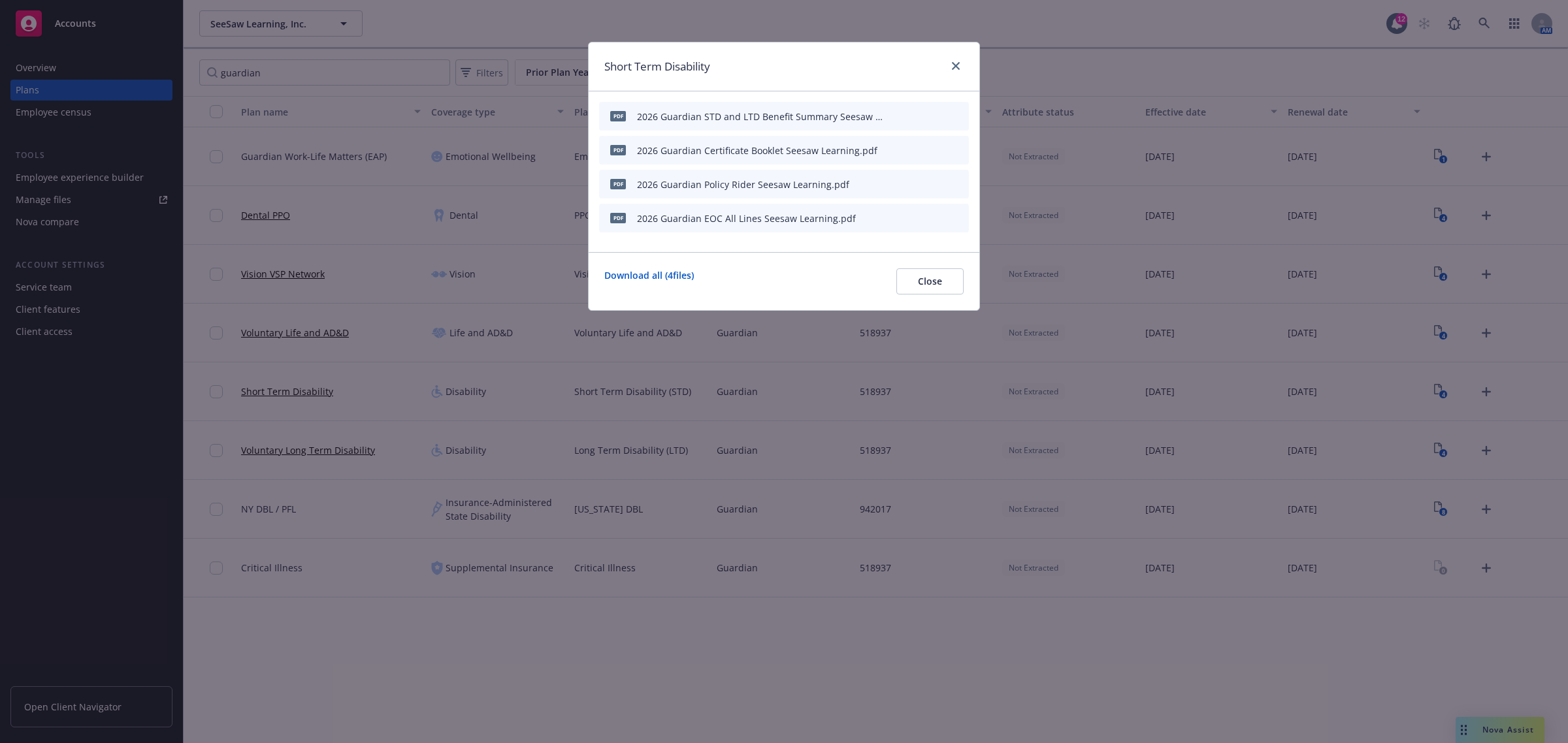
click at [933, 112] on icon "preview file" at bounding box center [936, 115] width 12 height 9
click at [935, 281] on span "Close" at bounding box center [930, 281] width 25 height 13
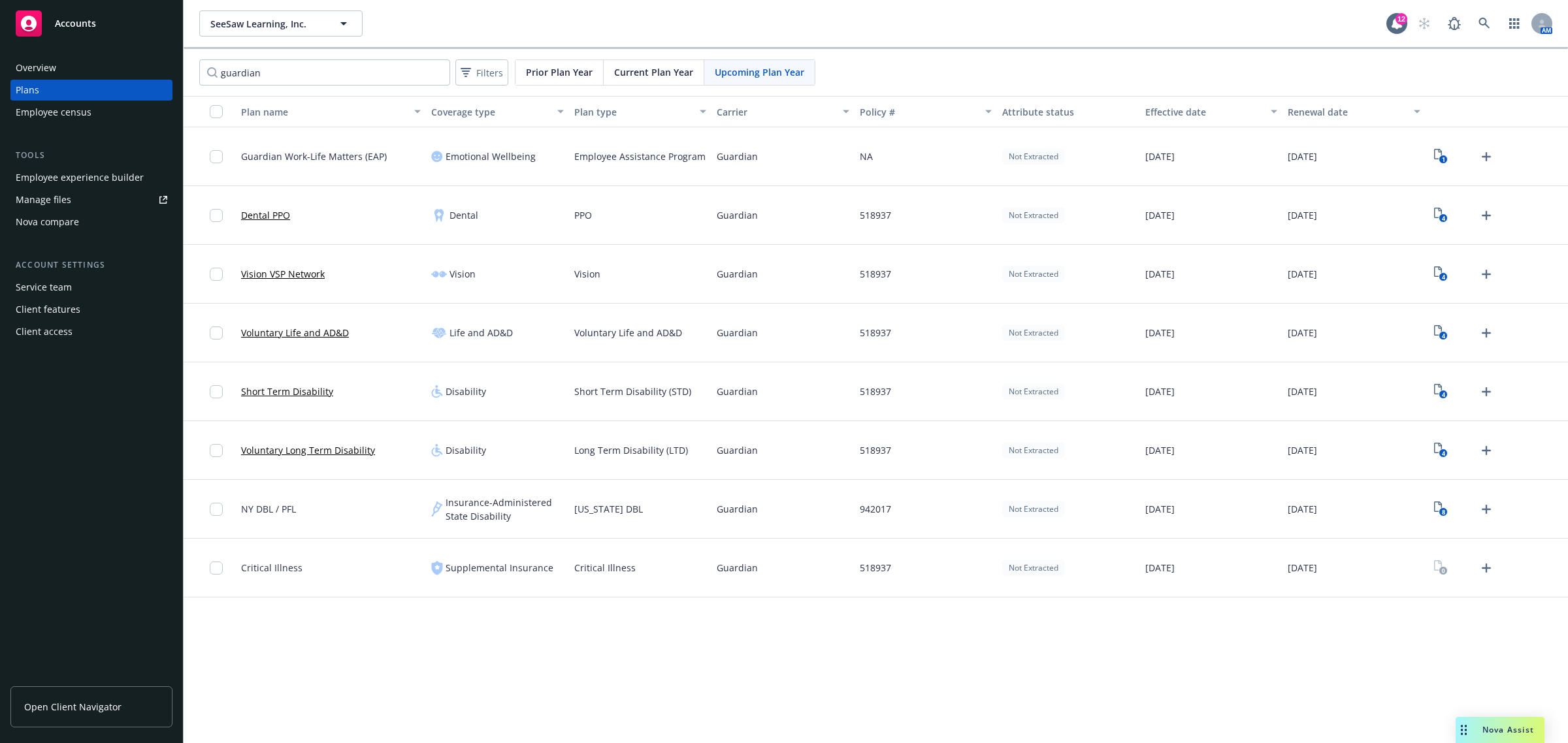
click at [668, 70] on span "Current Plan Year" at bounding box center [653, 73] width 80 height 14
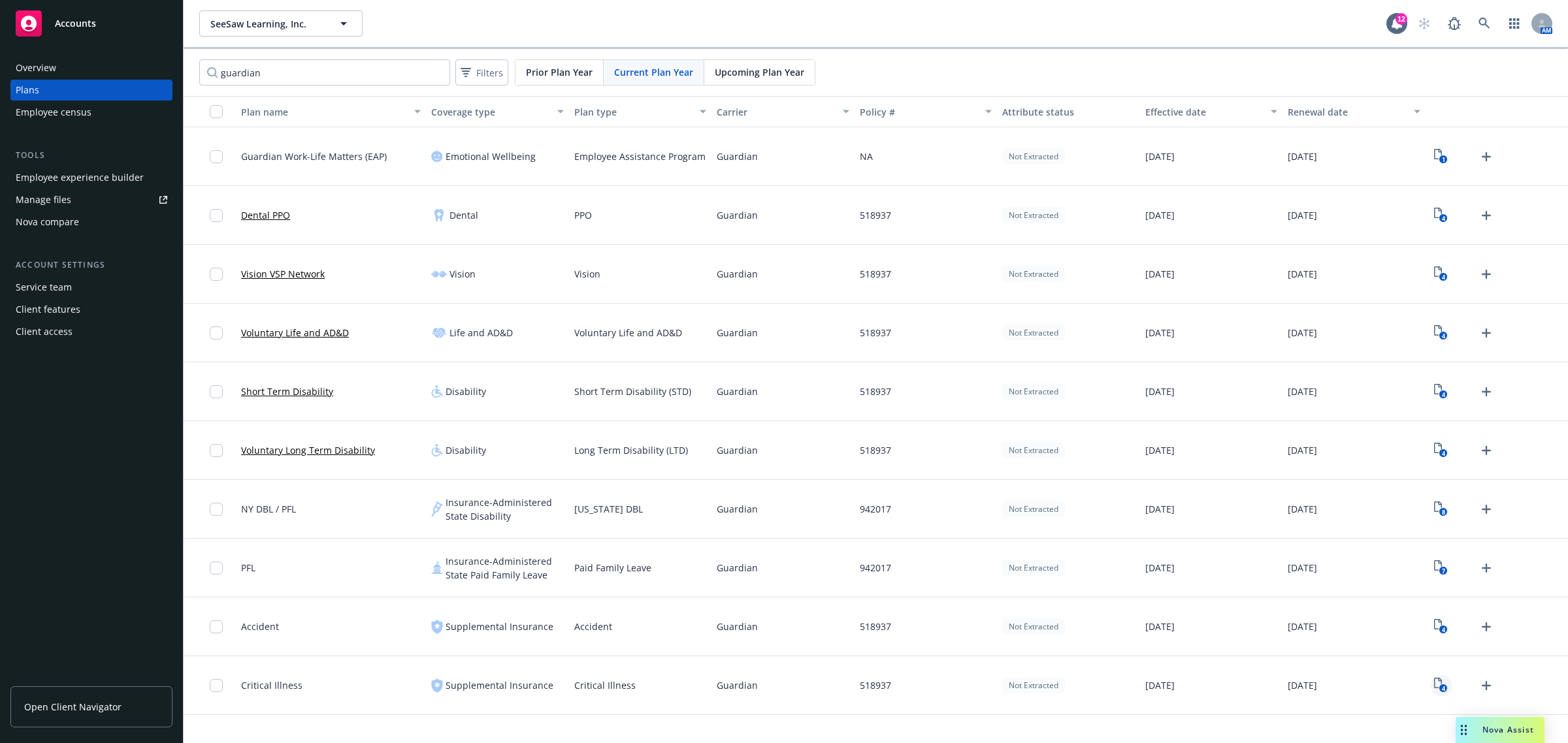
click at [1446, 686] on rect "View Plan Documents" at bounding box center [1443, 688] width 9 height 9
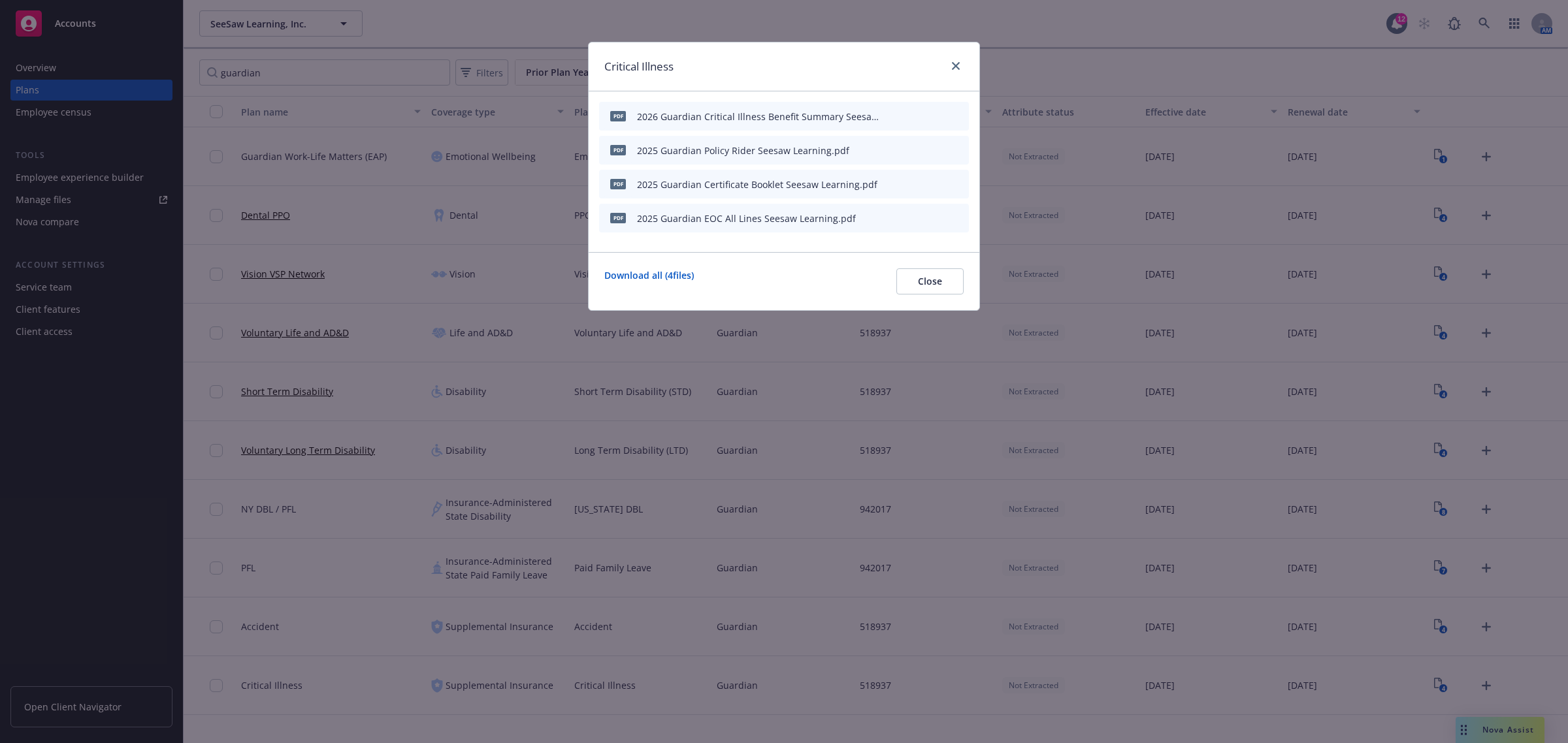
click at [897, 113] on icon "button" at bounding box center [896, 113] width 3 height 3
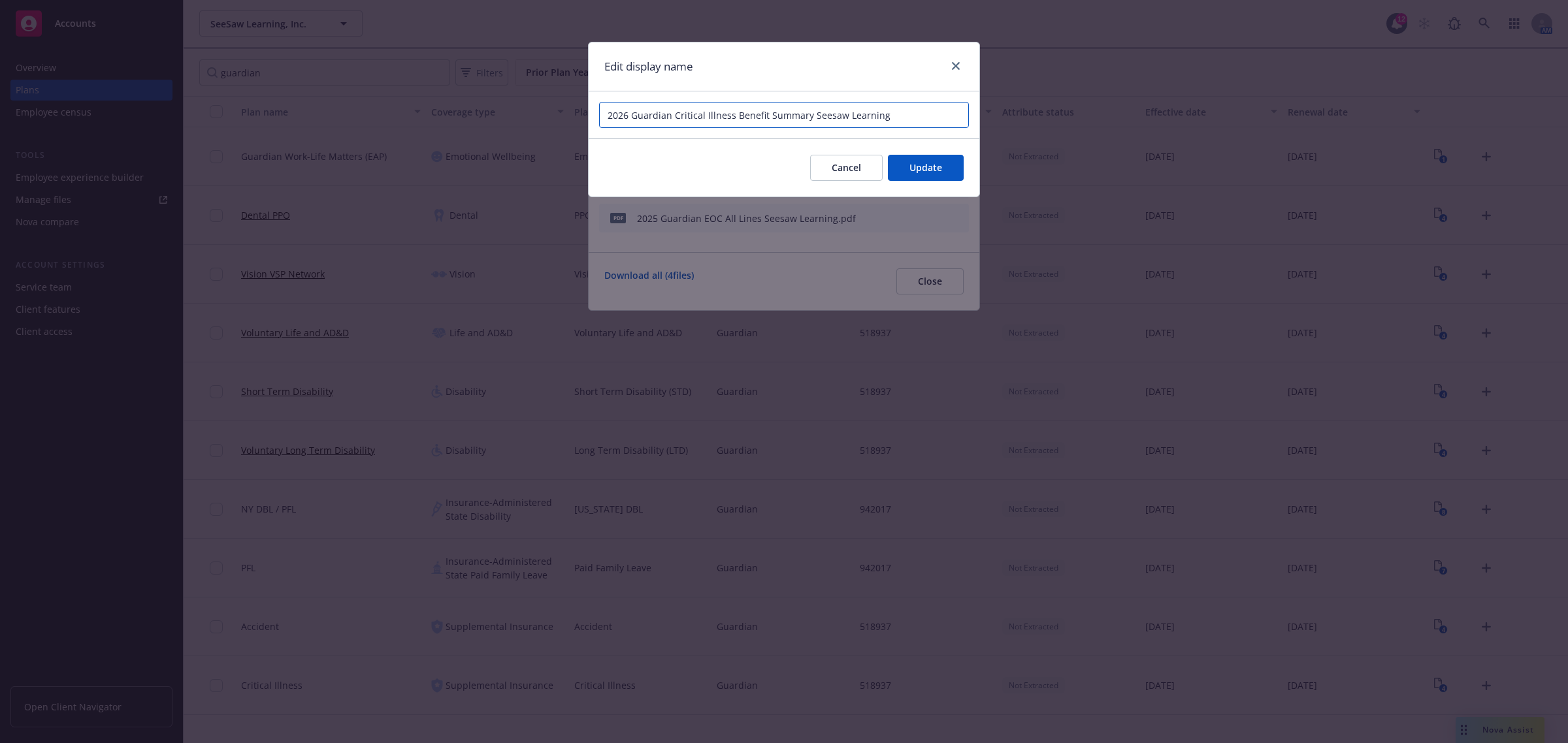
click at [621, 109] on input "2026 Guardian Critical Illness Benefit Summary Seesaw Learning" at bounding box center [784, 115] width 370 height 27
click at [622, 111] on input "2026 Guardian Critical Illness Benefit Summary Seesaw Learning" at bounding box center [784, 115] width 370 height 27
type input "2025 Guardian Critical Illness Benefit Summary Seesaw Learning"
click at [922, 160] on button "Update" at bounding box center [925, 168] width 76 height 27
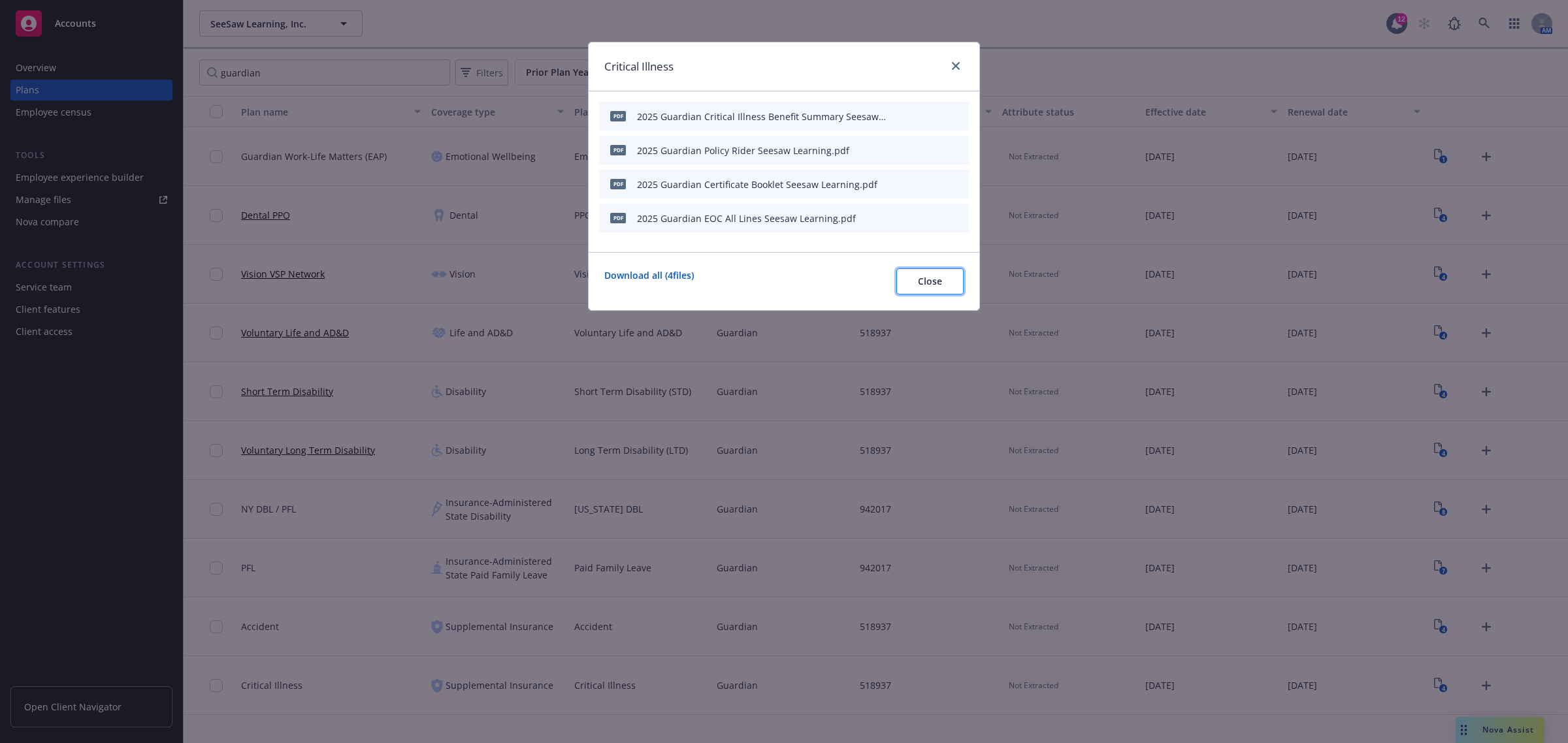
click at [943, 286] on button "Close" at bounding box center [930, 281] width 68 height 27
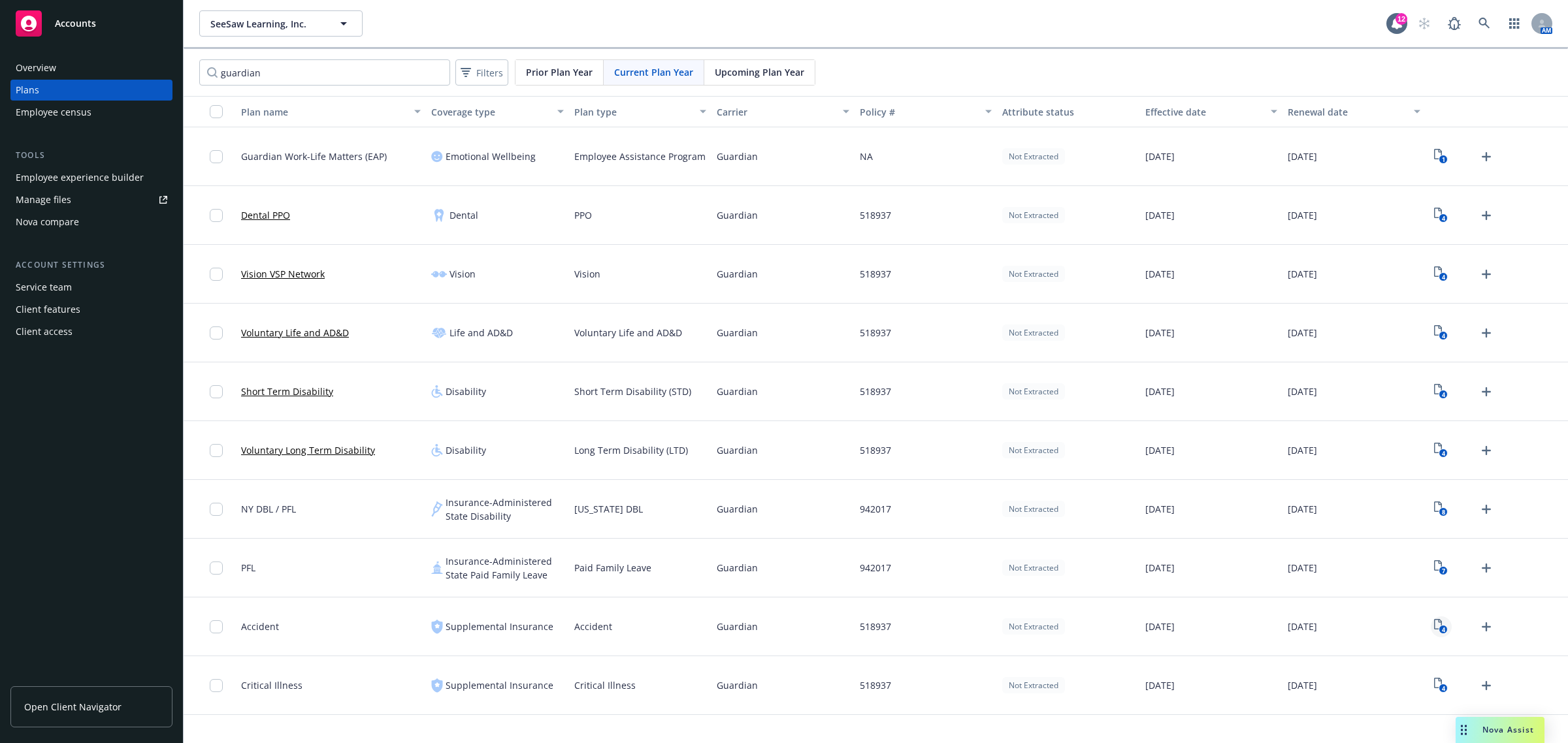
click at [1444, 630] on text "4" at bounding box center [1443, 629] width 3 height 9
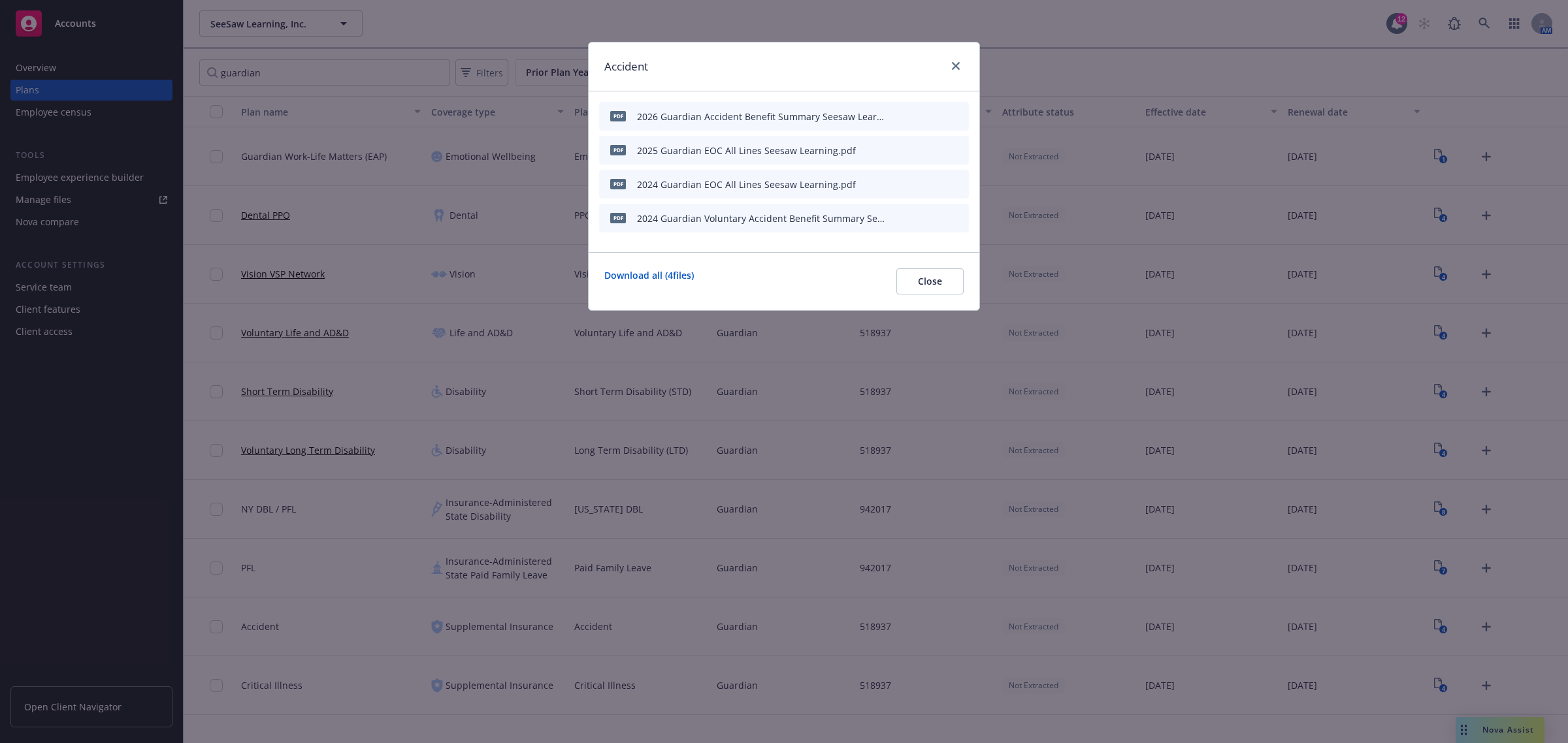
click at [893, 111] on button at bounding box center [895, 117] width 8 height 14
click at [655, 115] on div "2026 Guardian Accident Benefit Summary Seesaw Learning.pdf" at bounding box center [762, 117] width 249 height 14
click at [895, 112] on icon "button" at bounding box center [894, 116] width 8 height 8
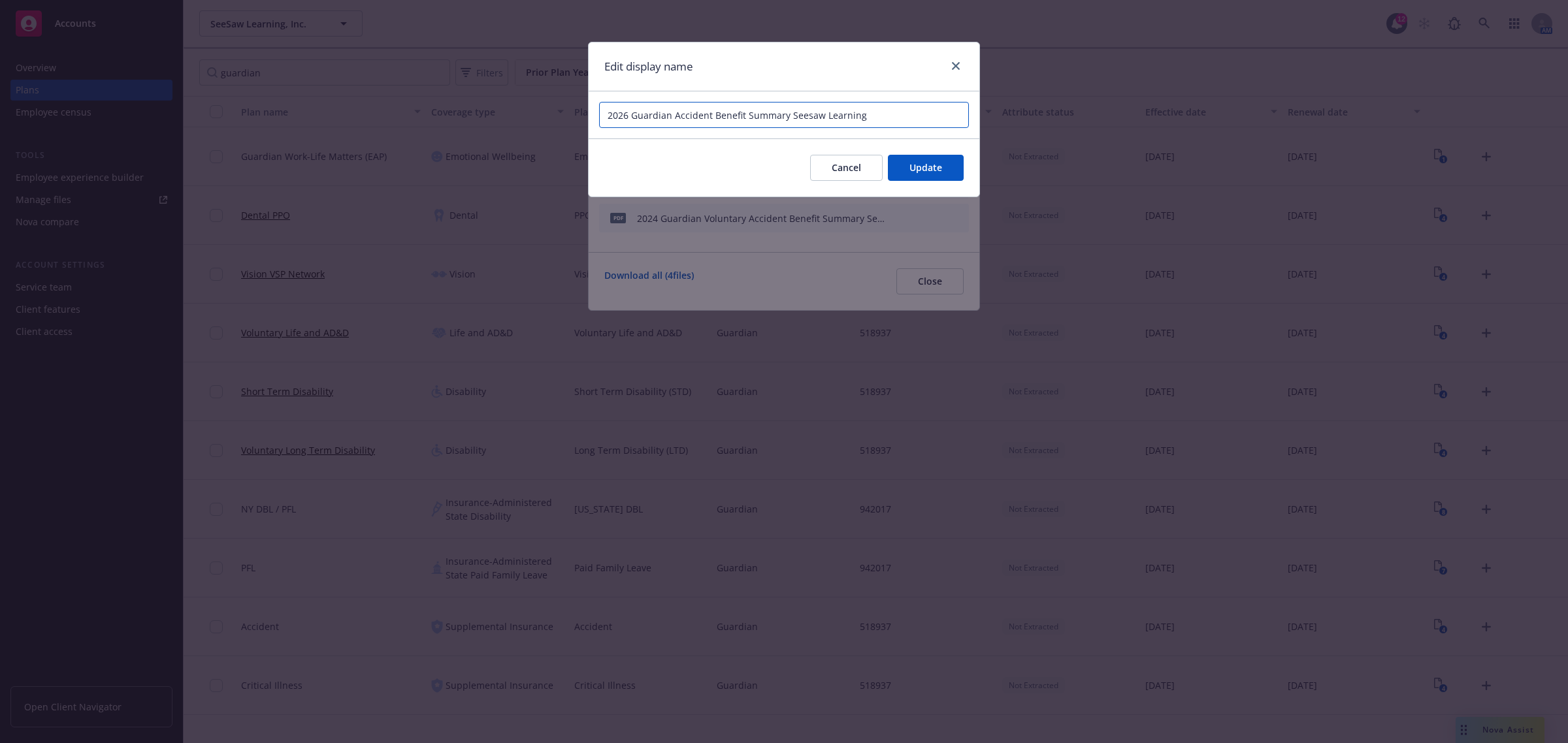
click at [625, 115] on input "2026 Guardian Accident Benefit Summary Seesaw Learning" at bounding box center [784, 115] width 370 height 27
click at [623, 115] on input "2026 Guardian Accident Benefit Summary Seesaw Learning" at bounding box center [784, 115] width 370 height 27
type input "2025 Guardian Accident Benefit Summary Seesaw Learning"
click at [923, 165] on span "Update" at bounding box center [925, 167] width 32 height 13
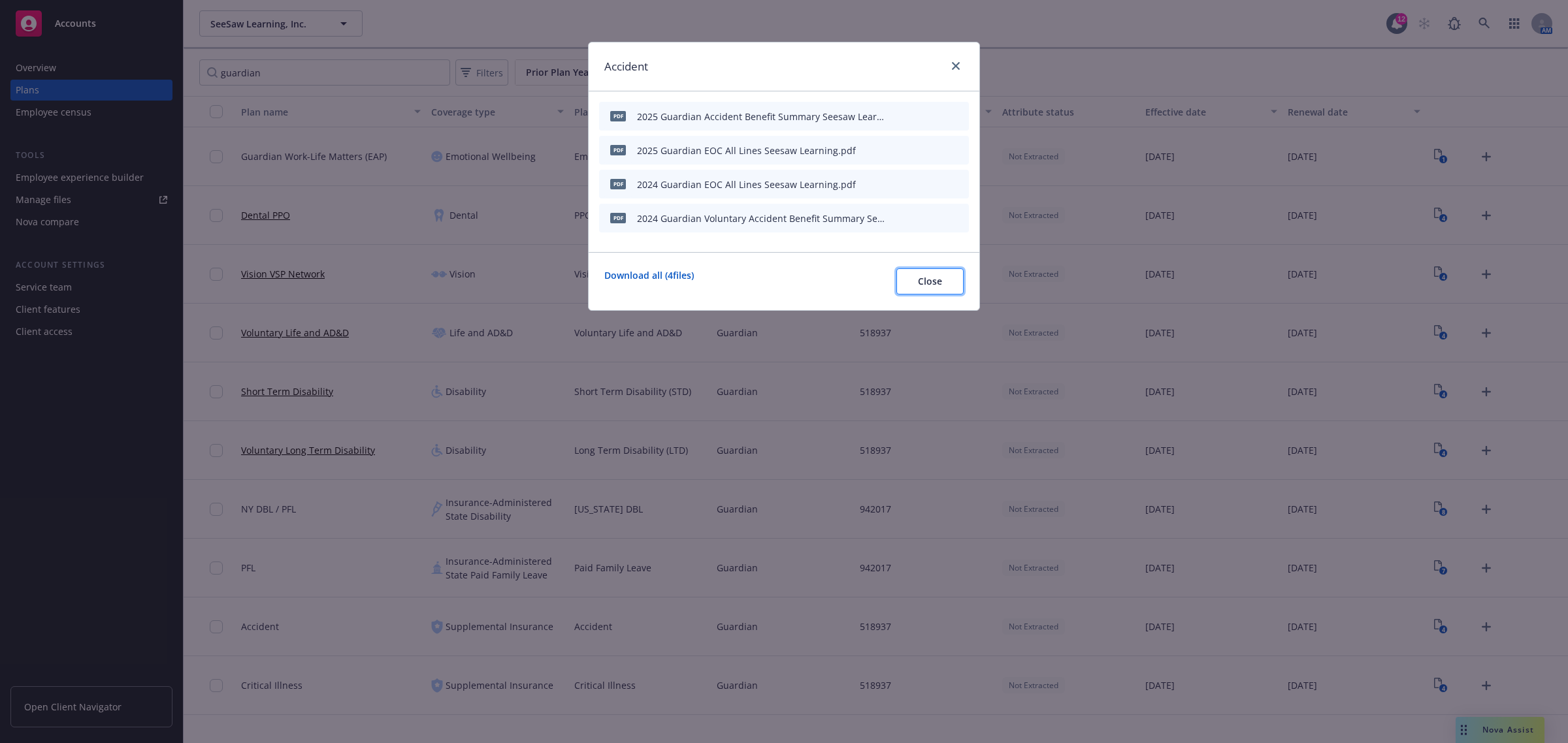
click at [938, 278] on span "Close" at bounding box center [930, 281] width 25 height 13
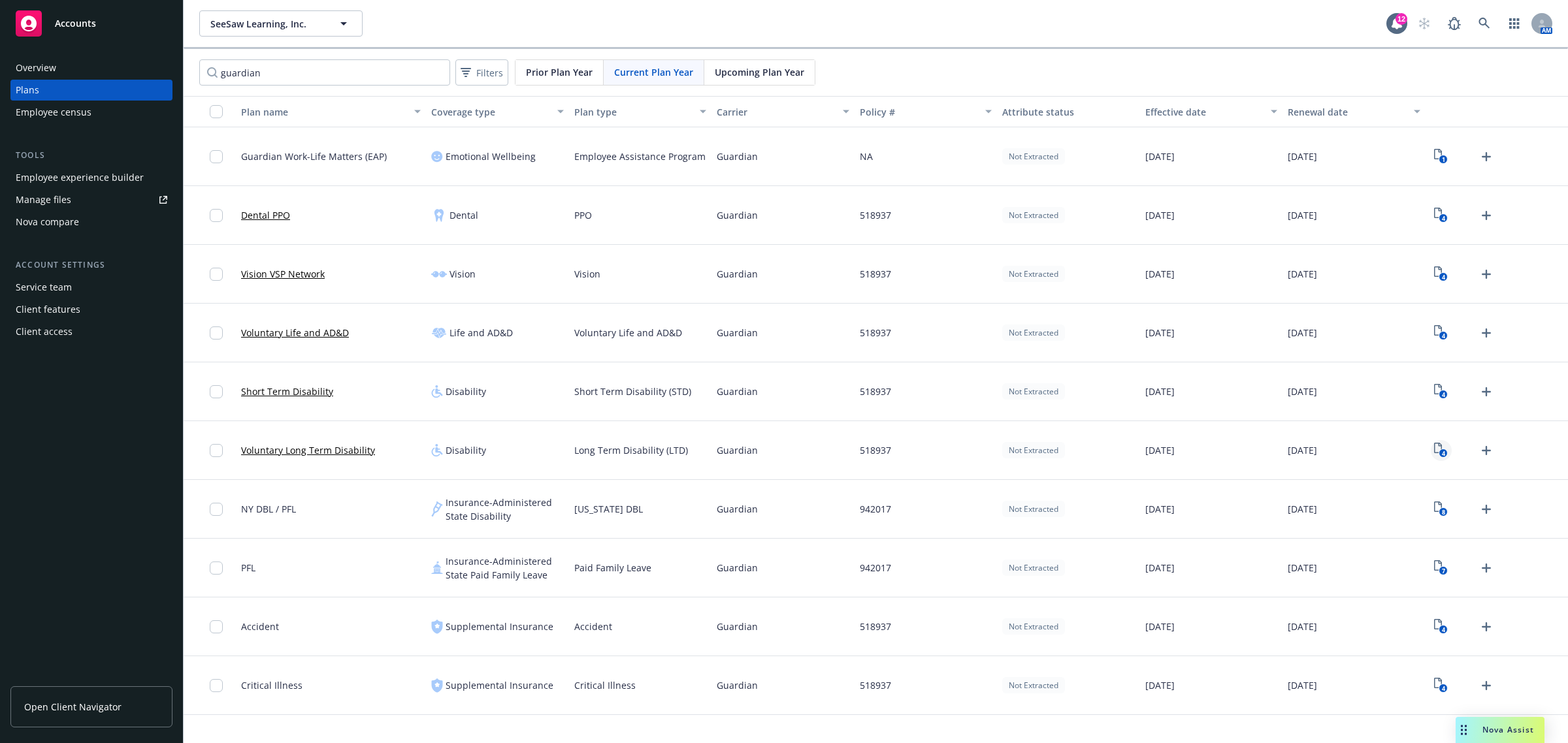
click at [1437, 450] on icon "4" at bounding box center [1441, 450] width 14 height 15
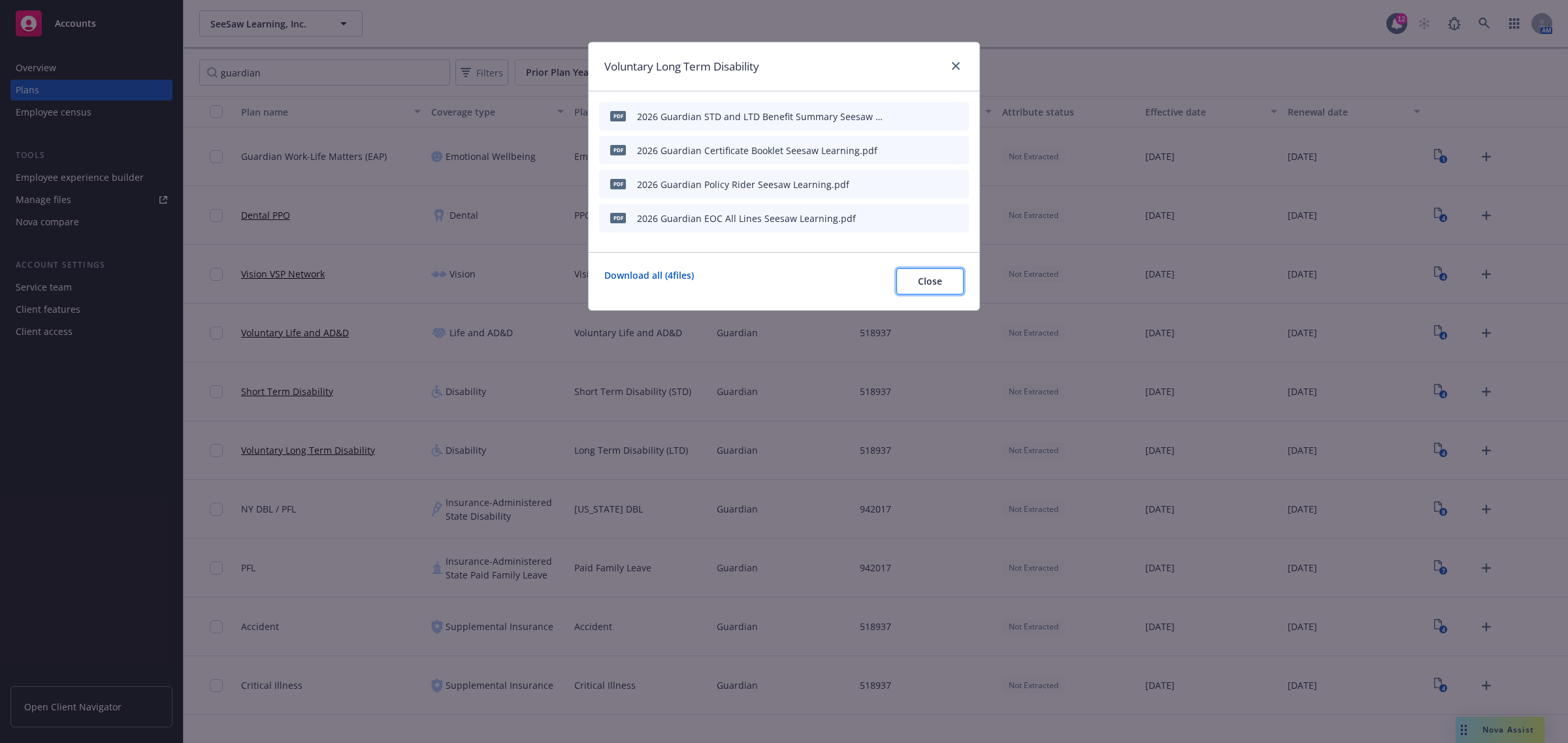
click at [949, 282] on button "Close" at bounding box center [930, 281] width 68 height 27
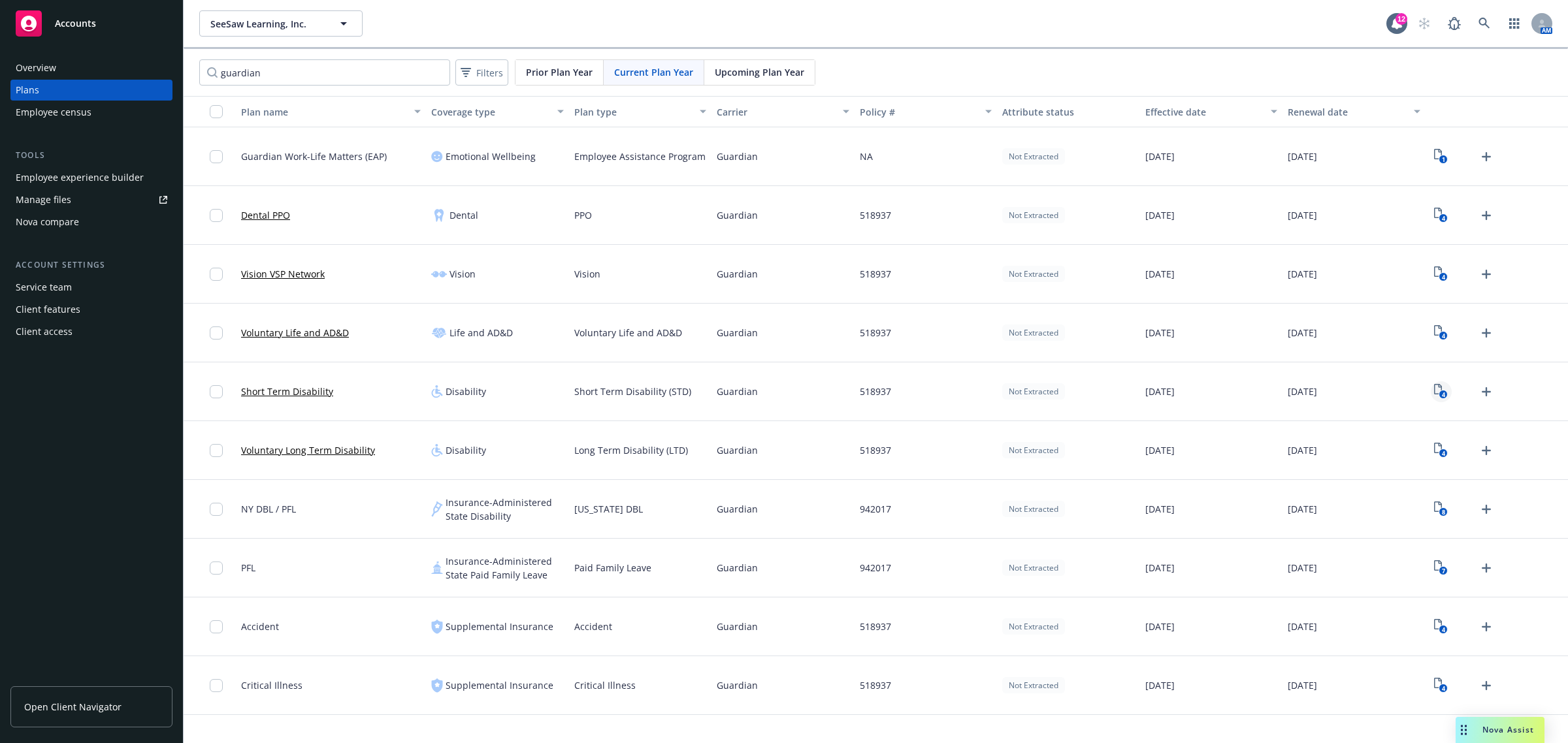
click at [1442, 394] on text "4" at bounding box center [1443, 395] width 3 height 9
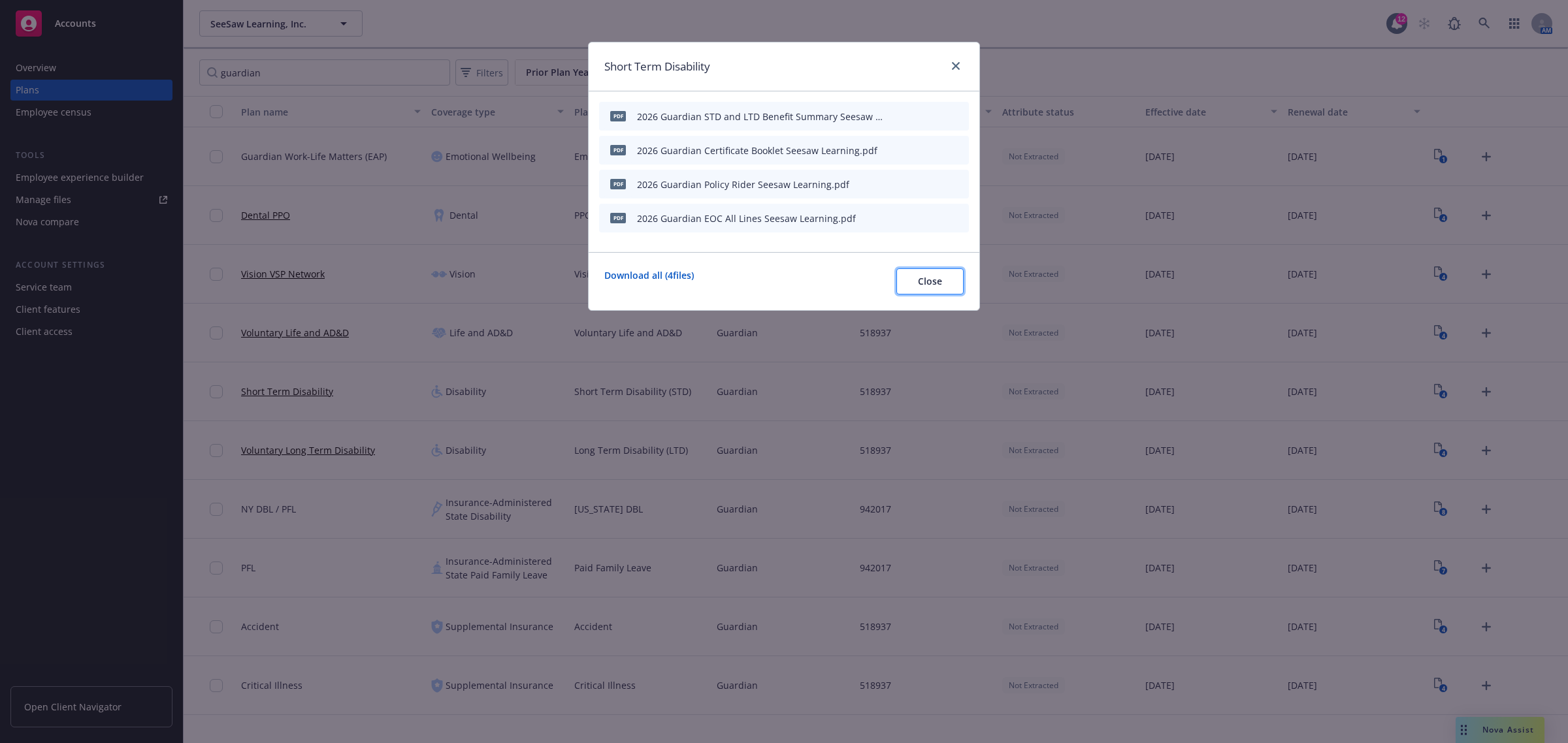
click at [927, 291] on button "Close" at bounding box center [930, 281] width 68 height 27
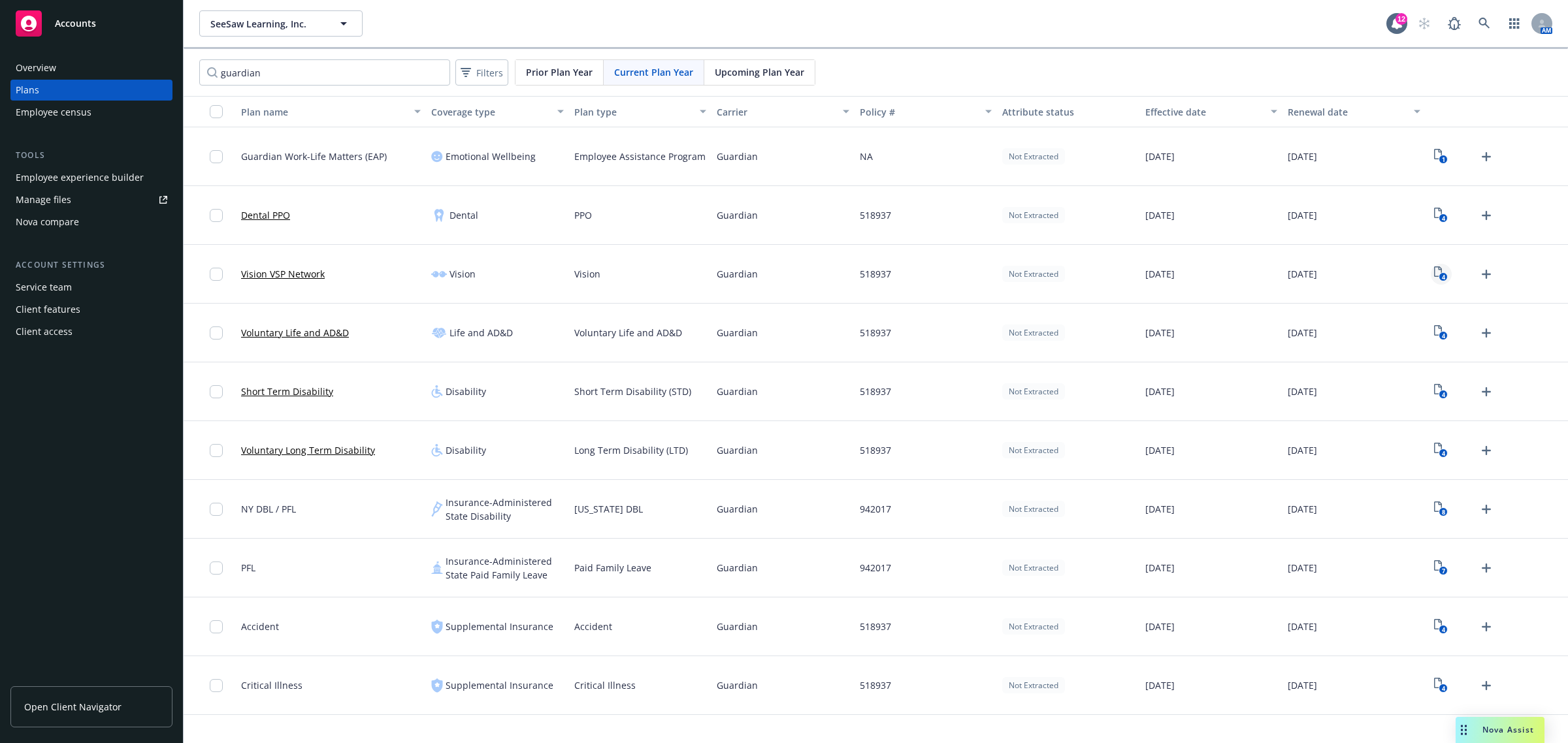
click at [1444, 273] on rect "View Plan Documents" at bounding box center [1443, 277] width 9 height 9
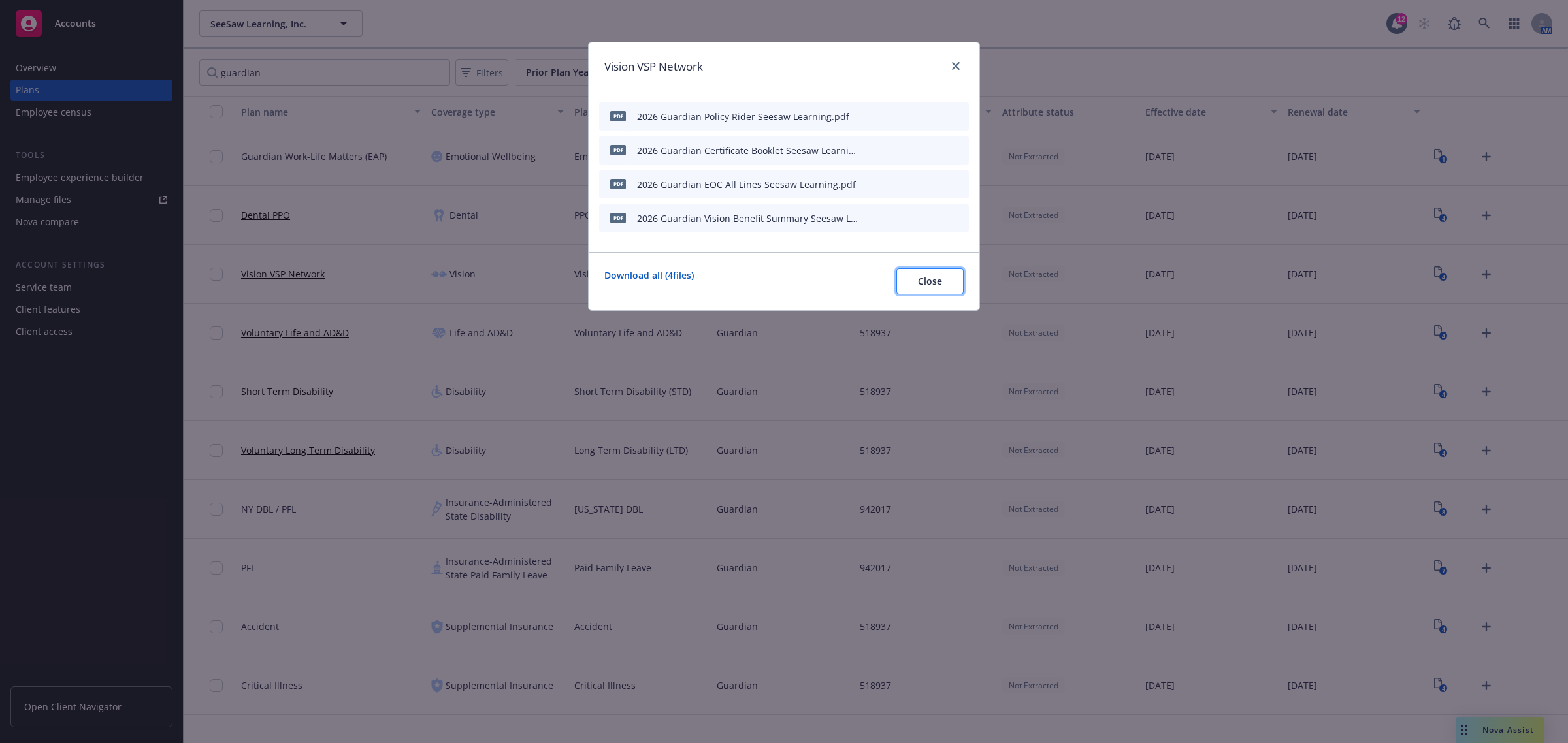
click at [943, 282] on button "Close" at bounding box center [930, 281] width 68 height 27
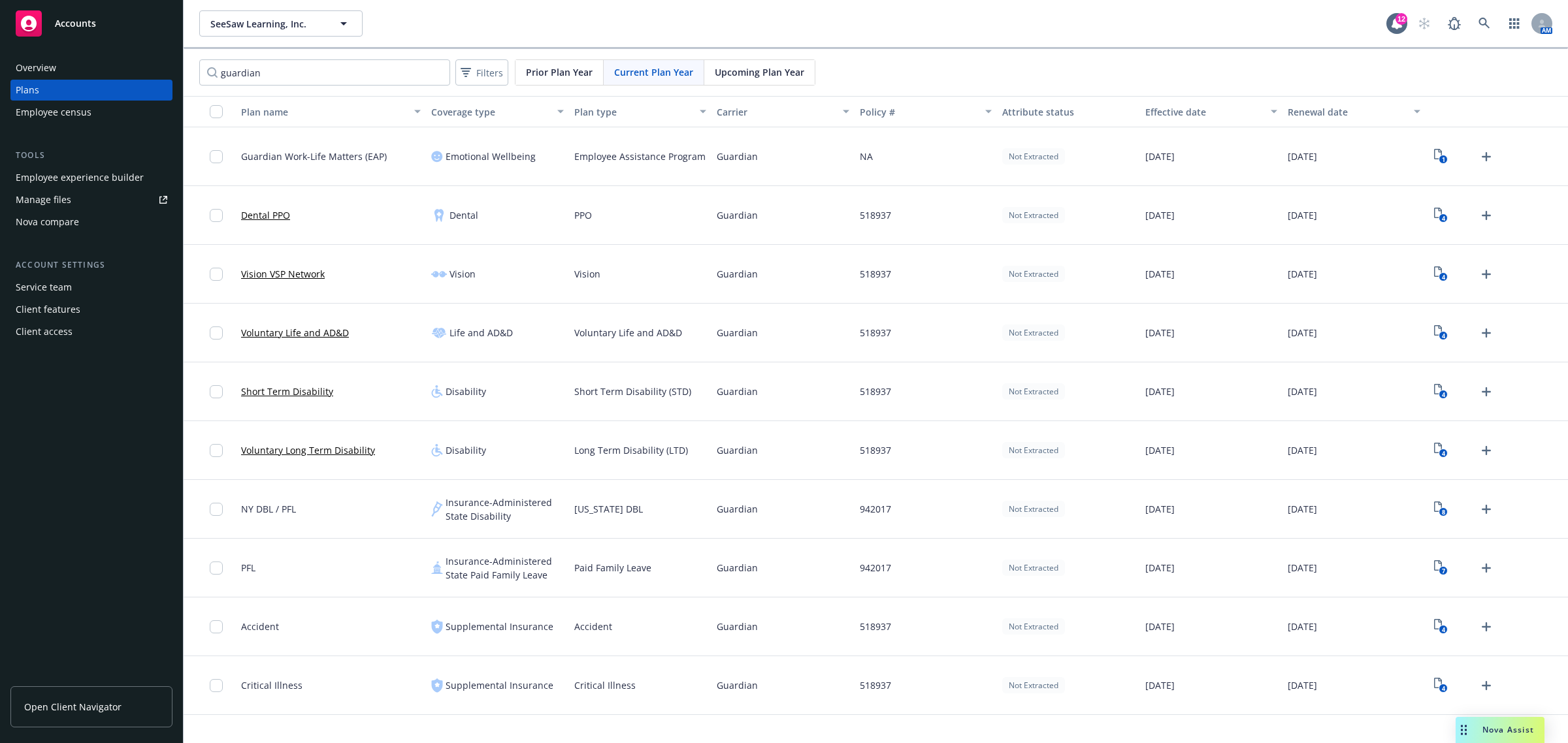
click at [104, 182] on div "Employee experience builder" at bounding box center [80, 177] width 128 height 21
